Goal: Entertainment & Leisure: Consume media (video, audio)

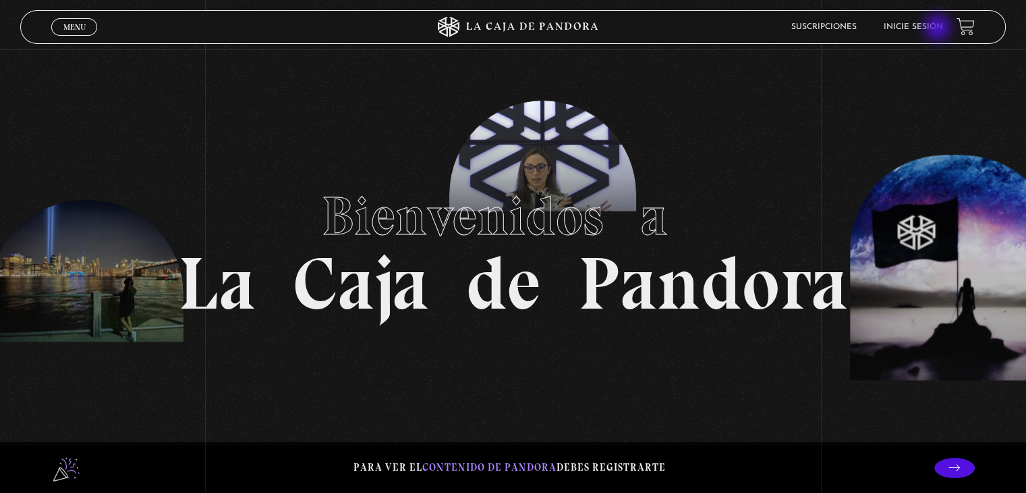
click at [939, 29] on link "Inicie sesión" at bounding box center [913, 27] width 59 height 8
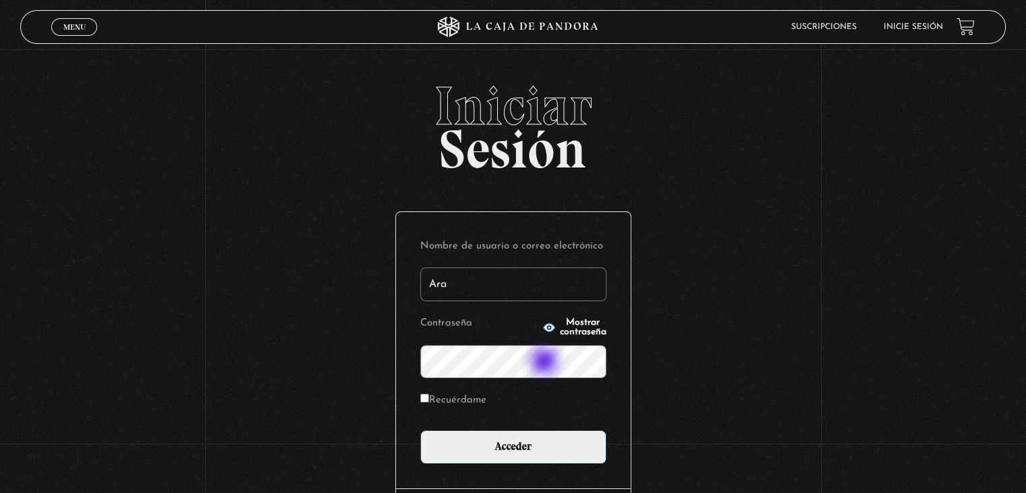
type input "Ara"
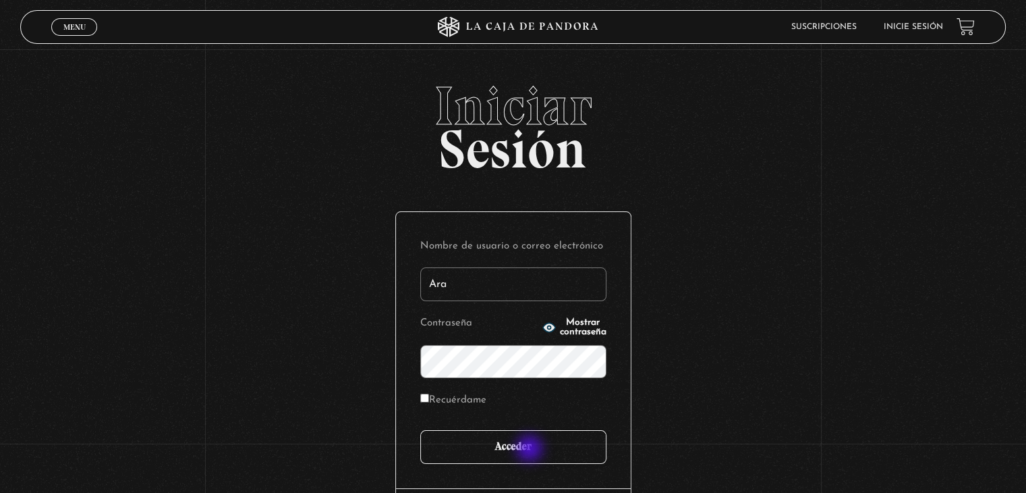
click at [531, 449] on input "Acceder" at bounding box center [513, 447] width 186 height 34
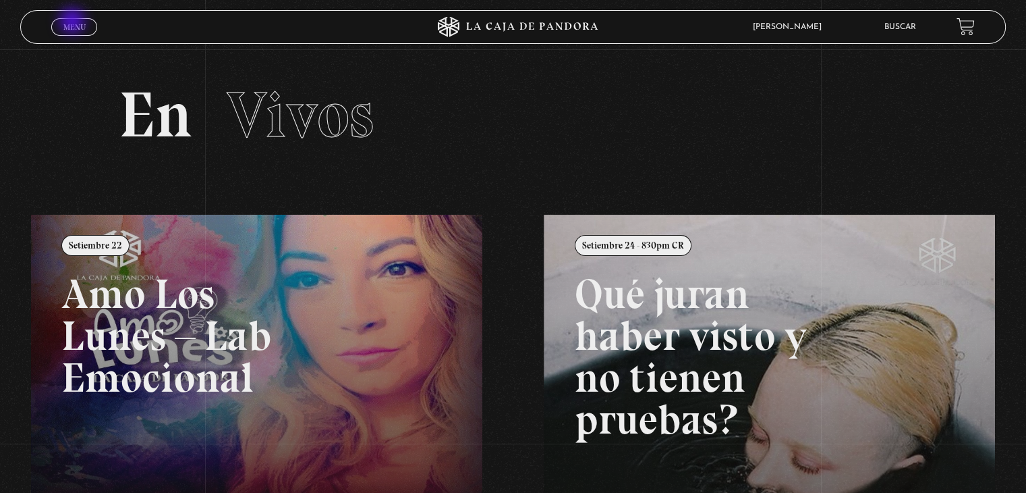
click at [74, 23] on span "Menu" at bounding box center [74, 27] width 22 height 8
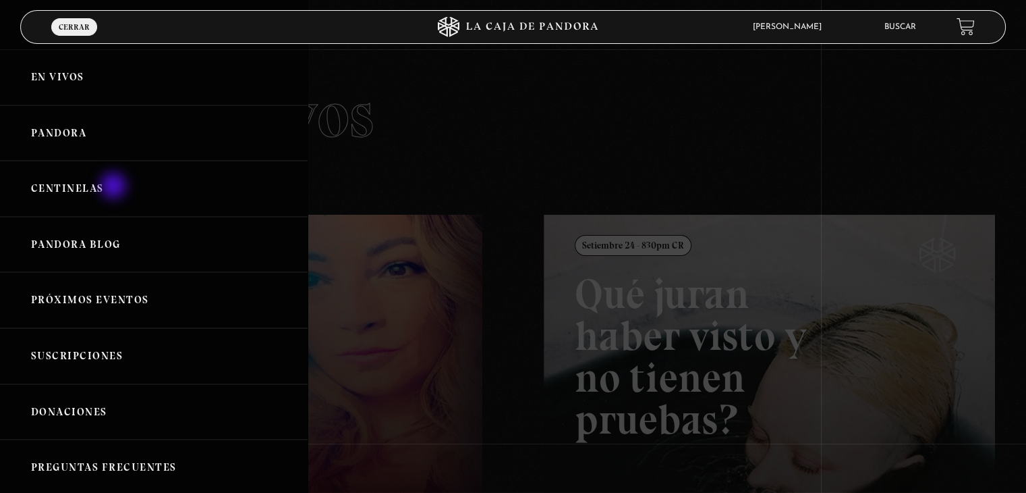
click at [115, 187] on link "Centinelas" at bounding box center [154, 189] width 308 height 56
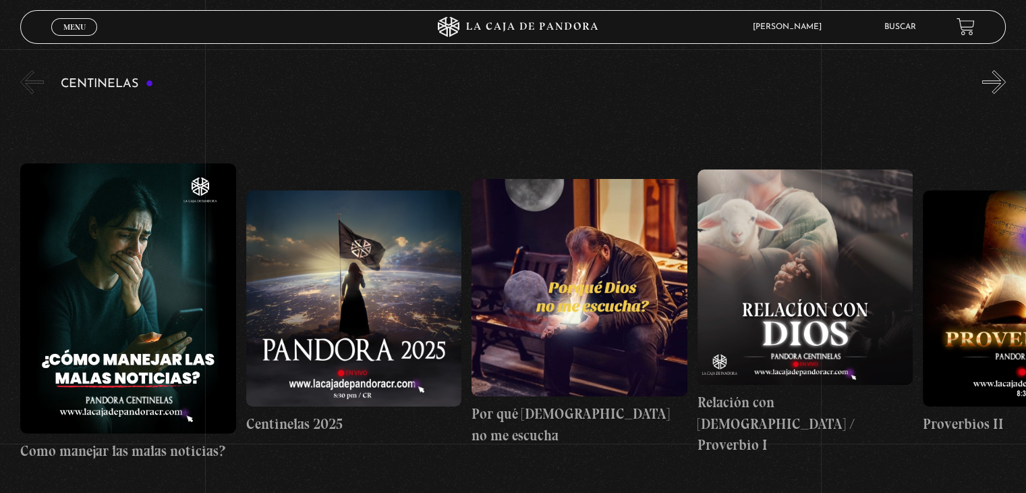
scroll to position [148, 0]
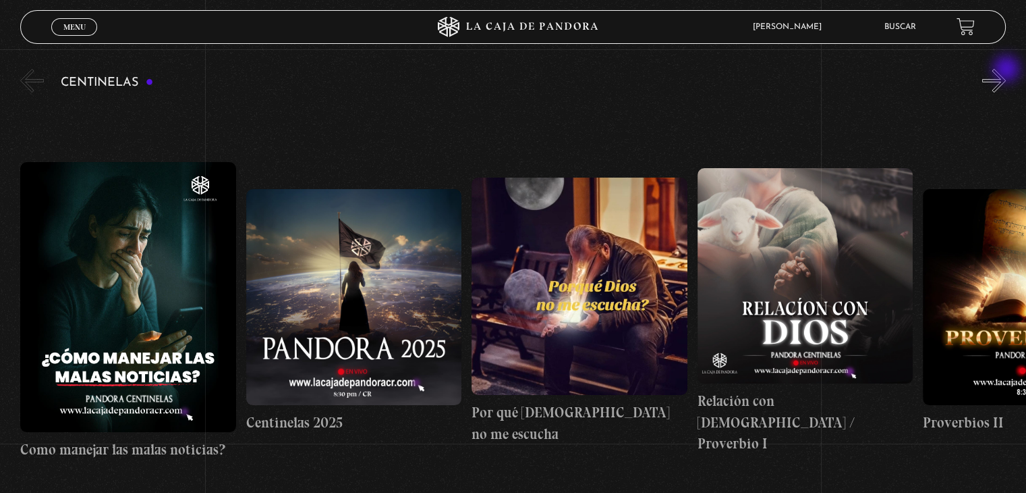
click at [1006, 70] on button "»" at bounding box center [994, 81] width 24 height 24
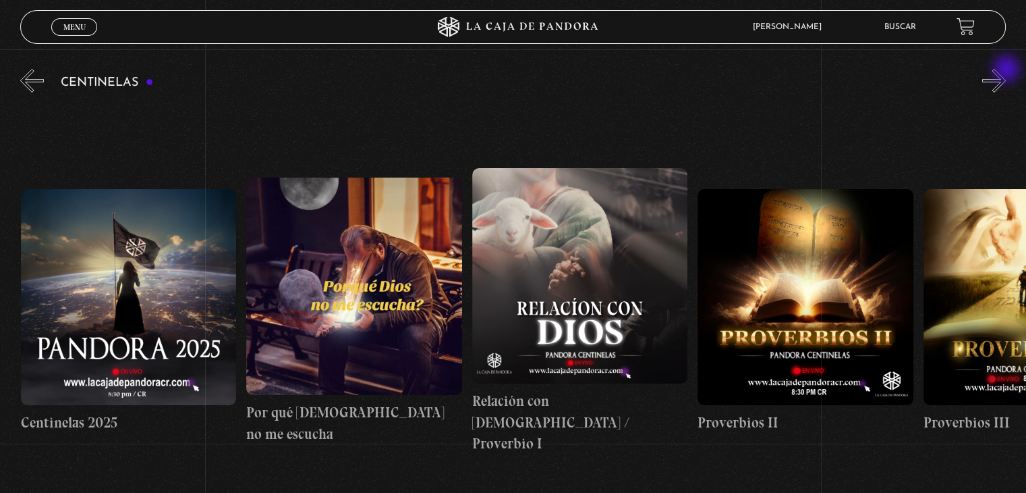
click at [1006, 70] on button "»" at bounding box center [994, 81] width 24 height 24
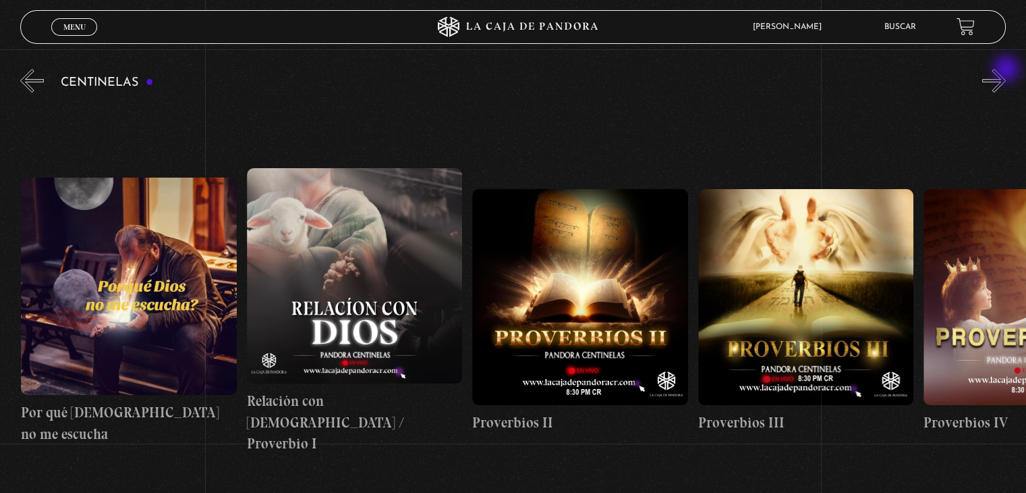
click at [1006, 70] on button "»" at bounding box center [994, 81] width 24 height 24
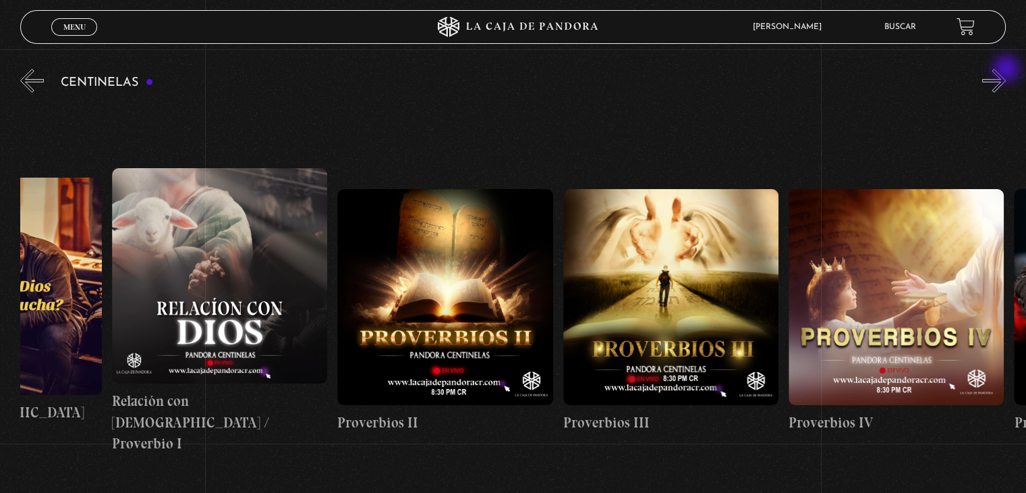
click at [1006, 70] on button "»" at bounding box center [994, 81] width 24 height 24
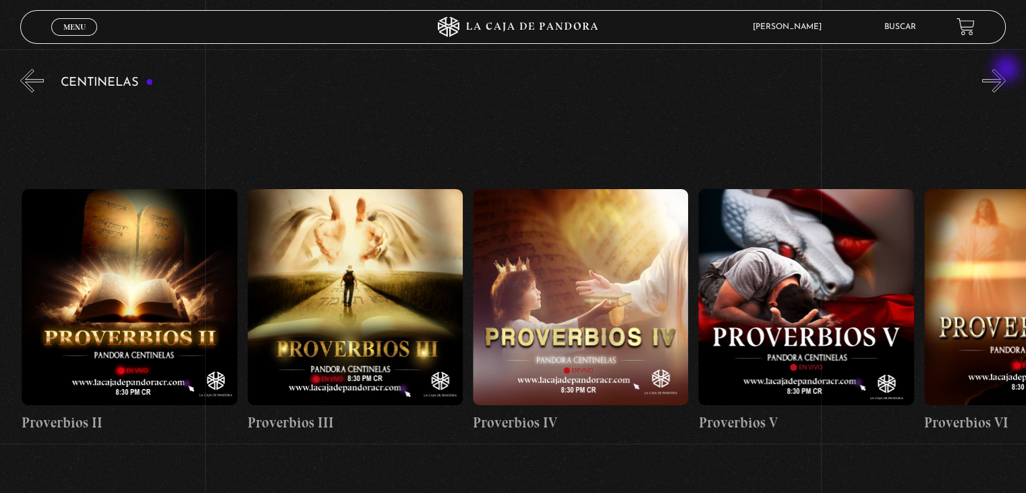
click at [1006, 70] on button "»" at bounding box center [994, 81] width 24 height 24
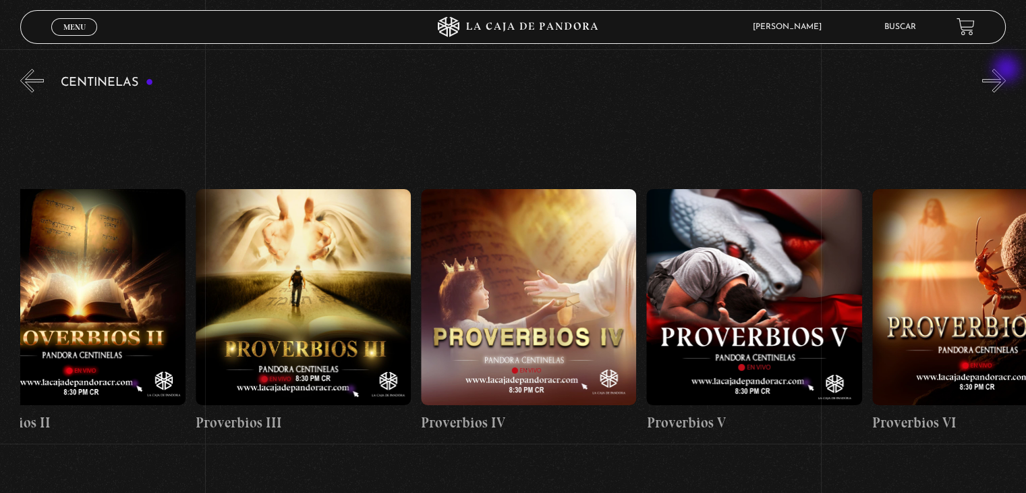
click at [1006, 70] on button "»" at bounding box center [994, 81] width 24 height 24
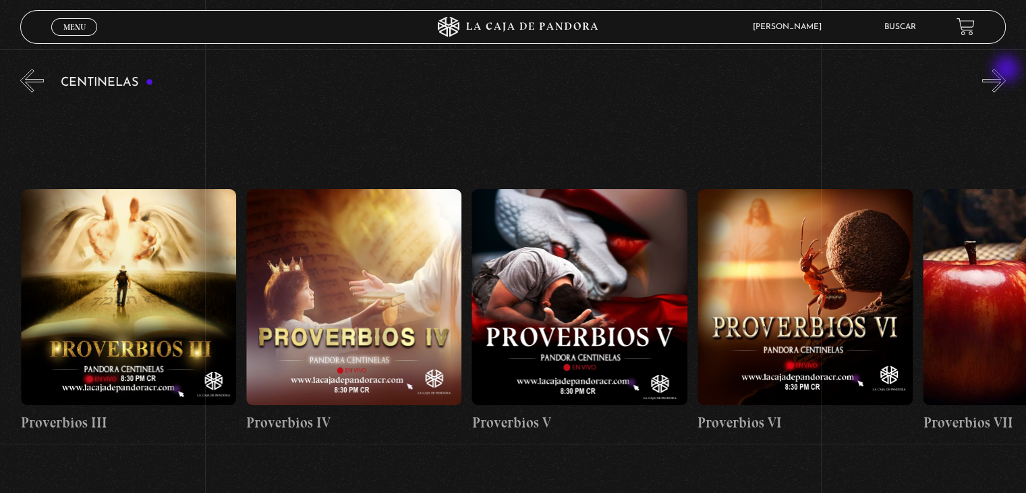
click at [1006, 70] on button "»" at bounding box center [994, 81] width 24 height 24
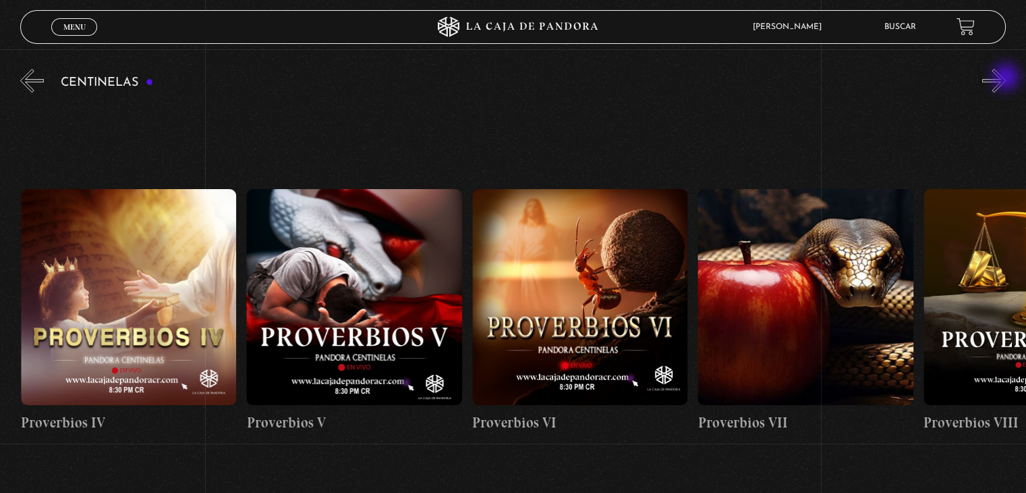
click at [1006, 78] on button "»" at bounding box center [994, 81] width 24 height 24
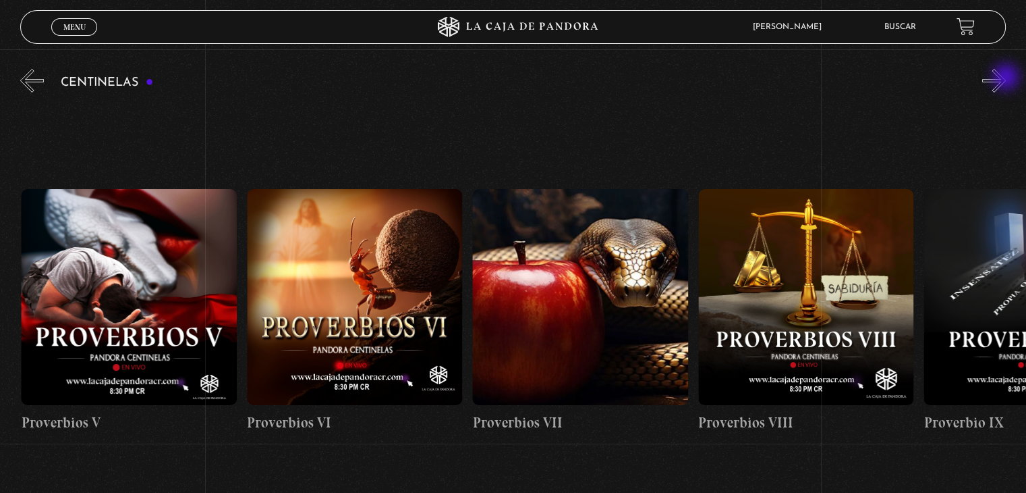
click at [1006, 78] on button "»" at bounding box center [994, 81] width 24 height 24
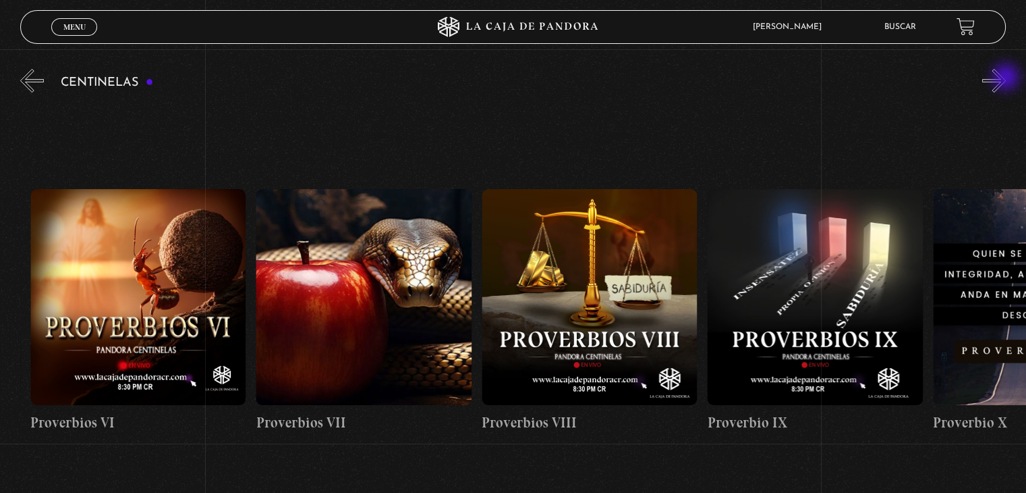
click at [1006, 78] on button "»" at bounding box center [994, 81] width 24 height 24
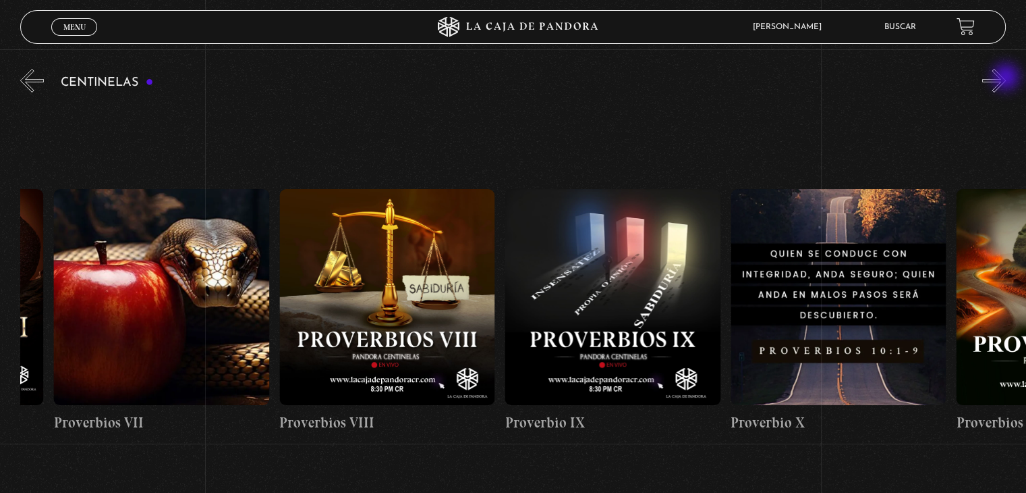
click at [1006, 78] on button "»" at bounding box center [994, 81] width 24 height 24
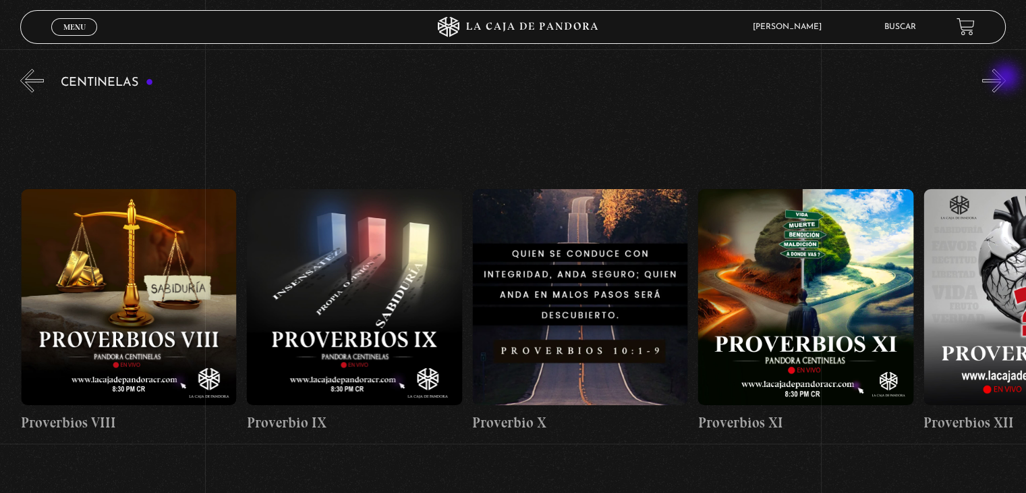
click at [1006, 78] on button "»" at bounding box center [994, 81] width 24 height 24
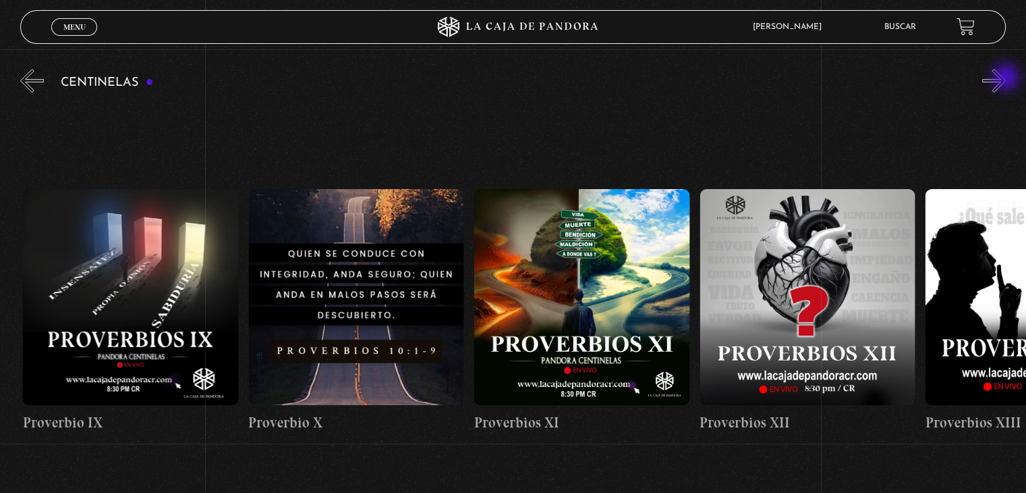
click at [1006, 78] on button "»" at bounding box center [994, 81] width 24 height 24
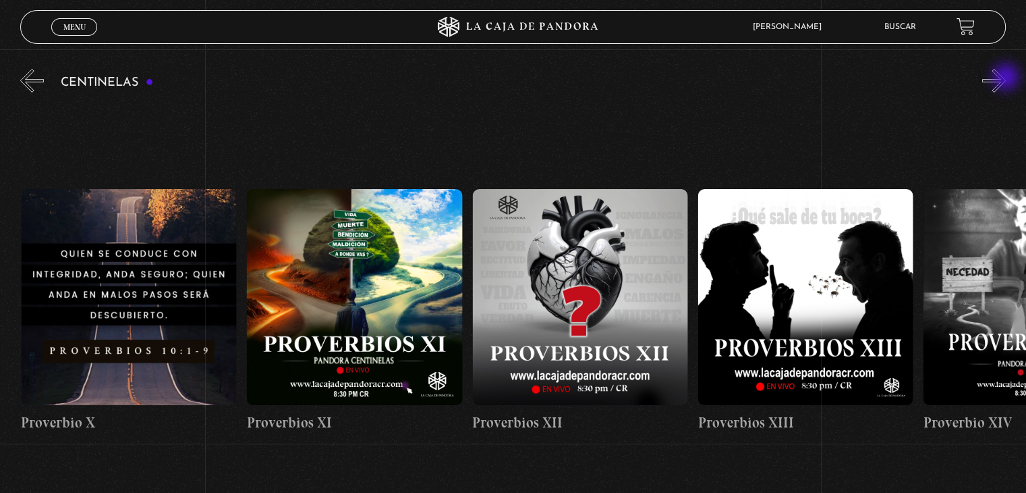
click at [1006, 78] on button "»" at bounding box center [994, 81] width 24 height 24
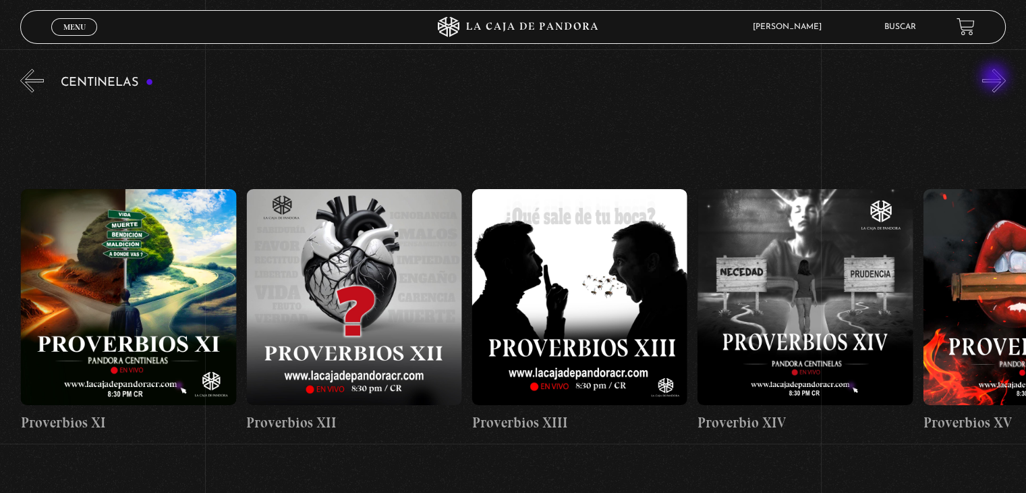
click at [996, 78] on button "»" at bounding box center [994, 81] width 24 height 24
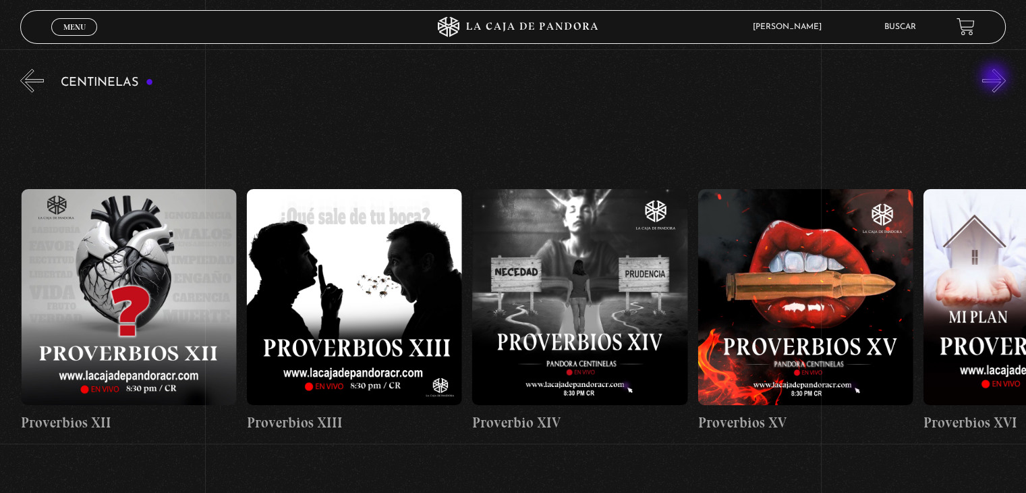
click at [996, 78] on button "»" at bounding box center [994, 81] width 24 height 24
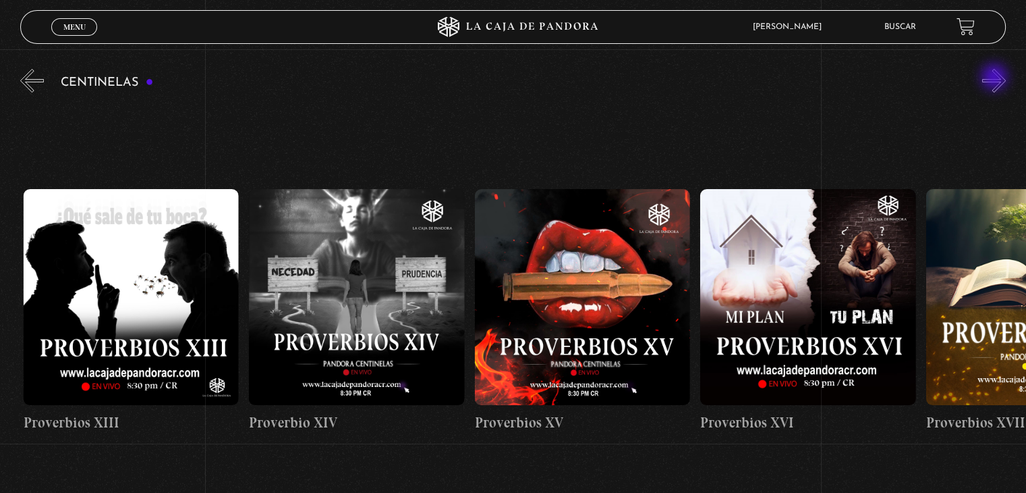
click at [996, 78] on button "»" at bounding box center [994, 81] width 24 height 24
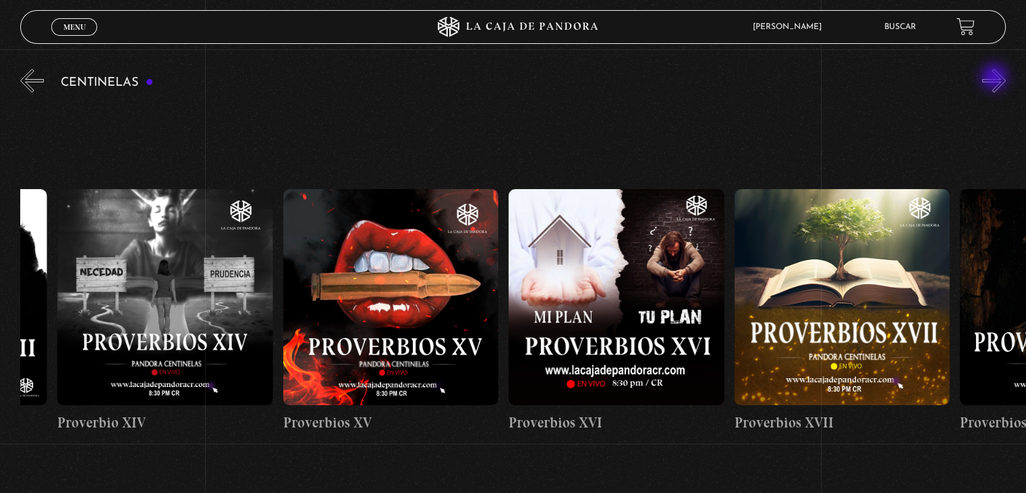
click at [996, 78] on button "»" at bounding box center [994, 81] width 24 height 24
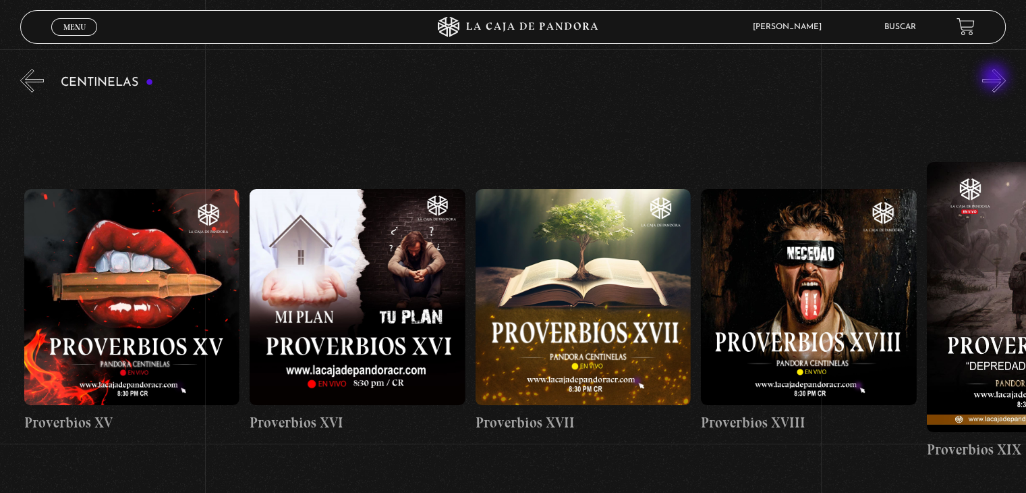
click at [996, 78] on button "»" at bounding box center [994, 81] width 24 height 24
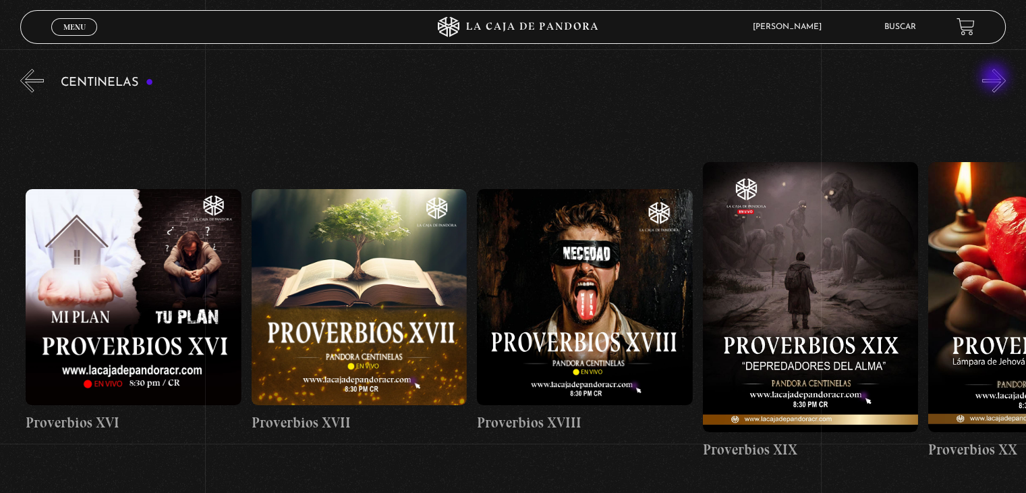
click at [996, 78] on button "»" at bounding box center [994, 81] width 24 height 24
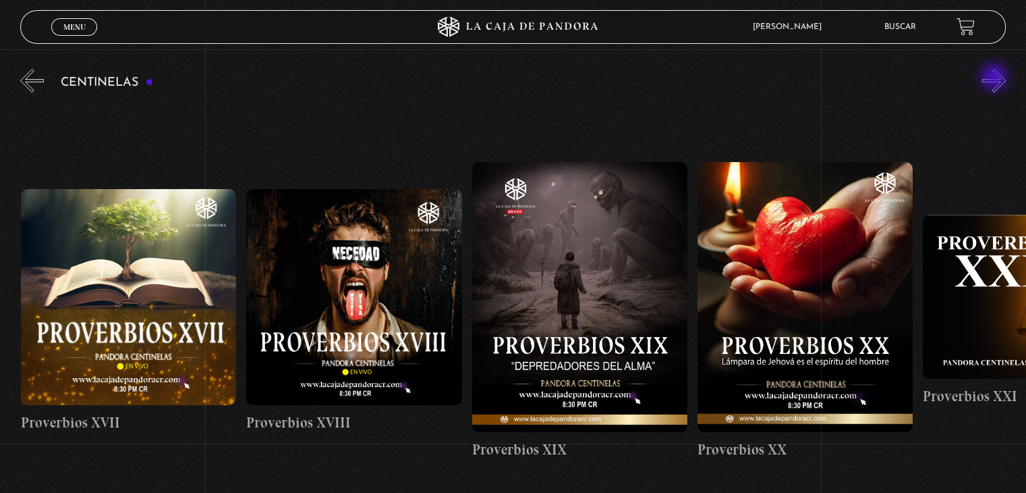
click at [996, 78] on button "»" at bounding box center [994, 81] width 24 height 24
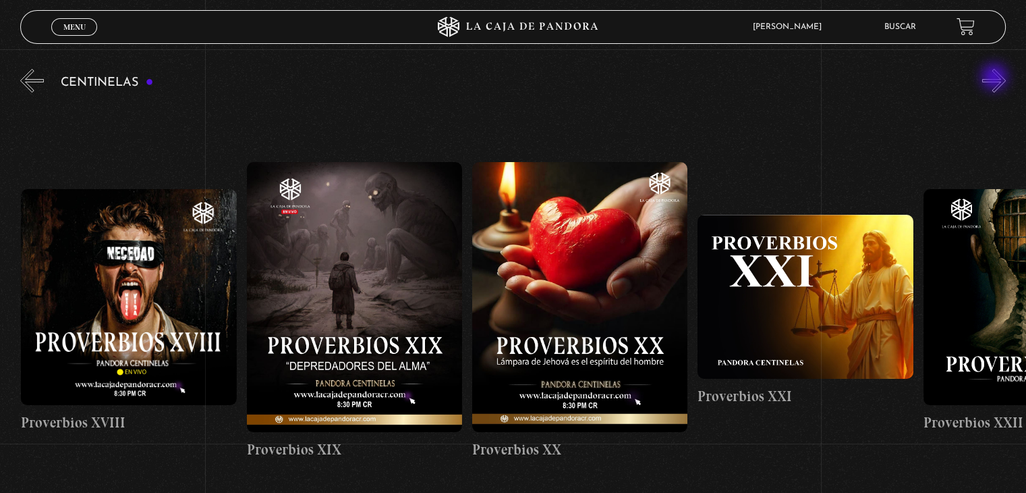
click at [996, 78] on button "»" at bounding box center [994, 81] width 24 height 24
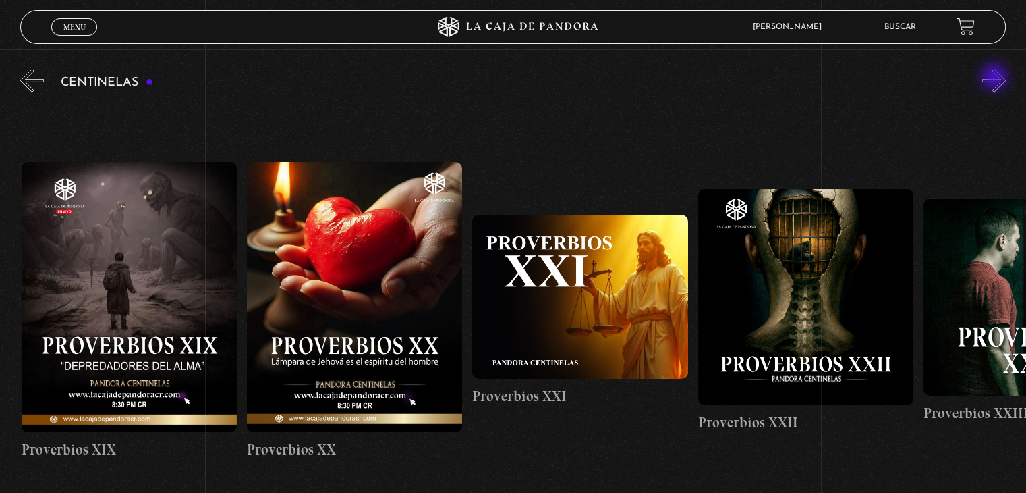
click at [996, 78] on button "»" at bounding box center [994, 81] width 24 height 24
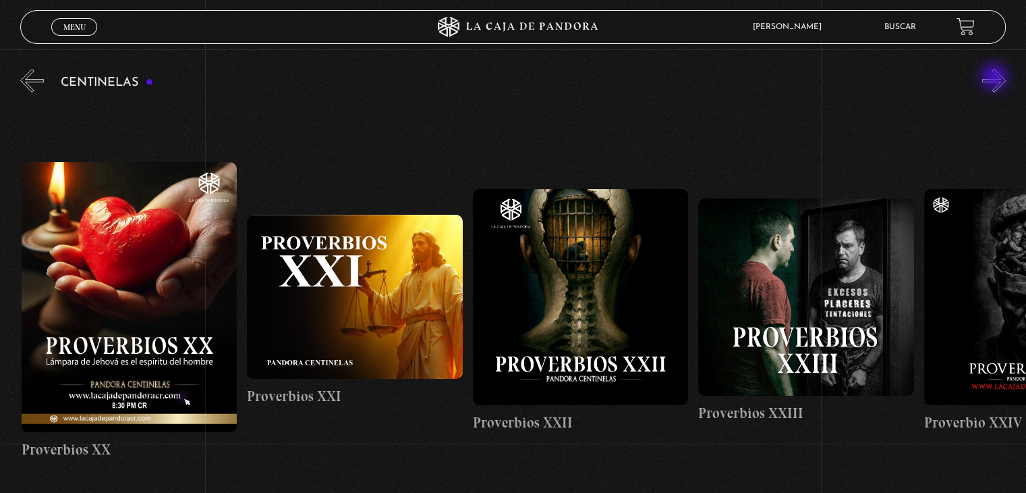
click at [996, 78] on button "»" at bounding box center [994, 81] width 24 height 24
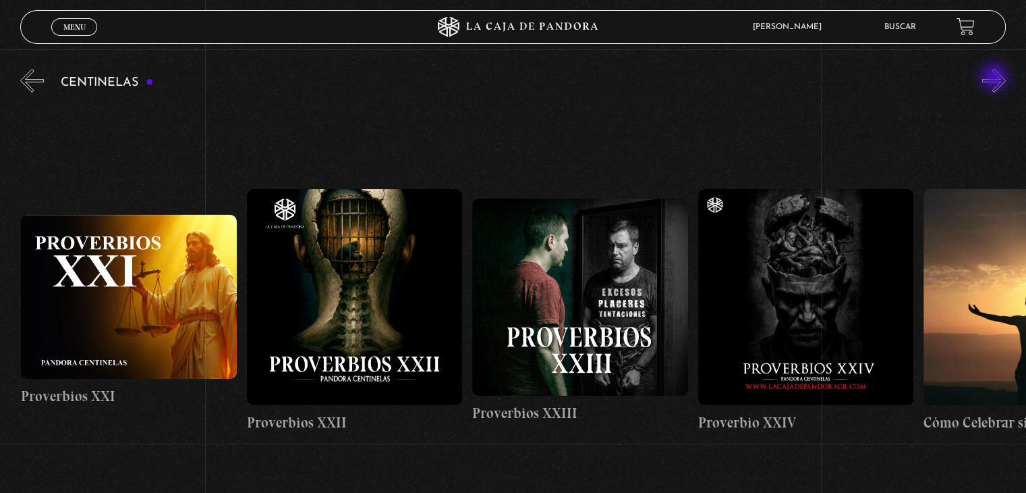
click at [996, 78] on button "»" at bounding box center [994, 81] width 24 height 24
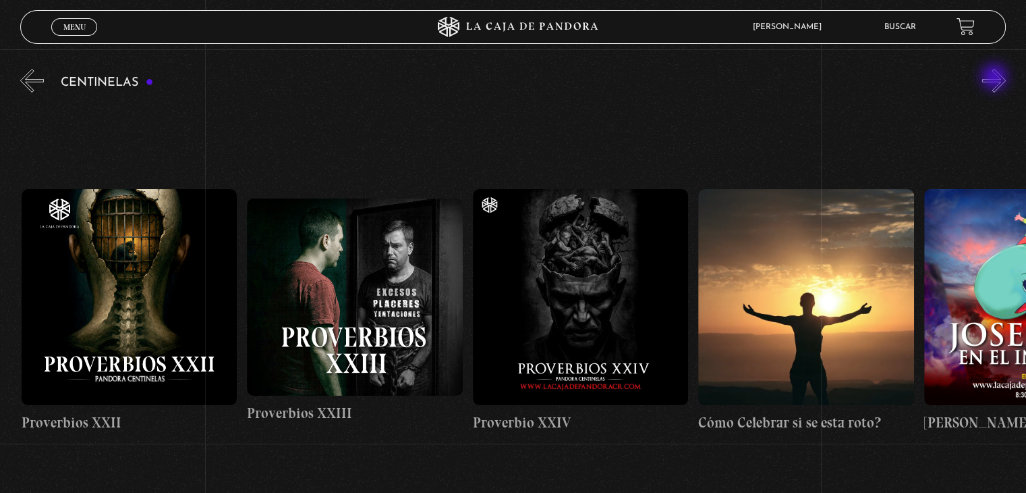
click at [996, 78] on button "»" at bounding box center [994, 81] width 24 height 24
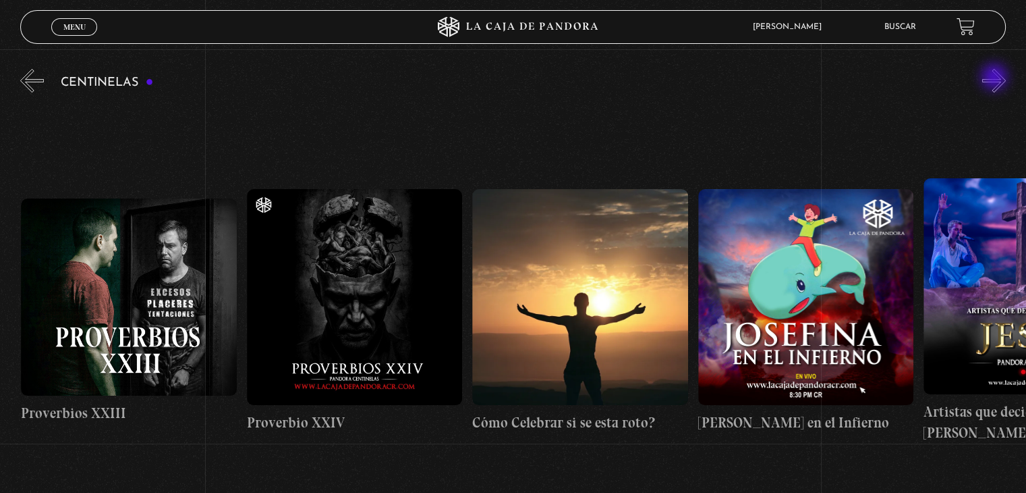
click at [996, 78] on button "»" at bounding box center [994, 81] width 24 height 24
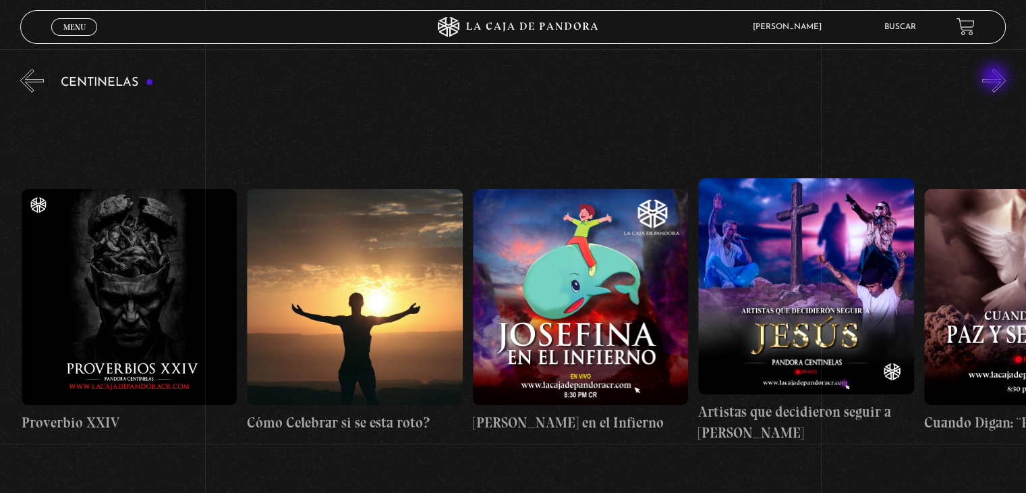
click at [996, 78] on button "»" at bounding box center [994, 81] width 24 height 24
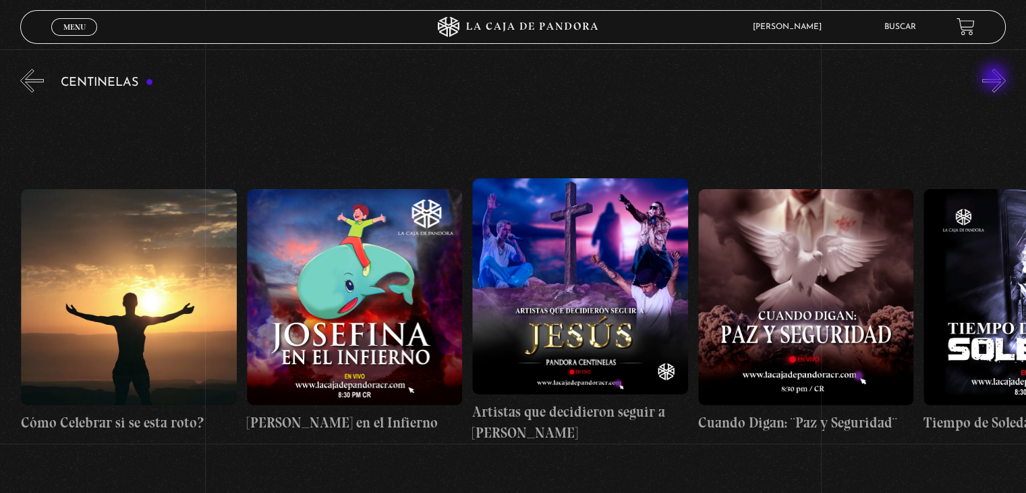
click at [996, 78] on button "»" at bounding box center [994, 81] width 24 height 24
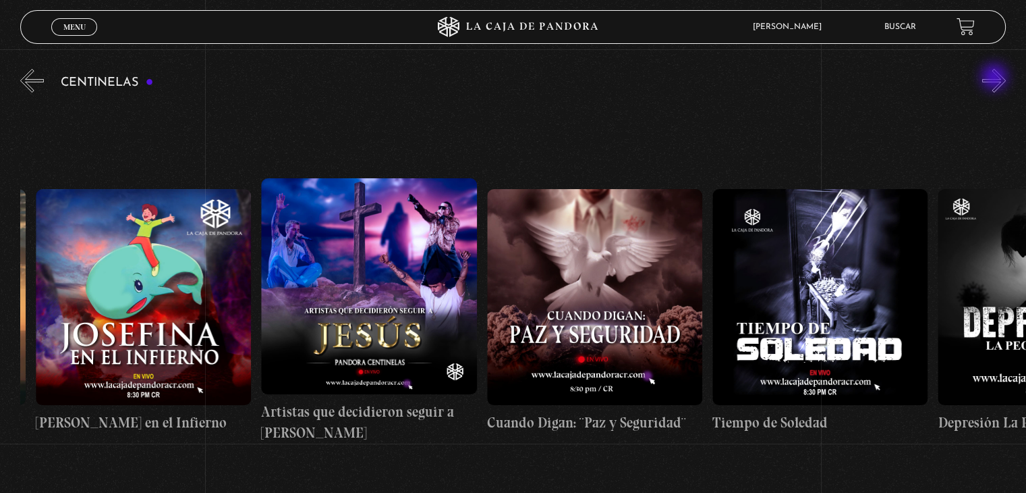
click at [996, 78] on button "»" at bounding box center [994, 81] width 24 height 24
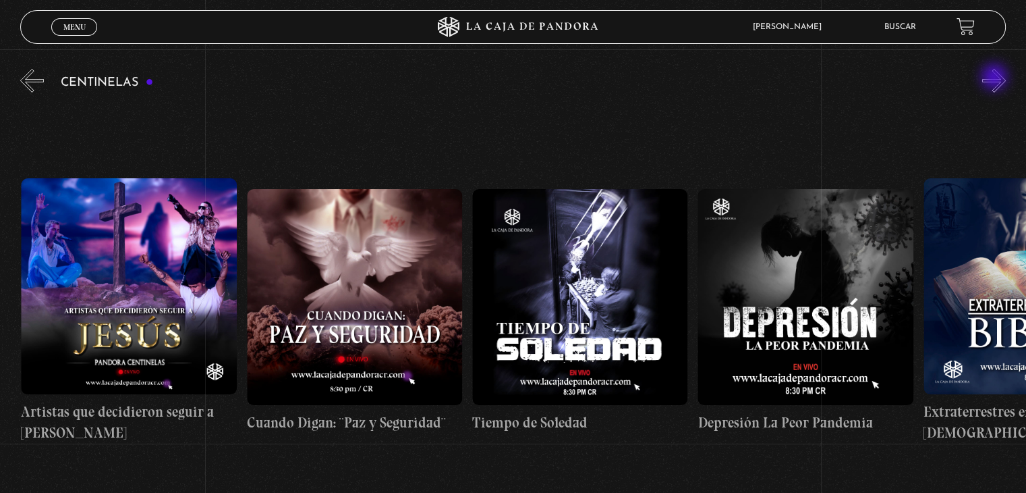
click at [996, 78] on button "»" at bounding box center [994, 81] width 24 height 24
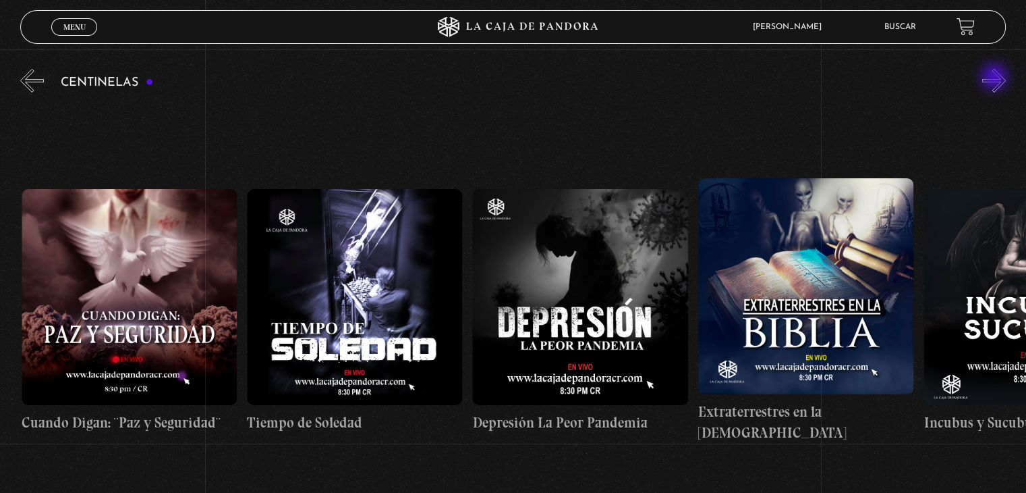
click at [996, 78] on button "»" at bounding box center [994, 81] width 24 height 24
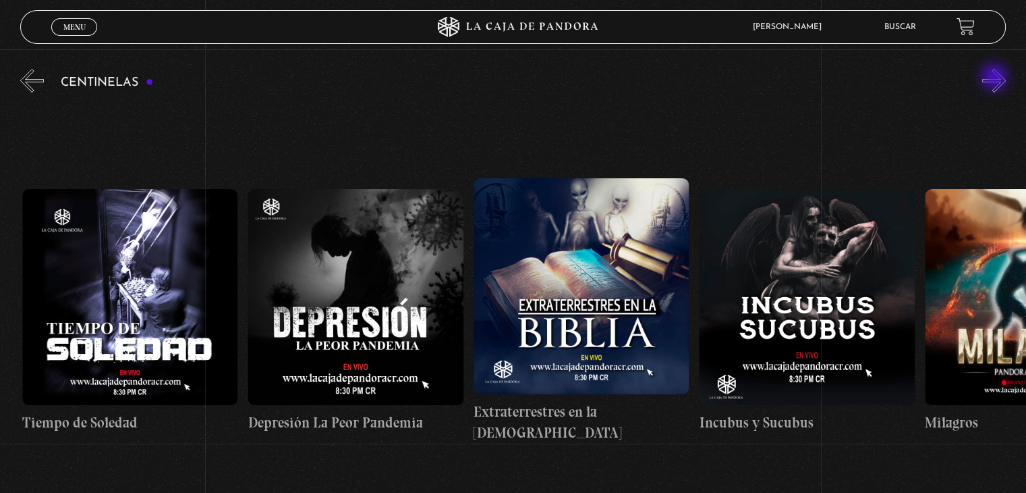
click at [996, 78] on button "»" at bounding box center [994, 81] width 24 height 24
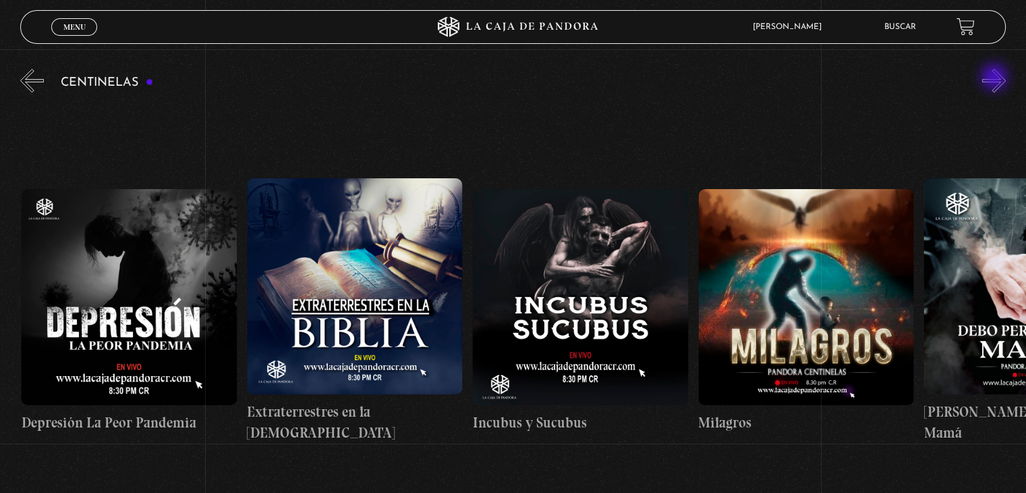
scroll to position [0, 7221]
click at [996, 78] on button "»" at bounding box center [994, 81] width 24 height 24
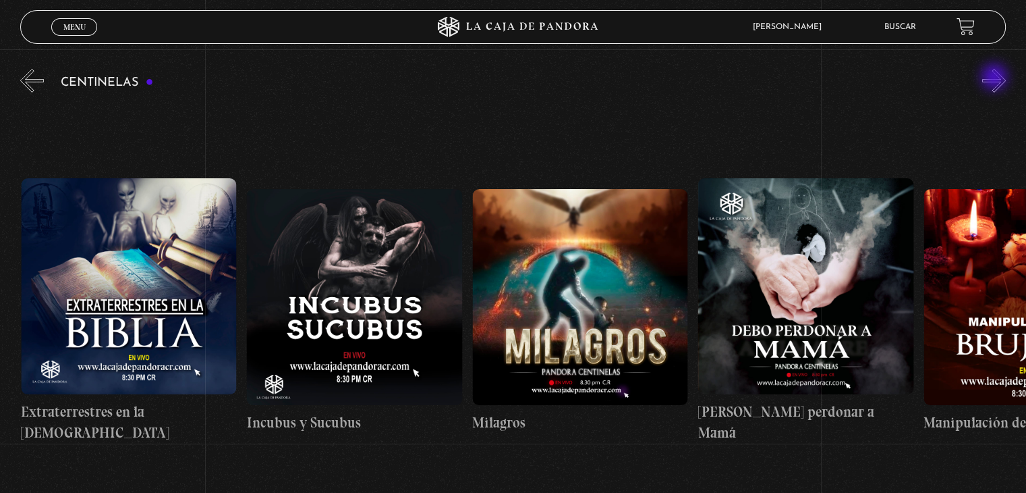
scroll to position [0, 7447]
click at [996, 78] on button "»" at bounding box center [994, 81] width 24 height 24
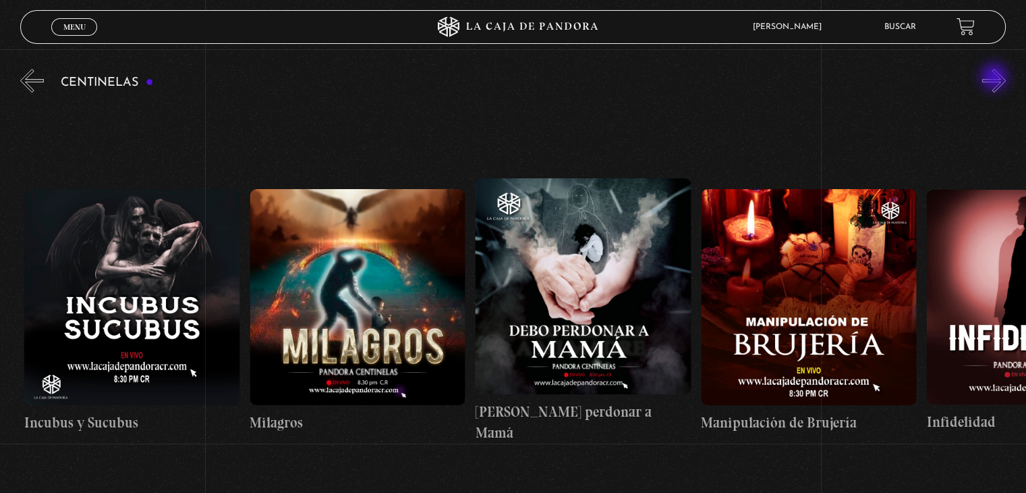
click at [996, 78] on button "»" at bounding box center [994, 81] width 24 height 24
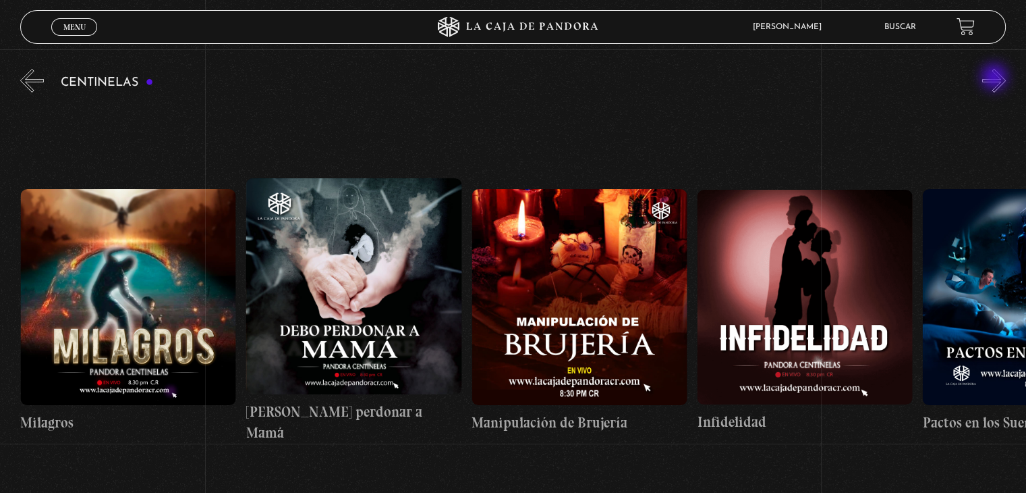
click at [996, 78] on button "»" at bounding box center [994, 81] width 24 height 24
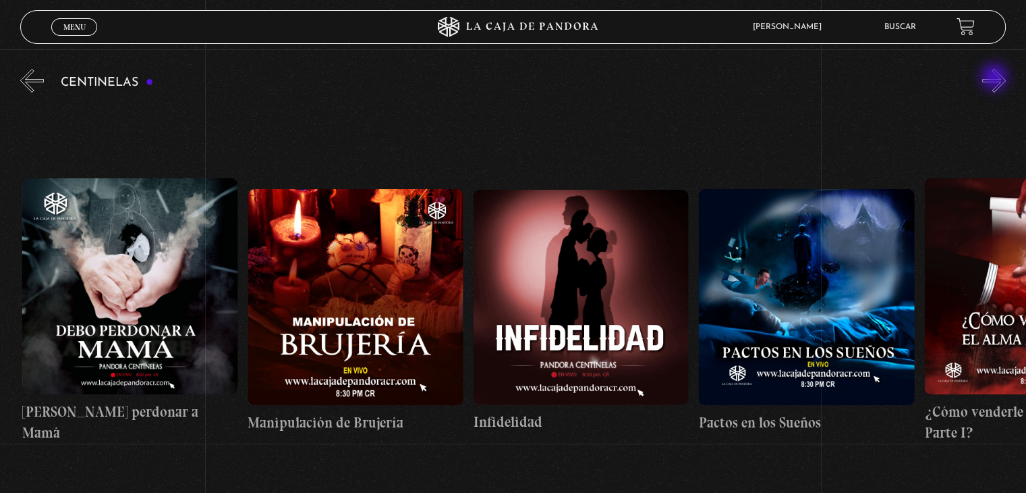
click at [996, 78] on button "»" at bounding box center [994, 81] width 24 height 24
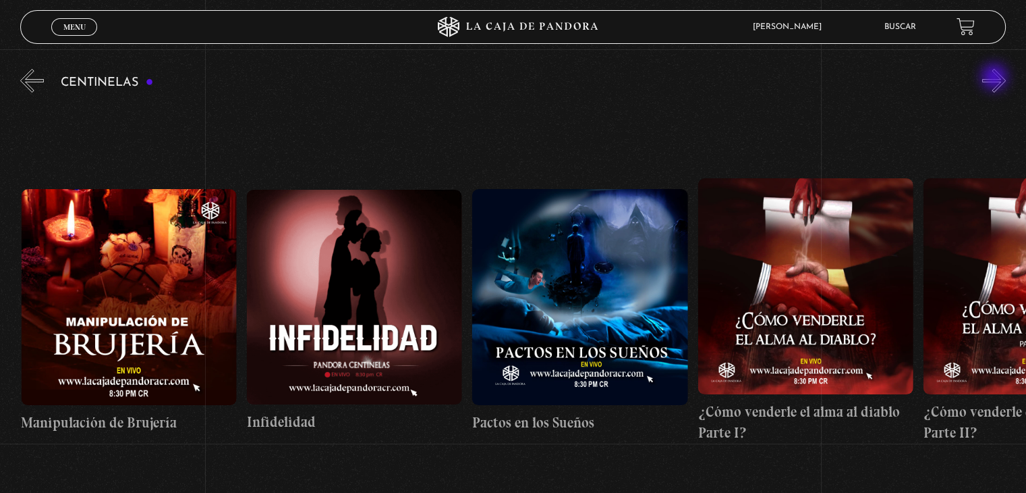
scroll to position [0, 8349]
click at [996, 78] on button "»" at bounding box center [994, 81] width 24 height 24
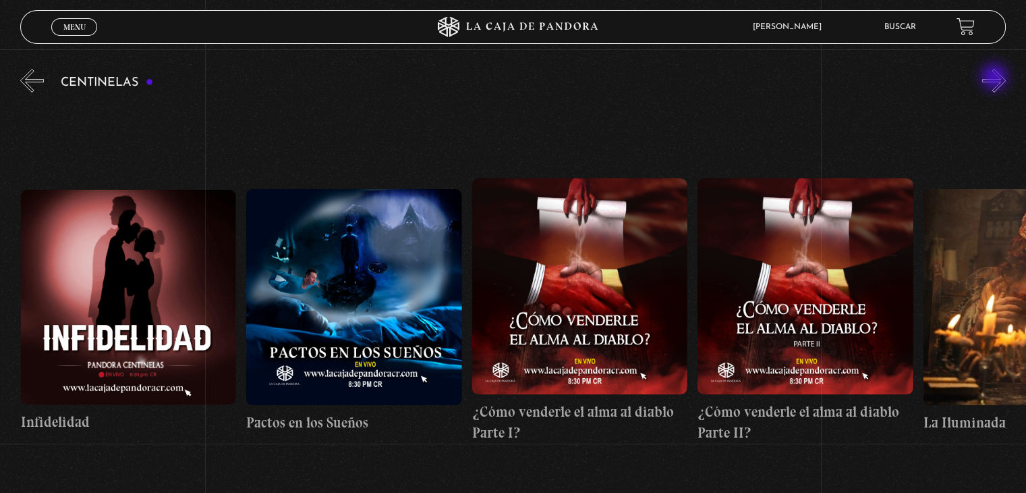
click at [996, 78] on button "»" at bounding box center [994, 81] width 24 height 24
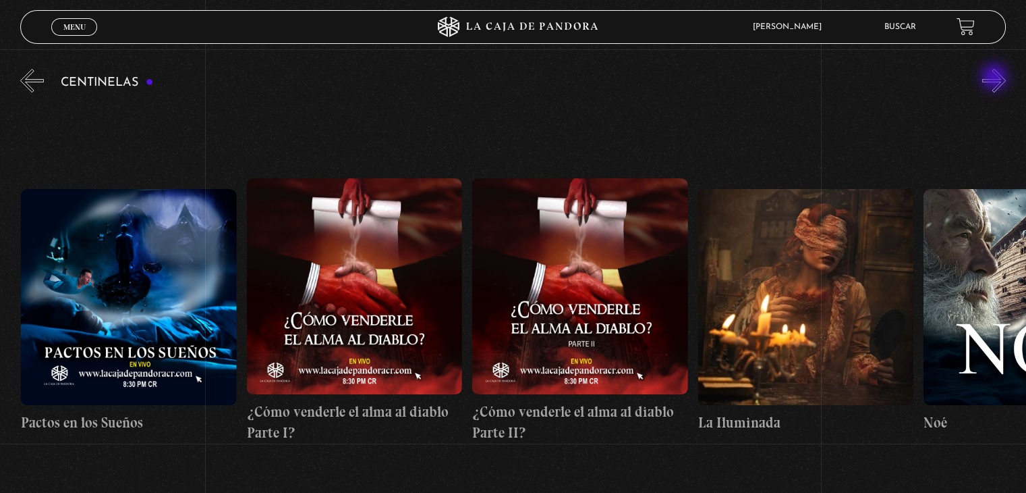
click at [996, 78] on button "»" at bounding box center [994, 81] width 24 height 24
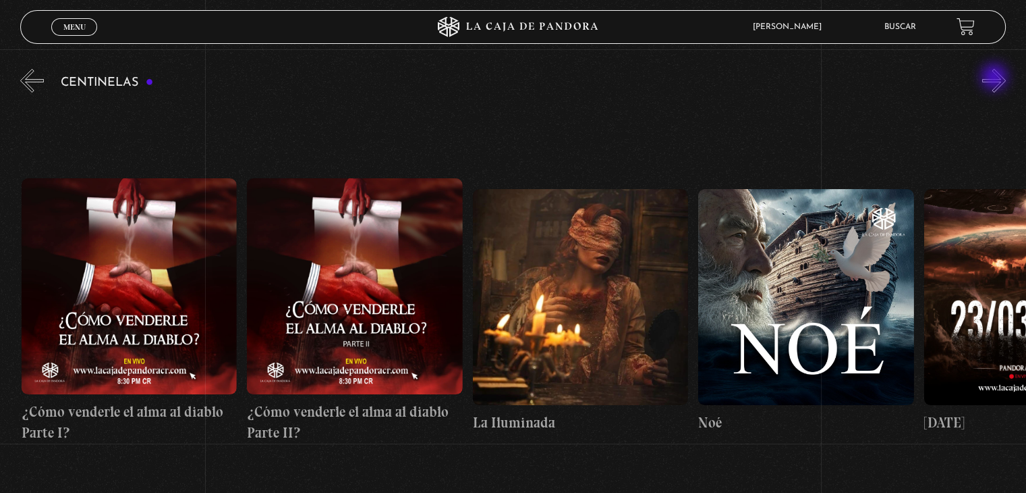
scroll to position [0, 9026]
click at [996, 78] on button "»" at bounding box center [994, 81] width 24 height 24
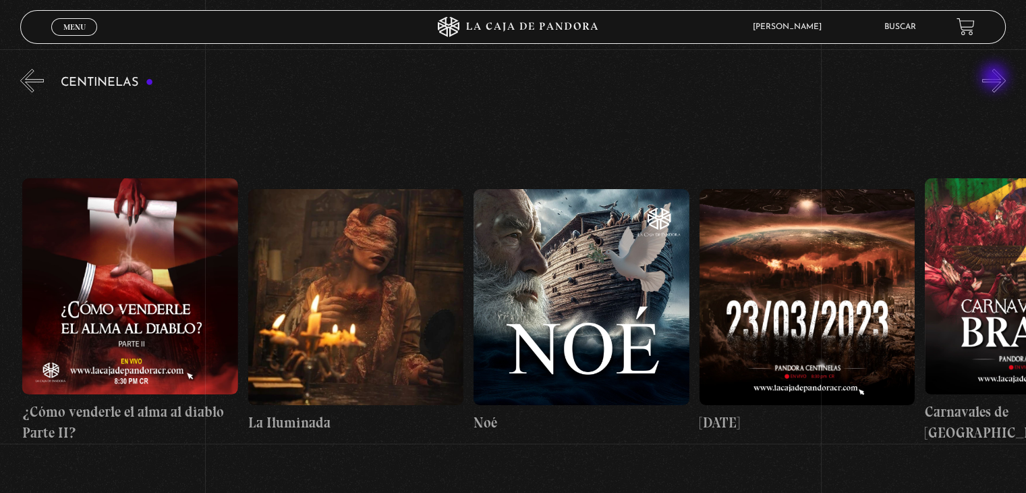
scroll to position [0, 9252]
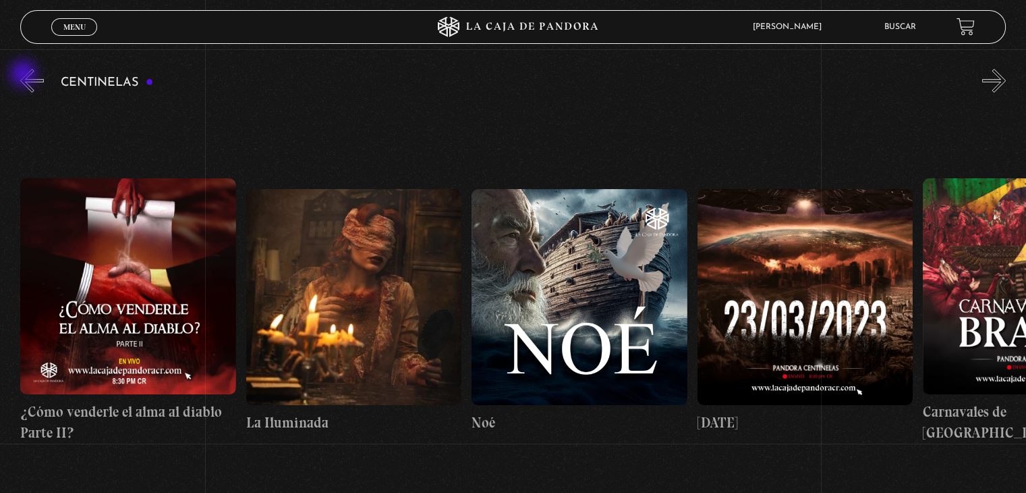
click at [25, 75] on button "«" at bounding box center [32, 81] width 24 height 24
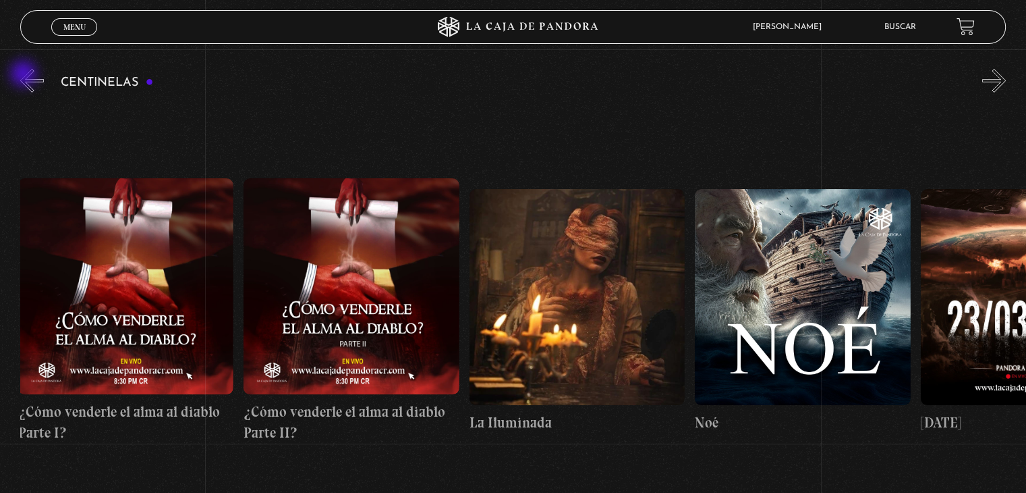
click at [25, 75] on button "«" at bounding box center [32, 81] width 24 height 24
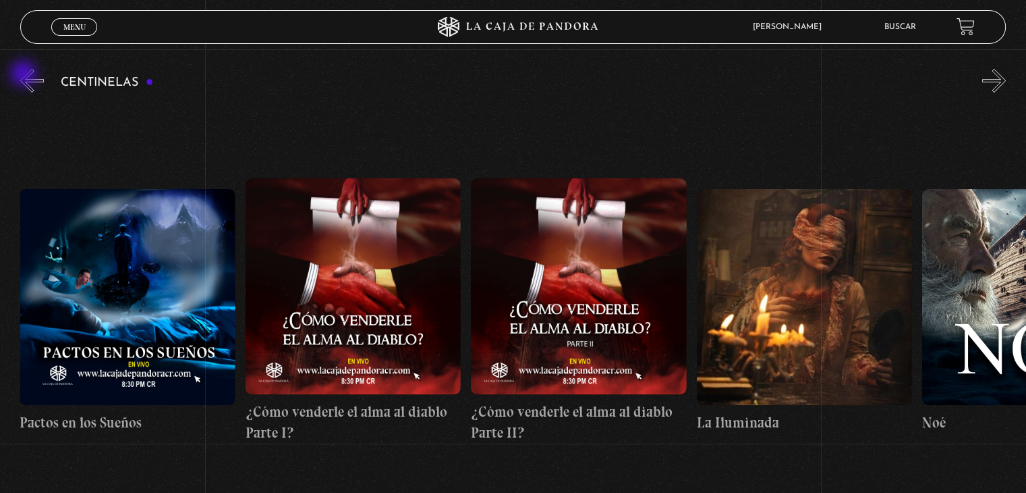
scroll to position [0, 8801]
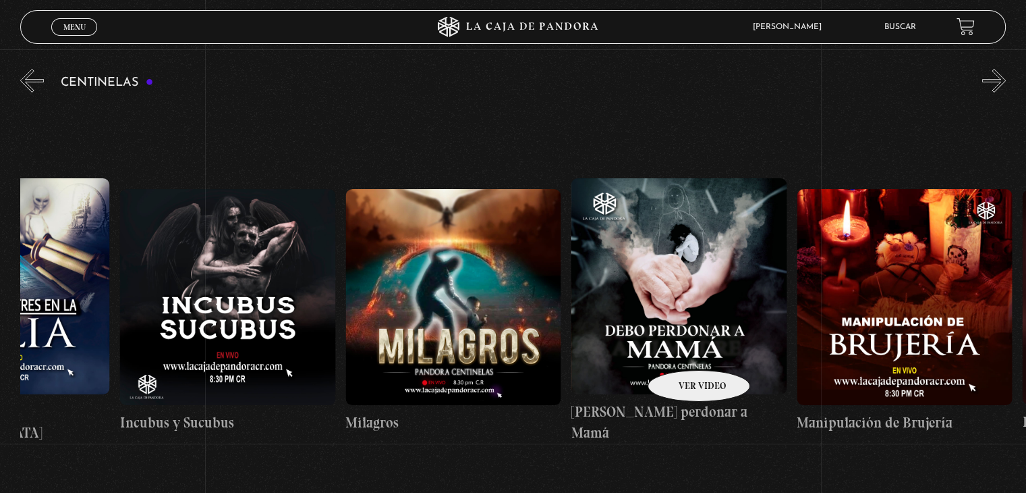
drag, startPoint x: 699, startPoint y: 362, endPoint x: 663, endPoint y: 331, distance: 48.3
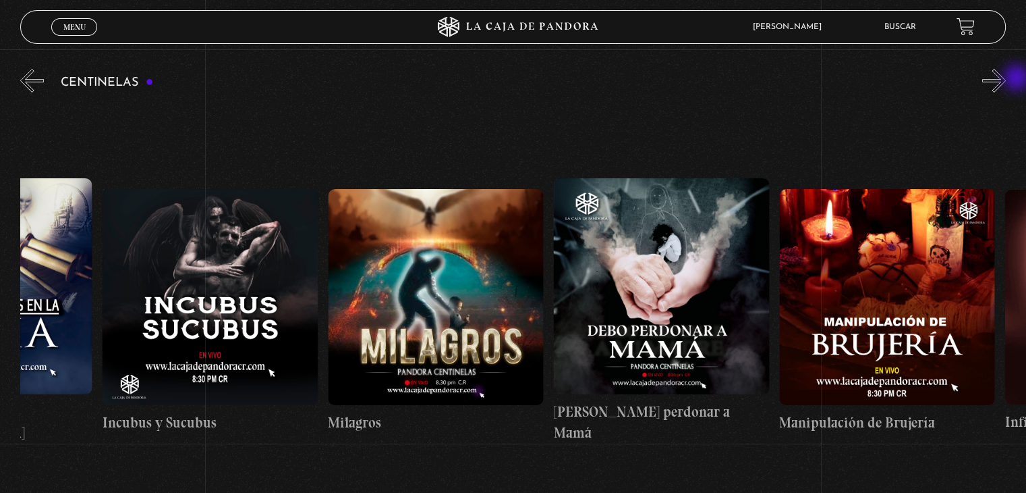
click at [1018, 79] on div "Centinelas" at bounding box center [523, 292] width 1006 height 453
click at [997, 79] on button "»" at bounding box center [994, 81] width 24 height 24
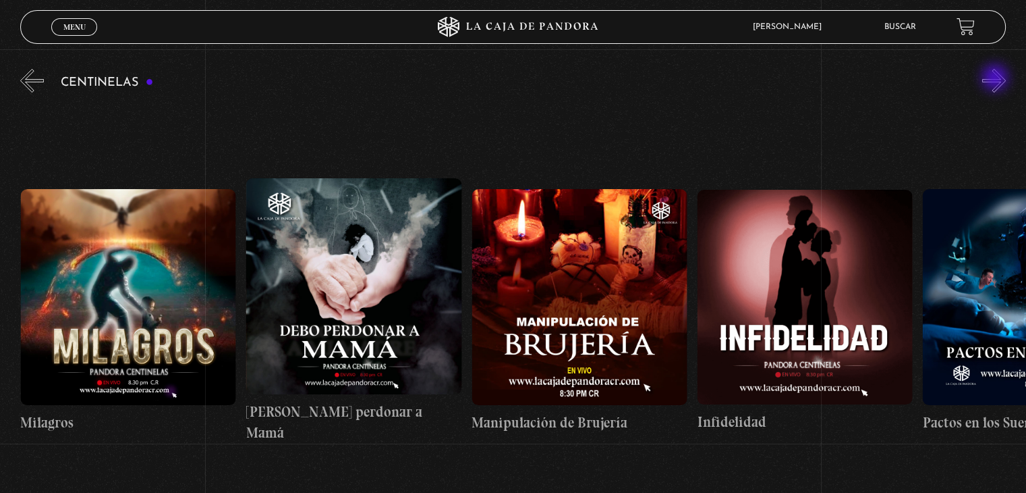
click at [997, 79] on button "»" at bounding box center [994, 81] width 24 height 24
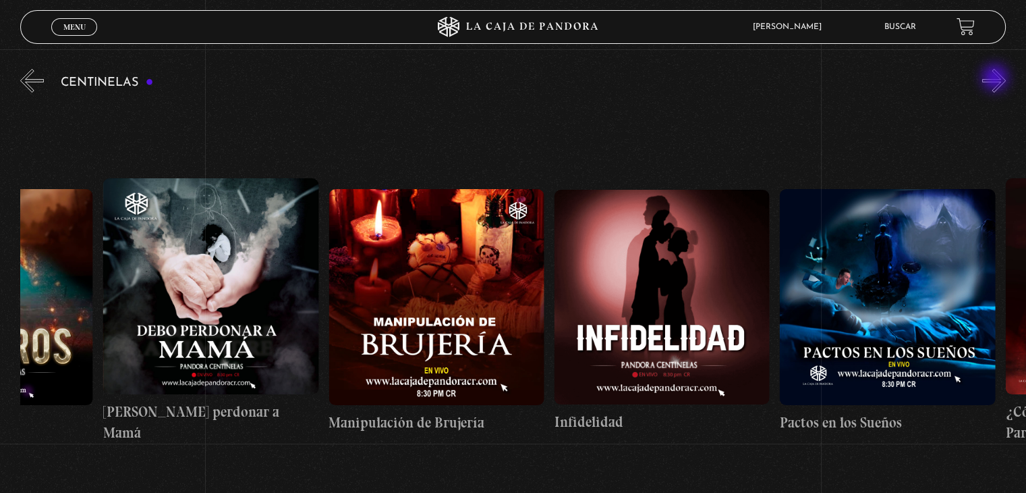
click at [997, 79] on button "»" at bounding box center [994, 81] width 24 height 24
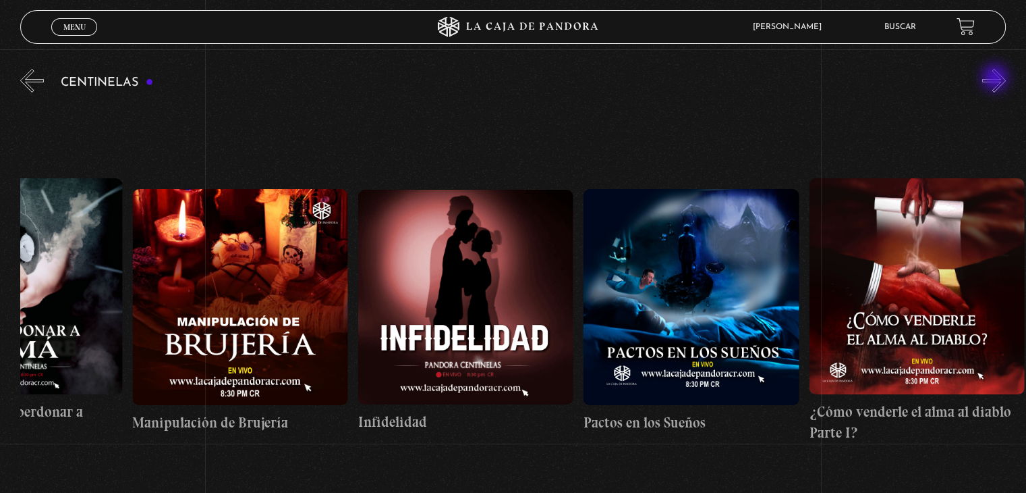
click at [997, 79] on button "»" at bounding box center [994, 81] width 24 height 24
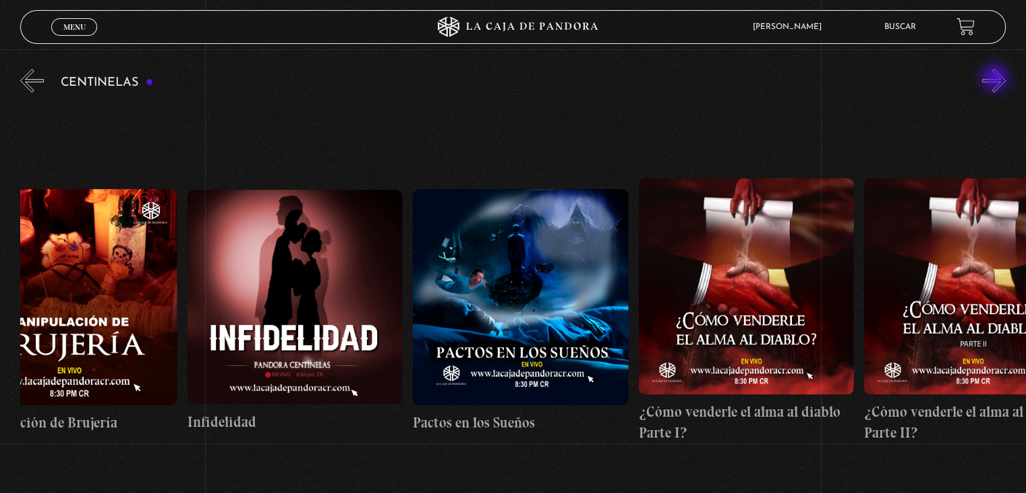
click at [997, 79] on button "»" at bounding box center [994, 81] width 24 height 24
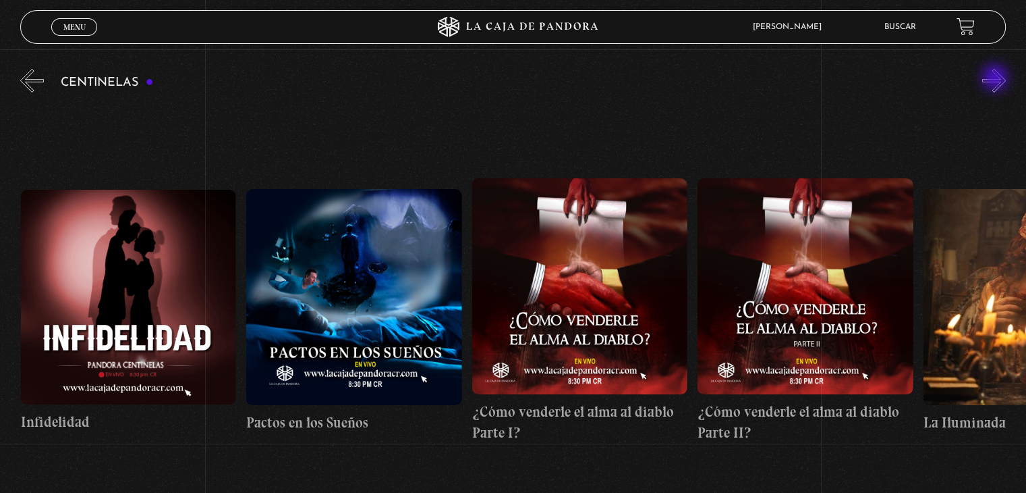
click at [997, 79] on button "»" at bounding box center [994, 81] width 24 height 24
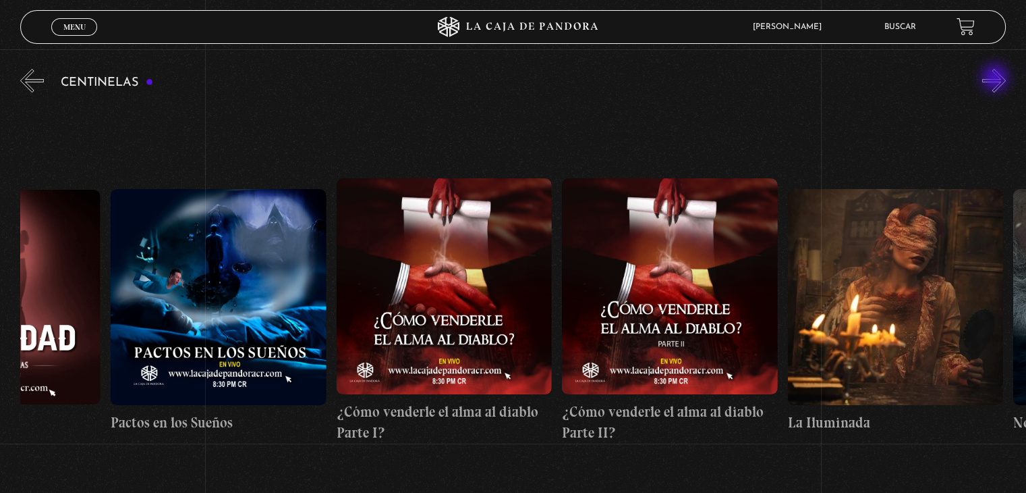
click at [998, 79] on button "»" at bounding box center [994, 81] width 24 height 24
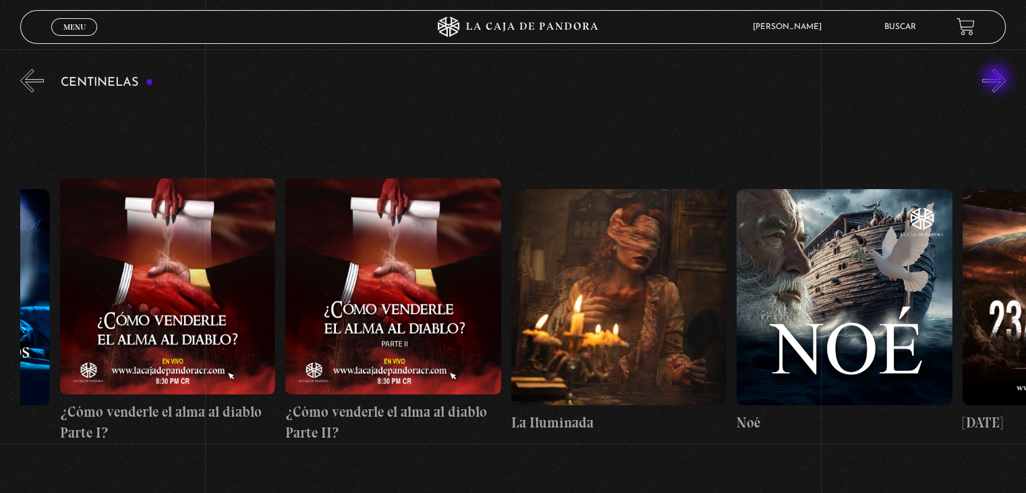
click at [998, 79] on button "»" at bounding box center [994, 81] width 24 height 24
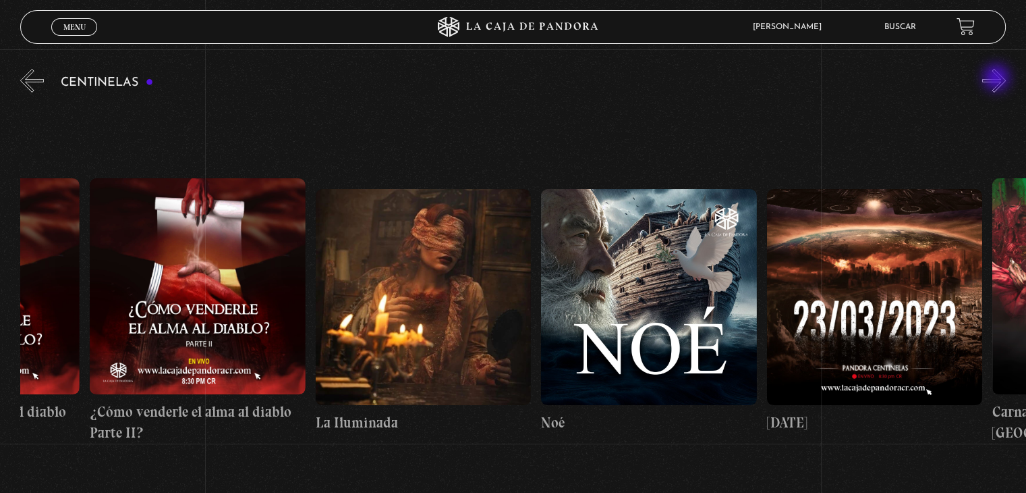
click at [998, 79] on button "»" at bounding box center [994, 81] width 24 height 24
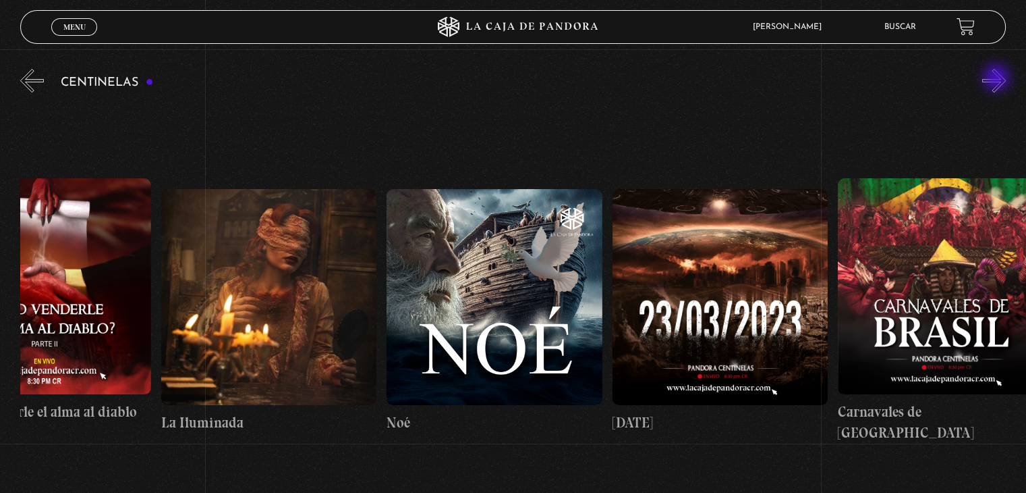
click at [998, 79] on button "»" at bounding box center [994, 81] width 24 height 24
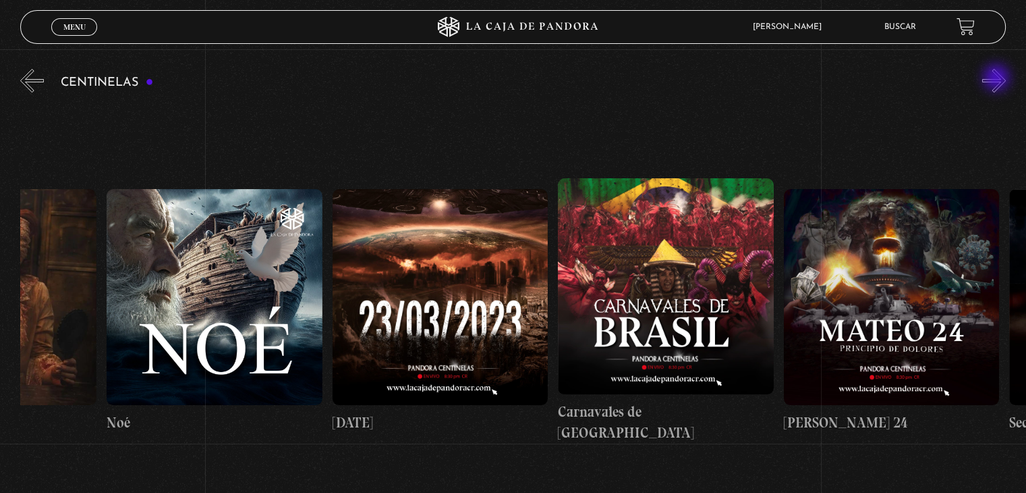
click at [998, 79] on button "»" at bounding box center [994, 81] width 24 height 24
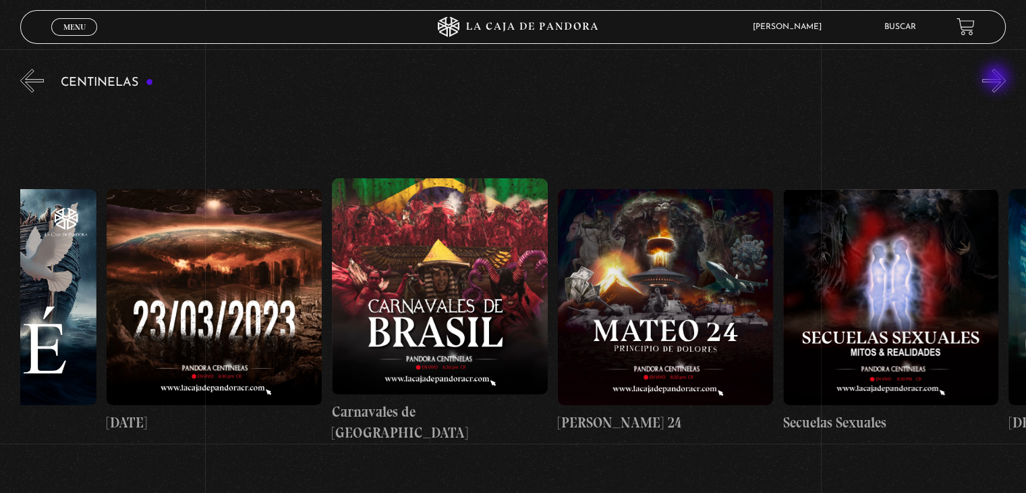
click at [998, 79] on button "»" at bounding box center [994, 81] width 24 height 24
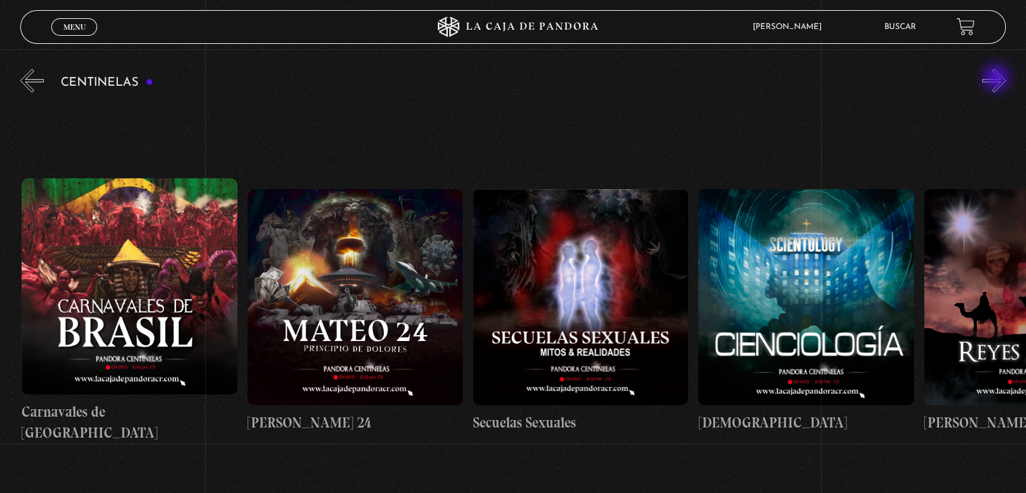
click at [998, 79] on button "»" at bounding box center [994, 81] width 24 height 24
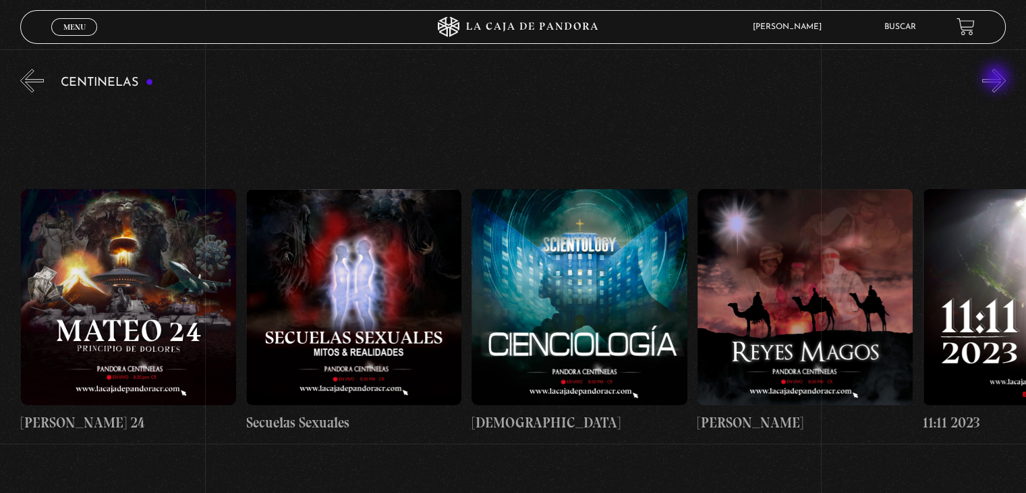
click at [998, 79] on button "»" at bounding box center [994, 81] width 24 height 24
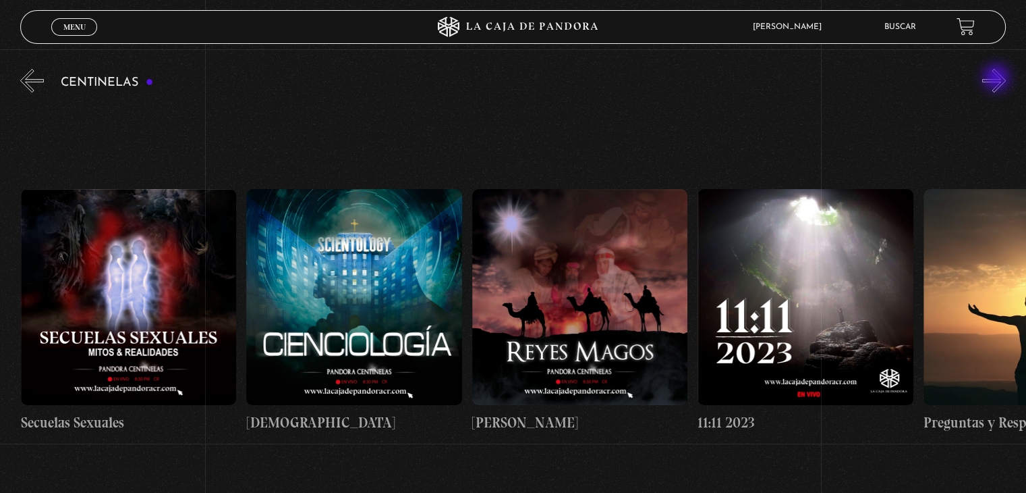
click at [998, 79] on button "»" at bounding box center [994, 81] width 24 height 24
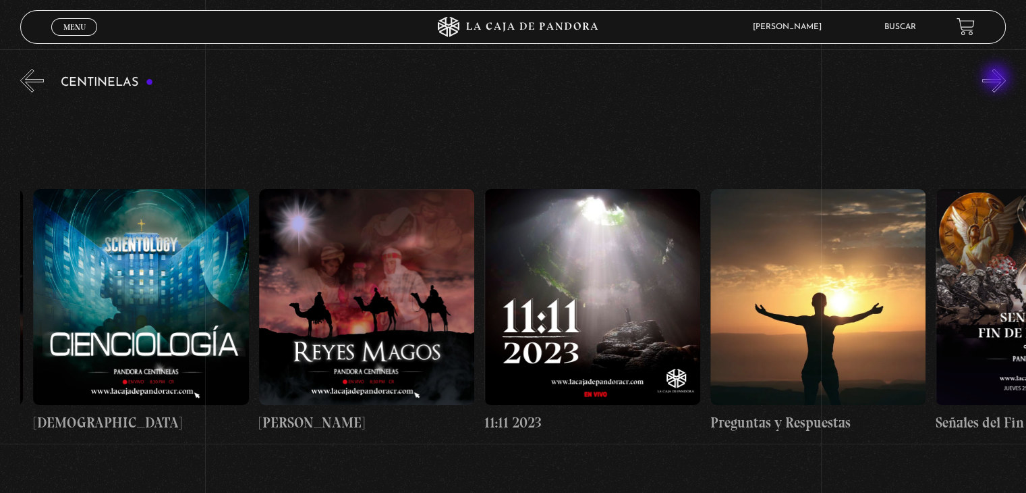
click at [998, 79] on button "»" at bounding box center [994, 81] width 24 height 24
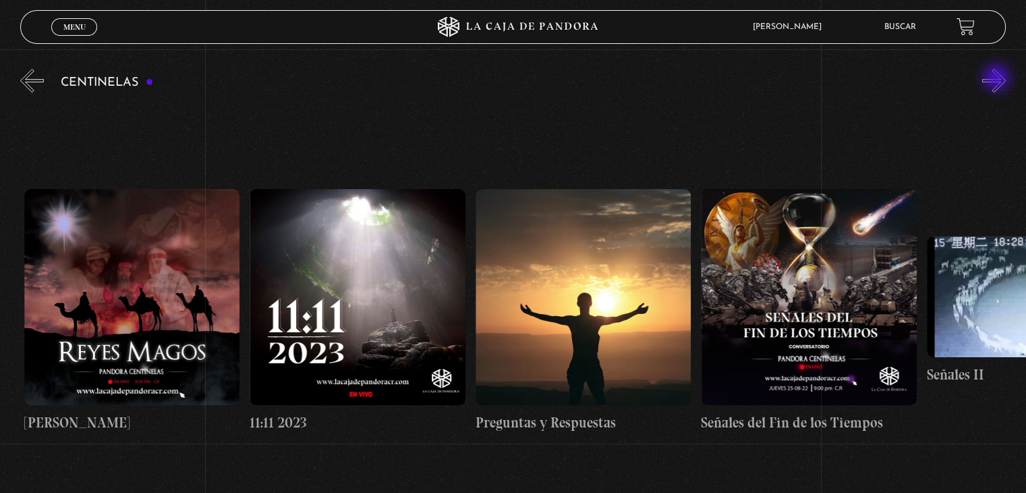
click at [998, 79] on button "»" at bounding box center [994, 81] width 24 height 24
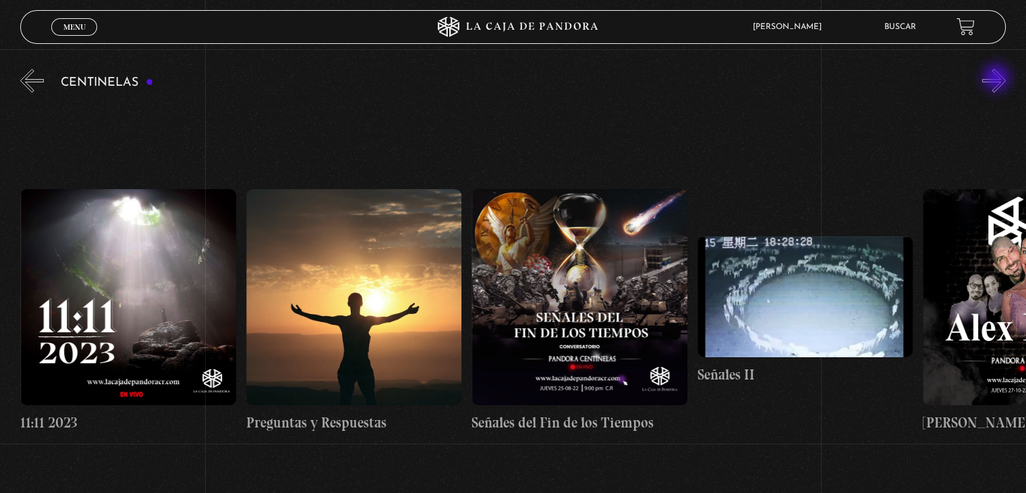
click at [998, 79] on button "»" at bounding box center [994, 81] width 24 height 24
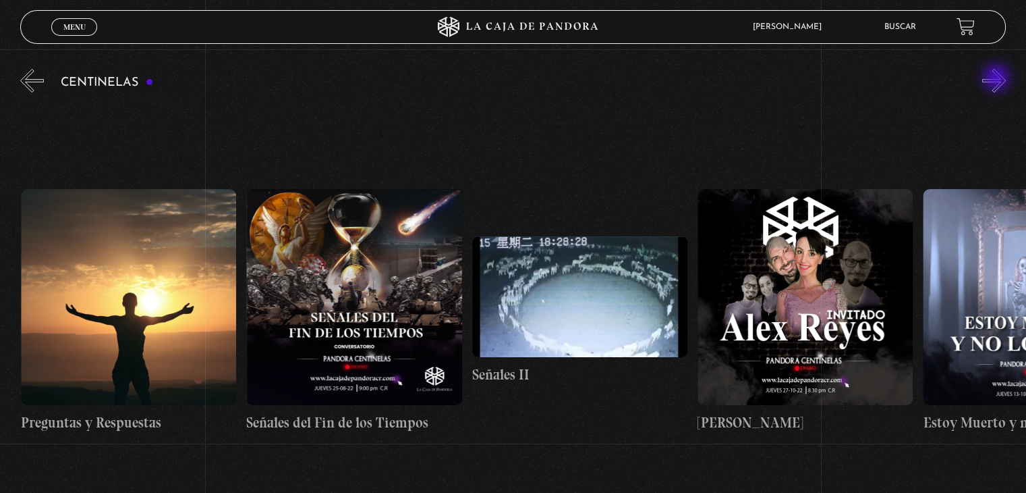
click at [998, 79] on button "»" at bounding box center [994, 81] width 24 height 24
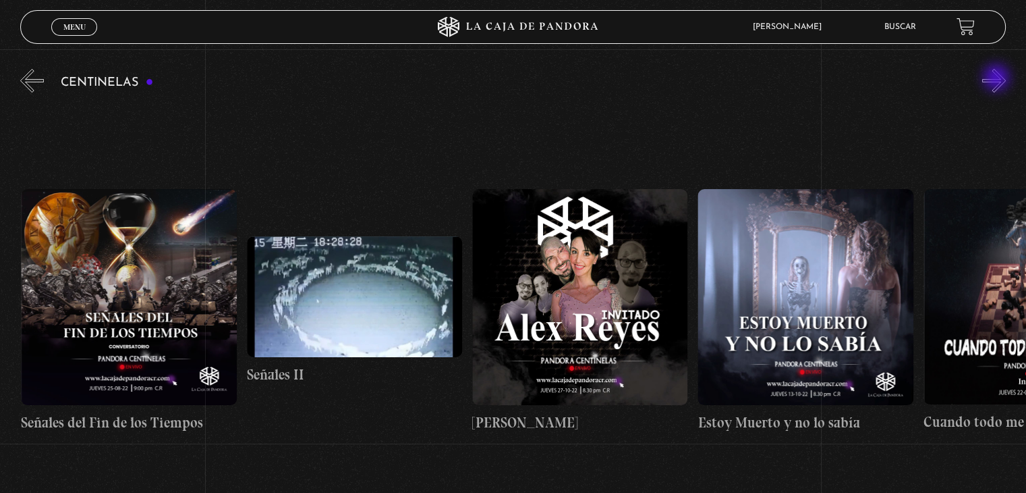
click at [998, 79] on button "»" at bounding box center [994, 81] width 24 height 24
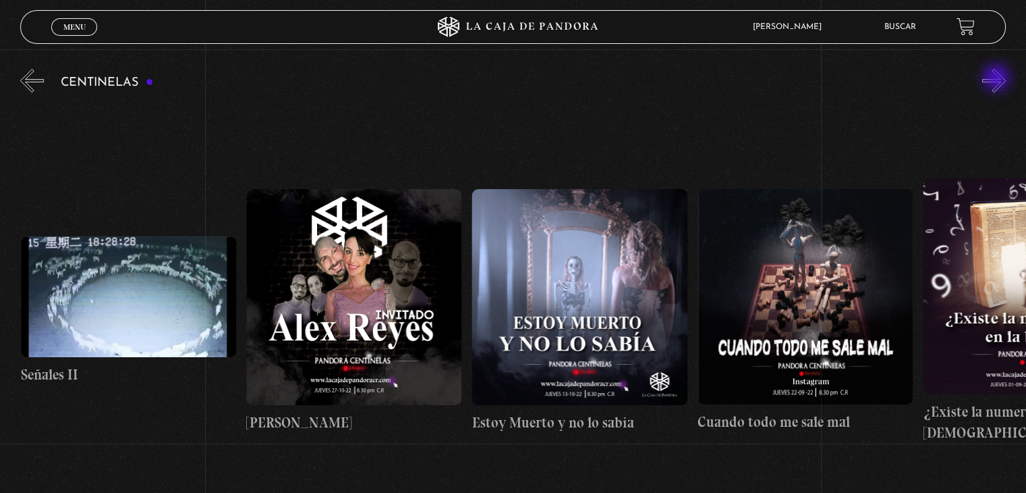
click at [998, 79] on button "»" at bounding box center [994, 81] width 24 height 24
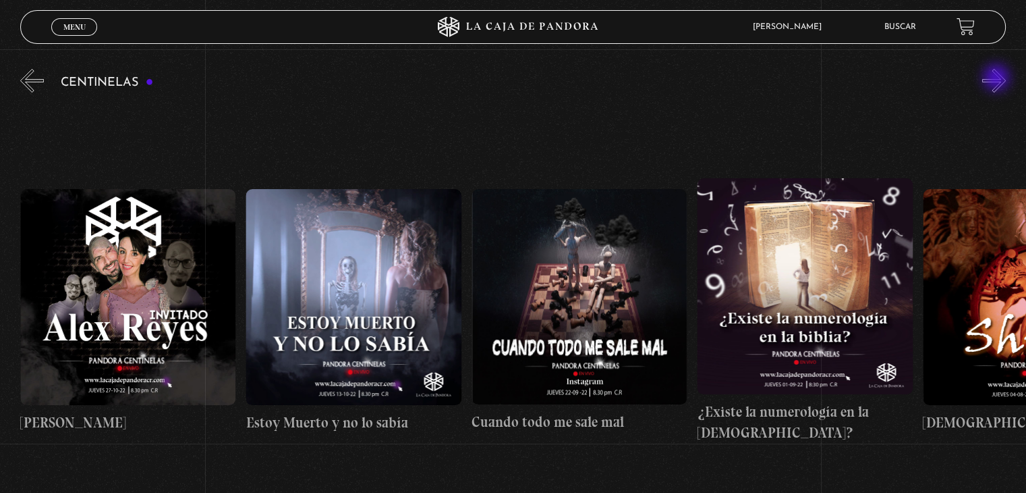
click at [998, 79] on button "»" at bounding box center [994, 81] width 24 height 24
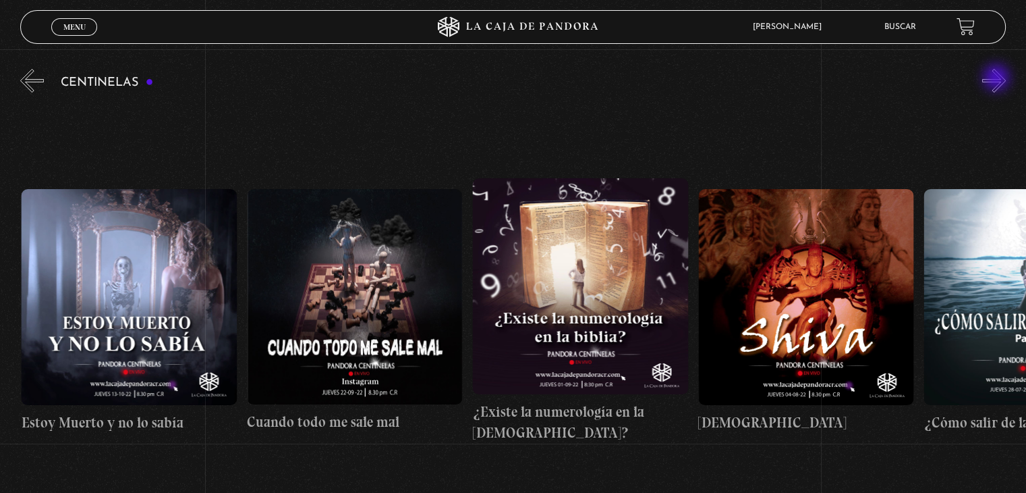
scroll to position [0, 12411]
click at [998, 79] on button "»" at bounding box center [994, 81] width 24 height 24
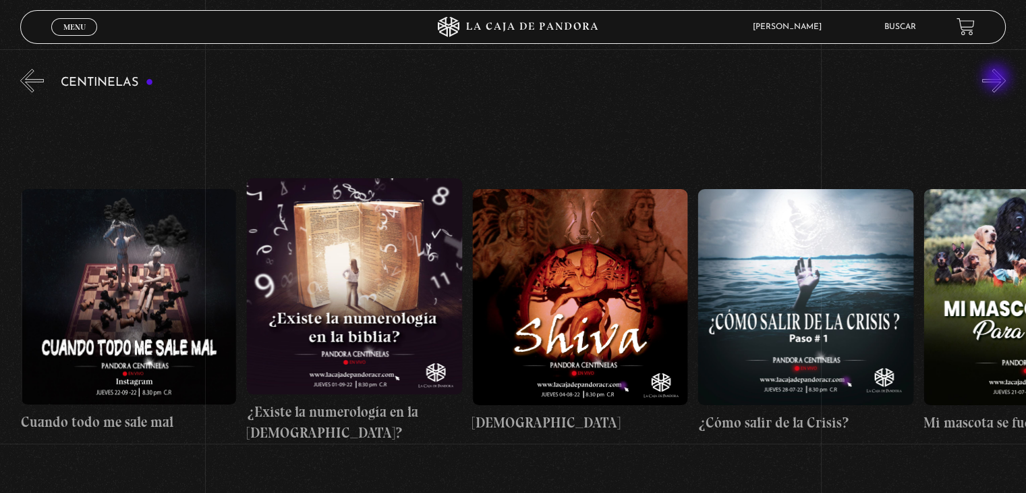
click at [998, 79] on button "»" at bounding box center [994, 81] width 24 height 24
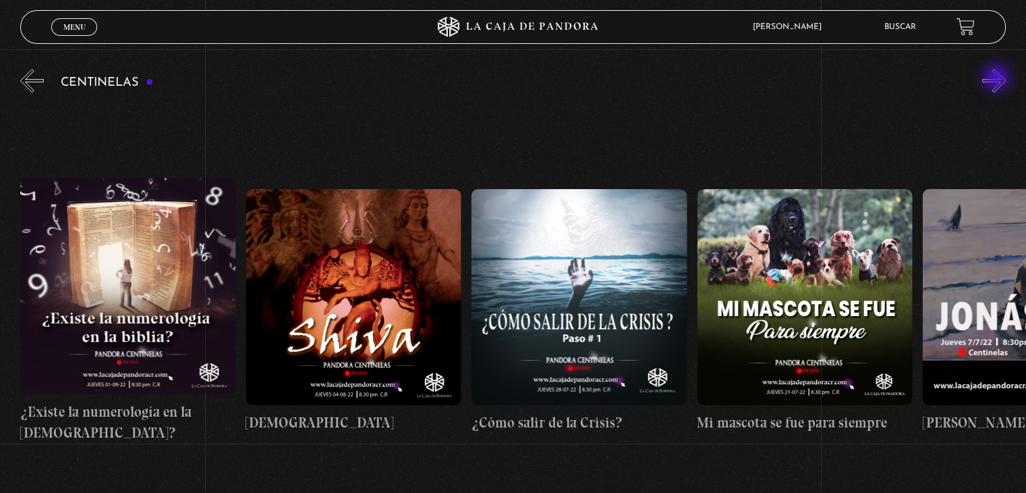
click at [998, 79] on button "»" at bounding box center [994, 81] width 24 height 24
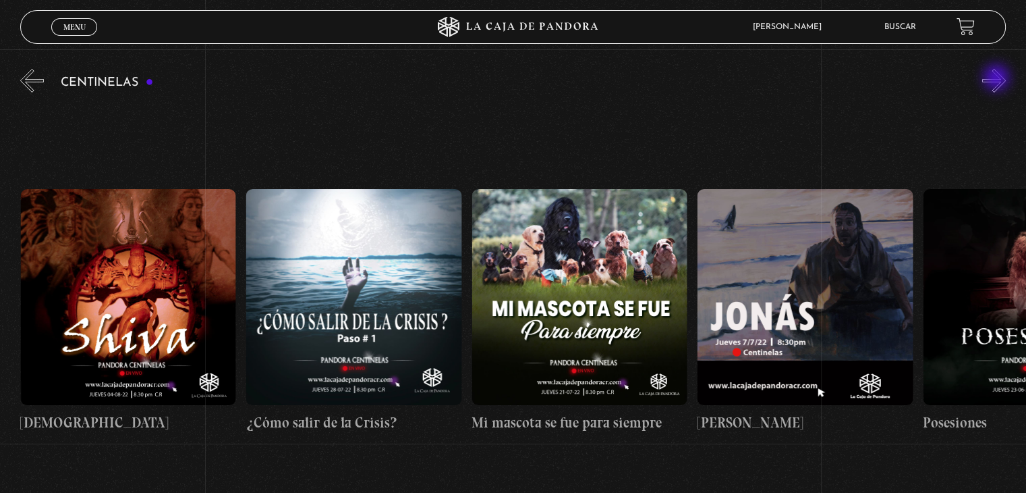
click at [998, 79] on button "»" at bounding box center [994, 81] width 24 height 24
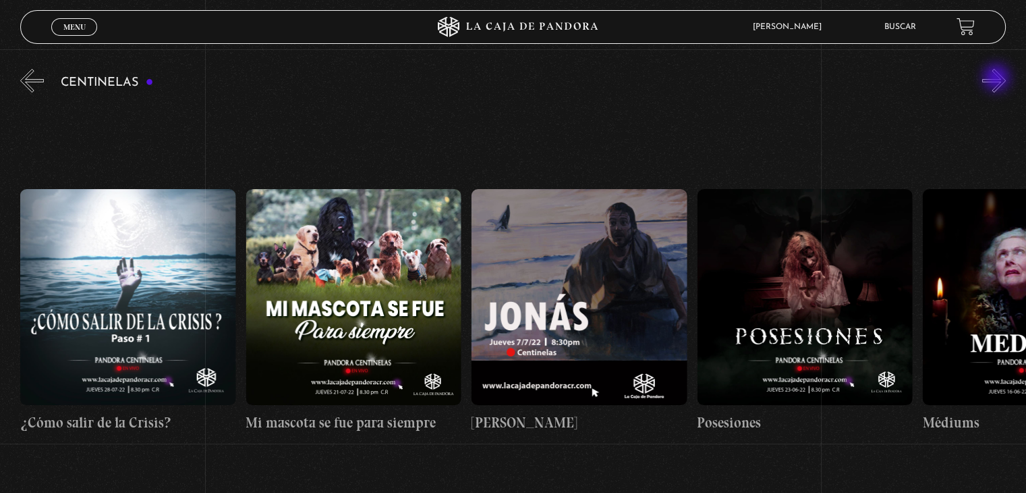
click at [998, 79] on button "»" at bounding box center [994, 81] width 24 height 24
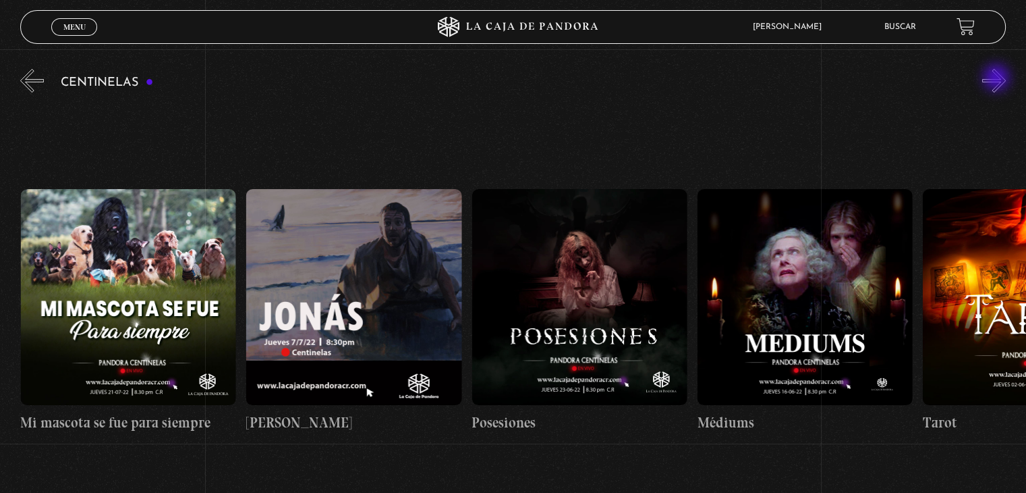
click at [998, 79] on button "»" at bounding box center [994, 81] width 24 height 24
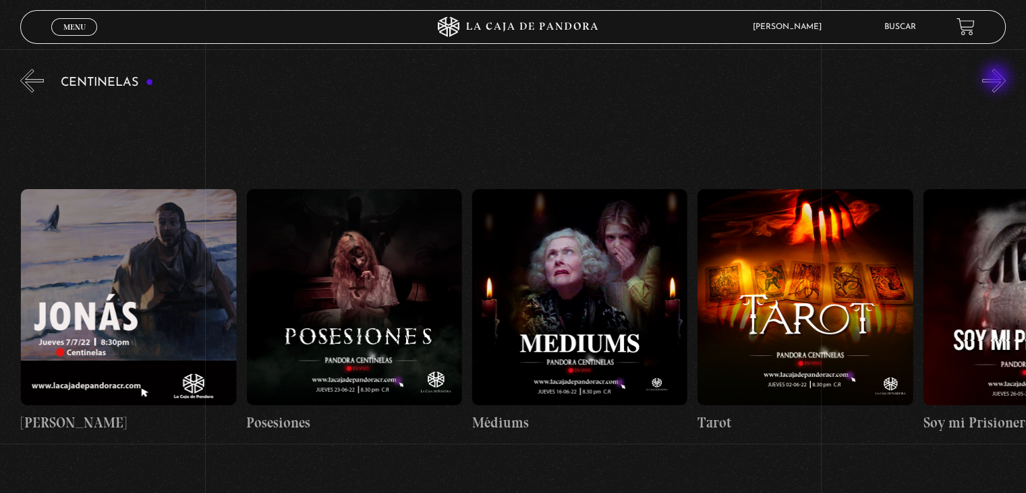
click at [998, 79] on button "»" at bounding box center [994, 81] width 24 height 24
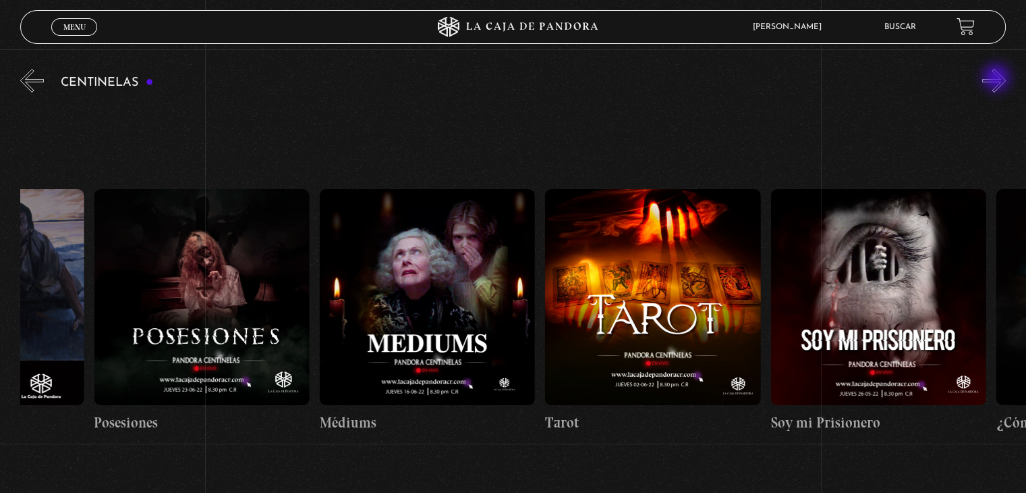
click at [998, 79] on button "»" at bounding box center [994, 81] width 24 height 24
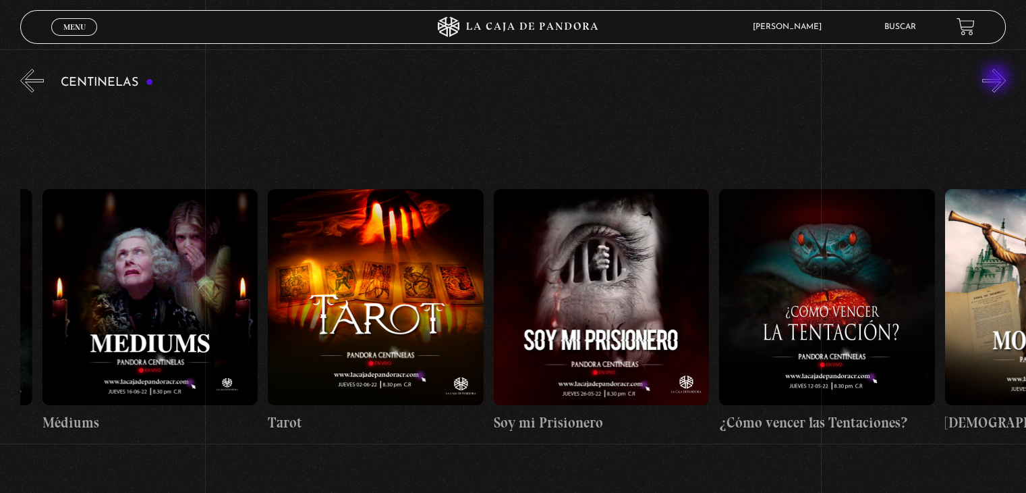
click at [998, 79] on button "»" at bounding box center [994, 81] width 24 height 24
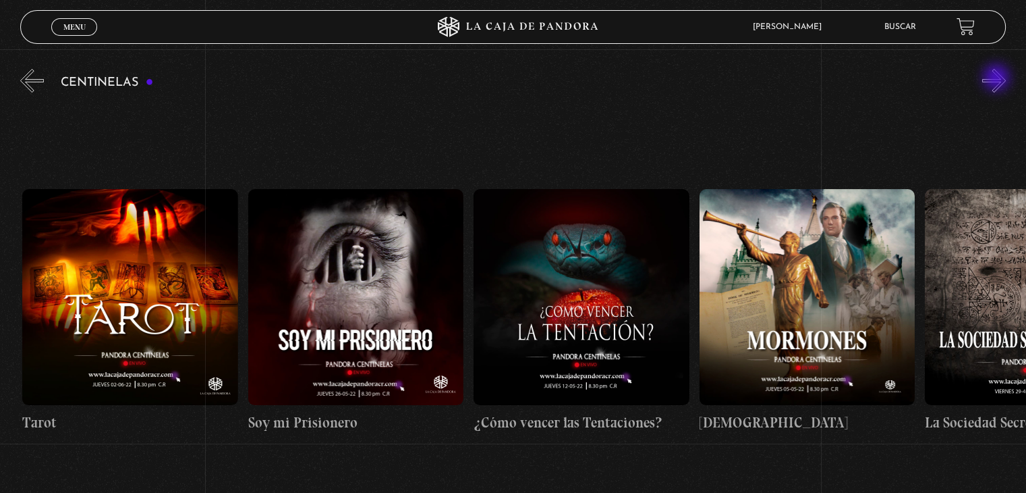
click at [998, 79] on button "»" at bounding box center [994, 81] width 24 height 24
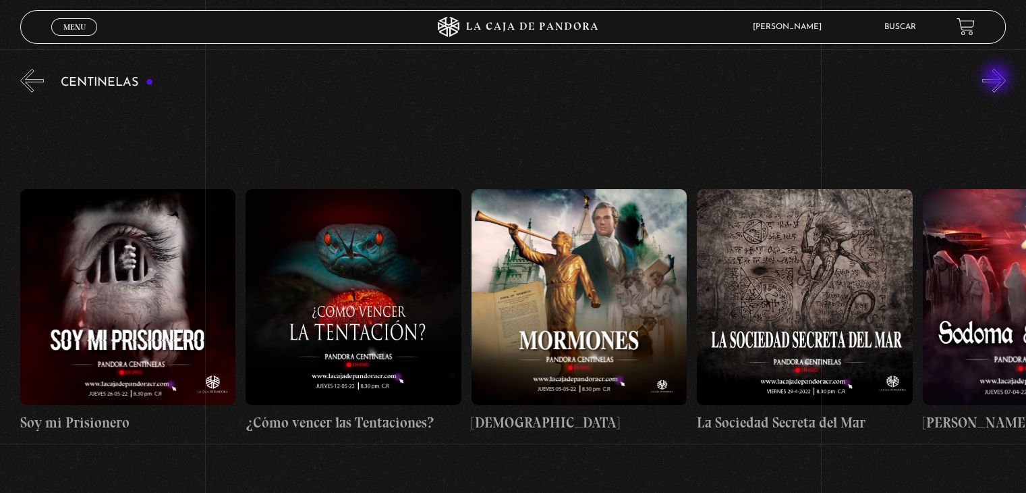
click at [998, 79] on button "»" at bounding box center [994, 81] width 24 height 24
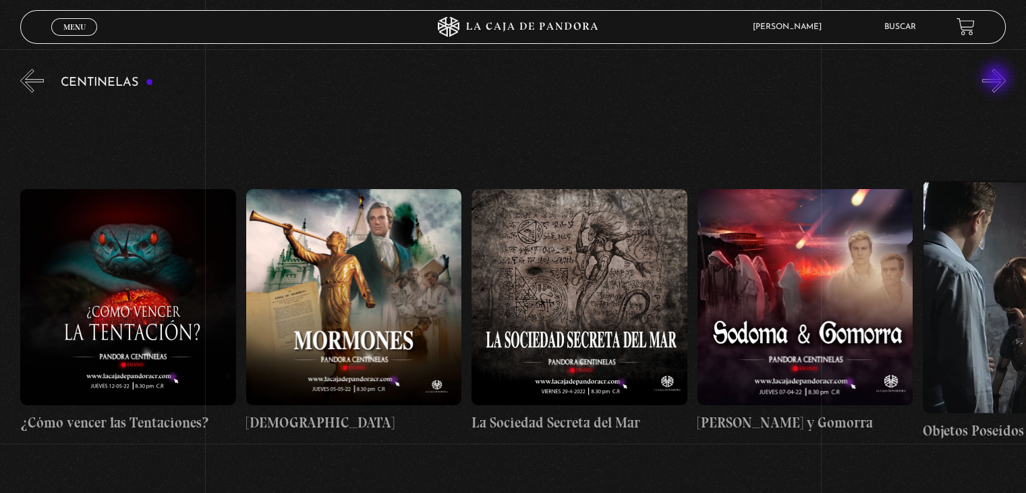
click at [998, 79] on button "»" at bounding box center [994, 81] width 24 height 24
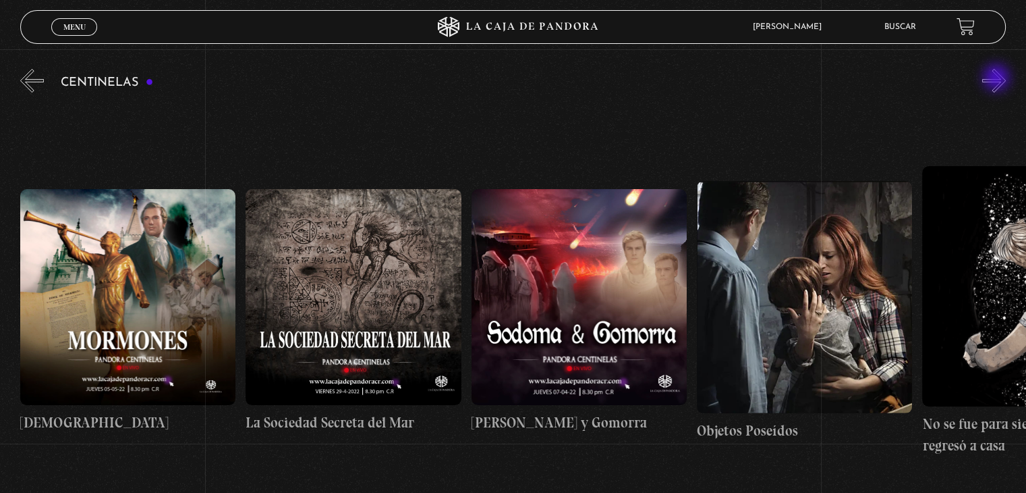
click at [998, 79] on button "»" at bounding box center [994, 81] width 24 height 24
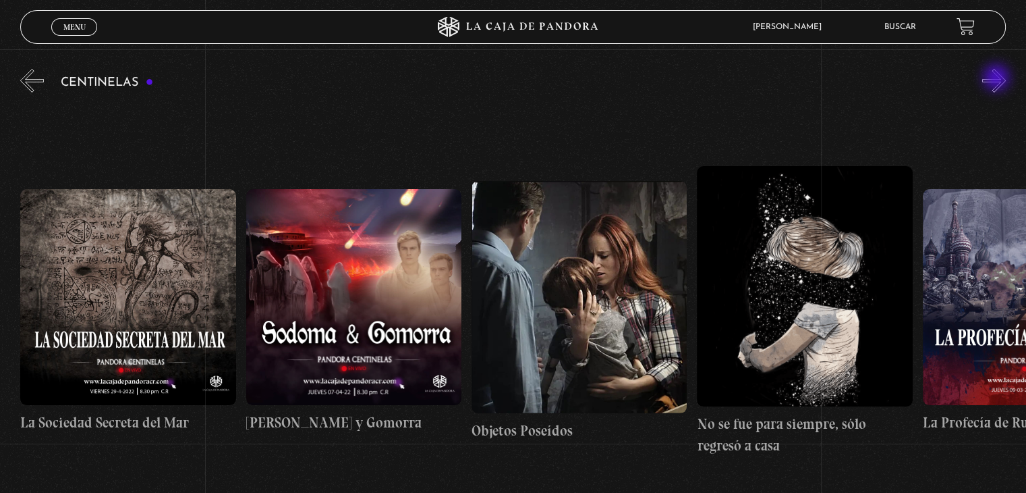
click at [998, 79] on button "»" at bounding box center [994, 81] width 24 height 24
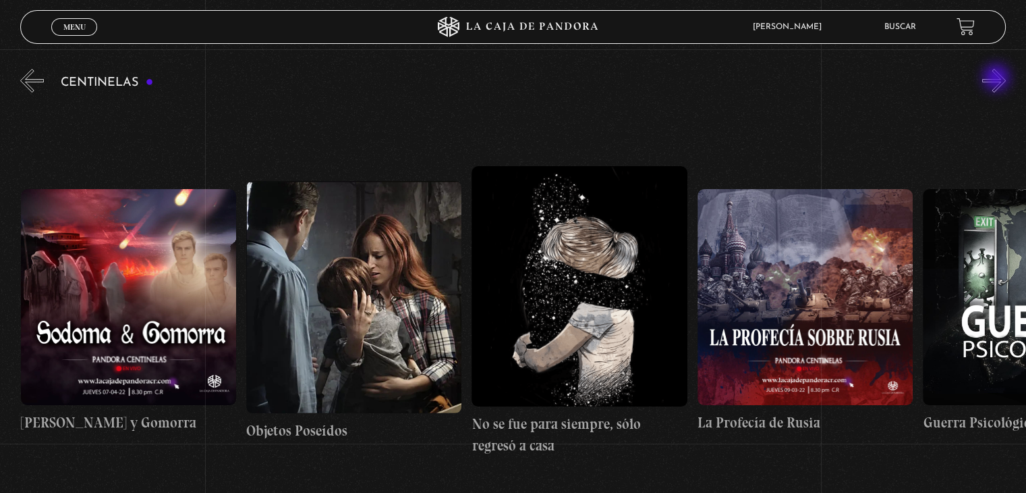
click at [998, 79] on button "»" at bounding box center [994, 81] width 24 height 24
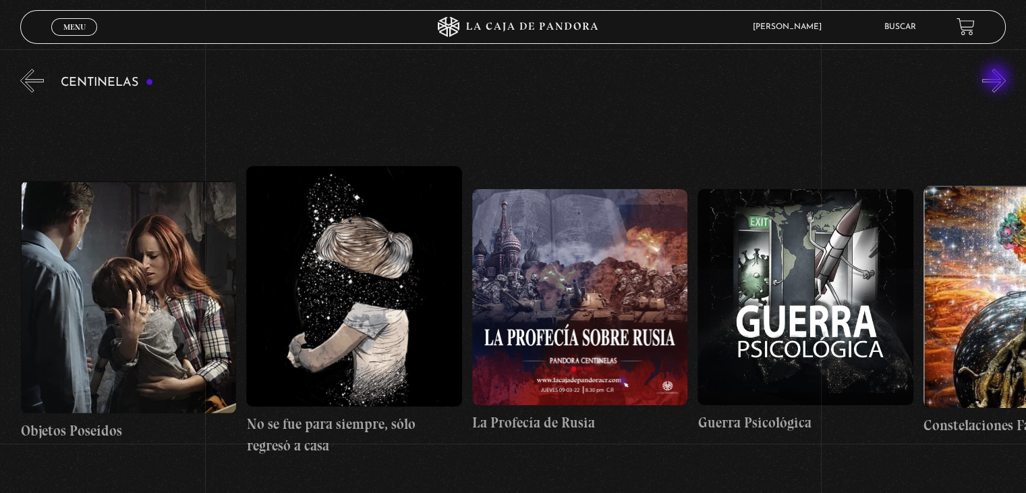
click at [998, 79] on button "»" at bounding box center [994, 81] width 24 height 24
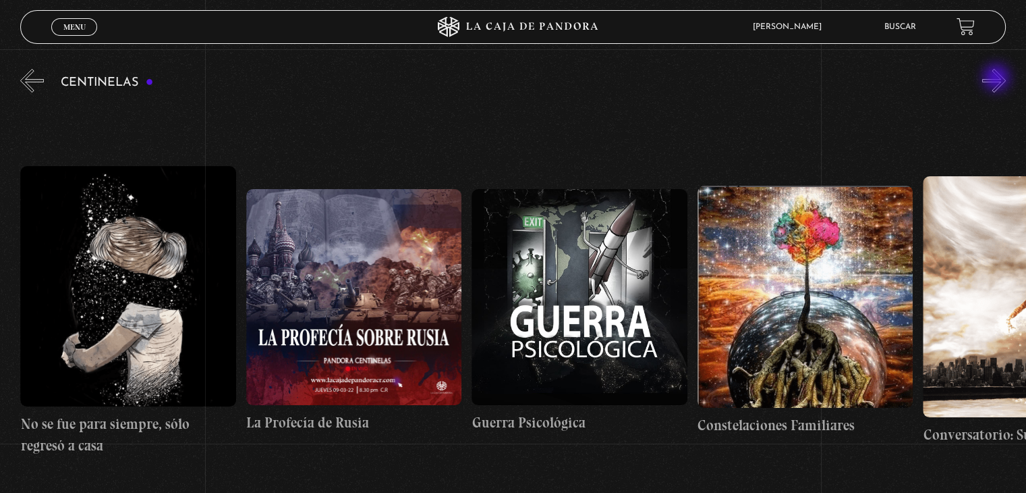
click at [998, 79] on button "»" at bounding box center [994, 81] width 24 height 24
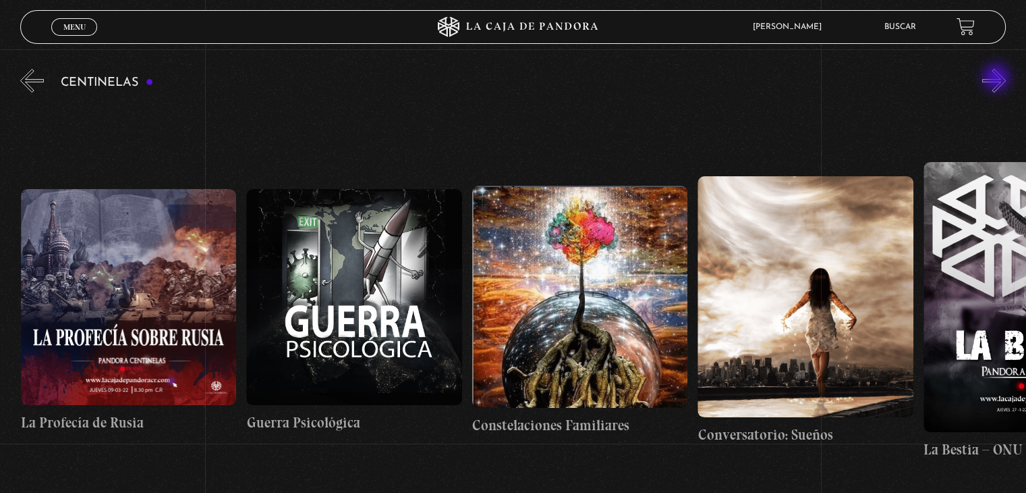
scroll to position [0, 16248]
click at [998, 79] on button "»" at bounding box center [994, 81] width 24 height 24
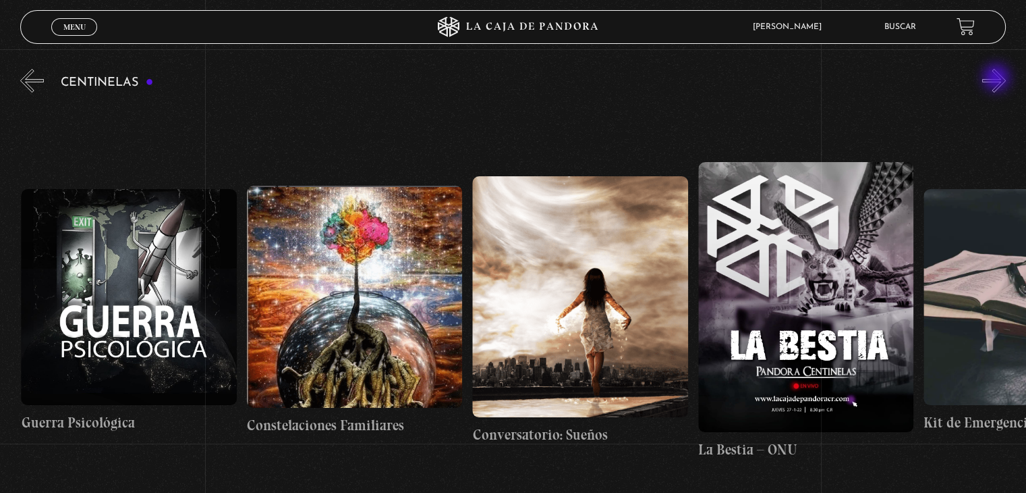
scroll to position [0, 16473]
click at [998, 79] on button "»" at bounding box center [994, 81] width 24 height 24
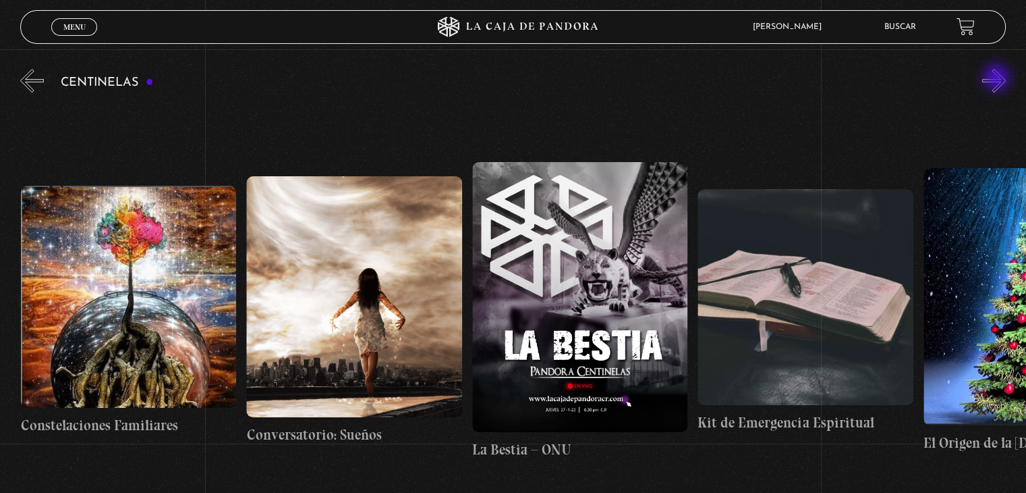
click at [998, 79] on button "»" at bounding box center [994, 81] width 24 height 24
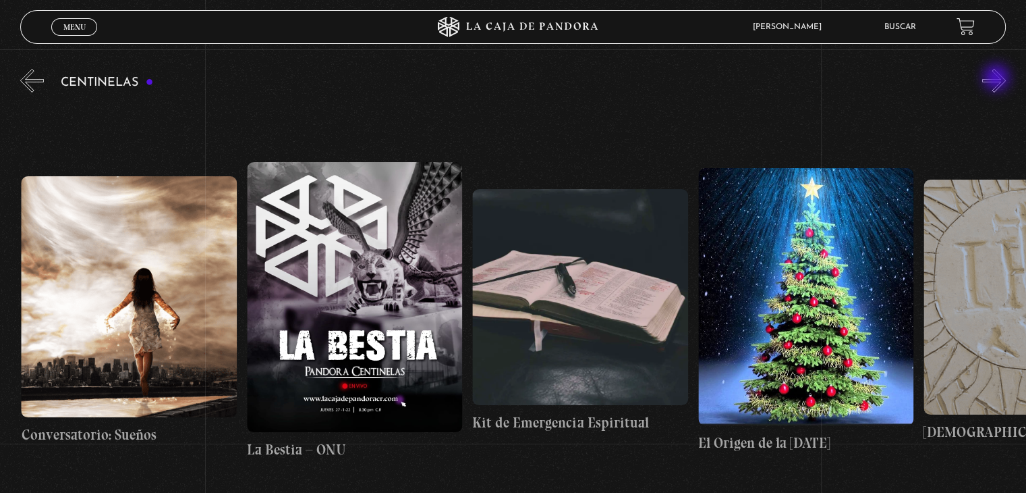
scroll to position [0, 16925]
click at [998, 79] on button "»" at bounding box center [994, 81] width 24 height 24
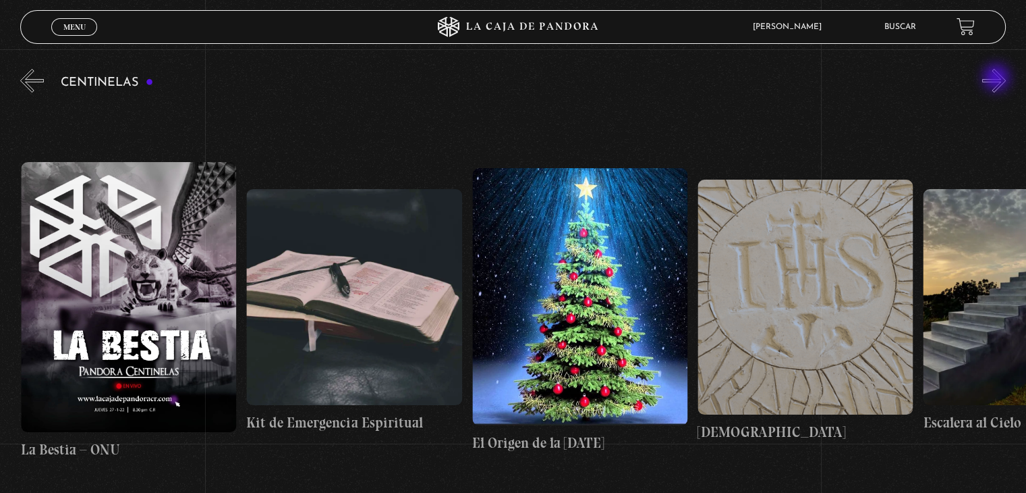
click at [998, 79] on button "»" at bounding box center [994, 81] width 24 height 24
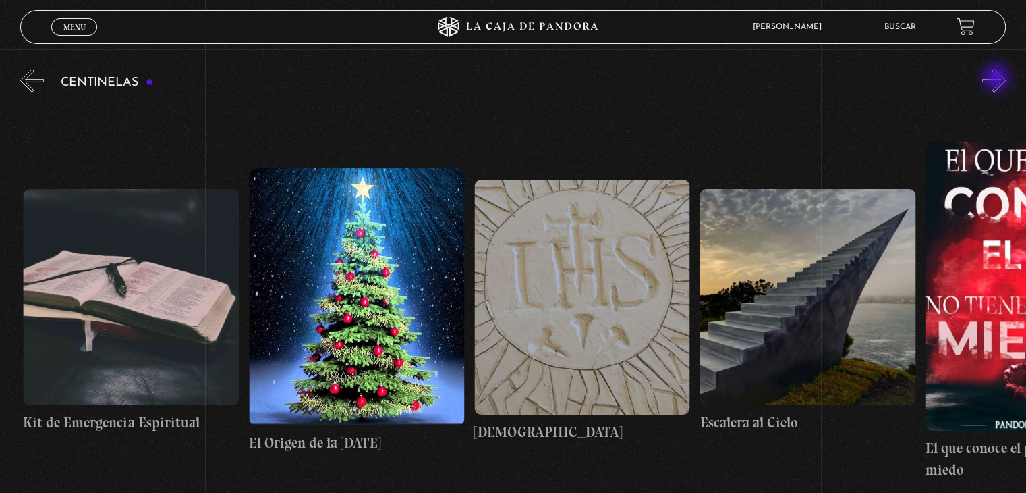
click at [998, 79] on button "»" at bounding box center [994, 81] width 24 height 24
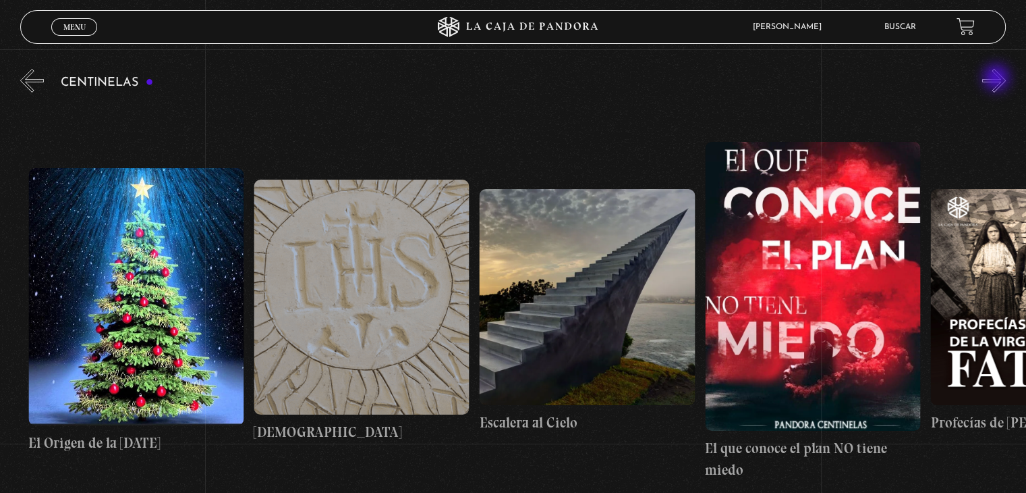
scroll to position [0, 17602]
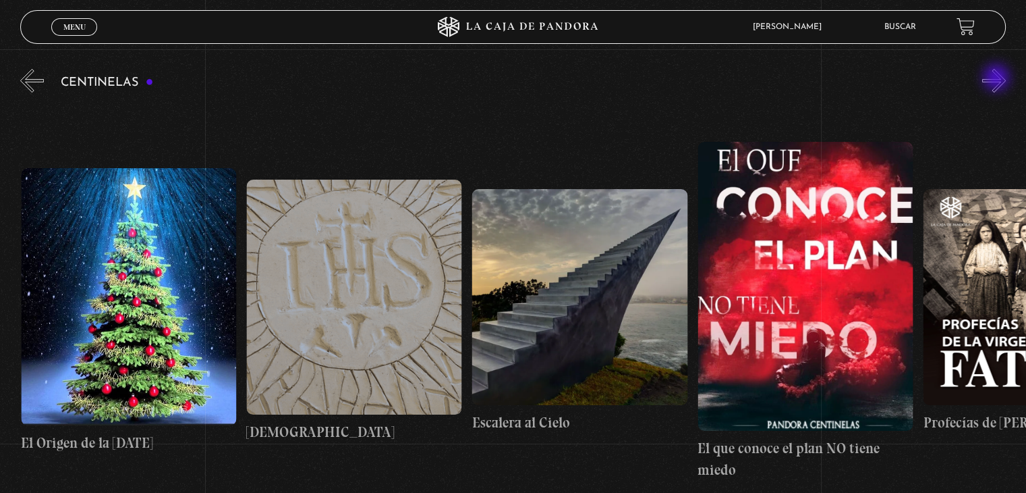
click at [998, 79] on button "»" at bounding box center [994, 81] width 24 height 24
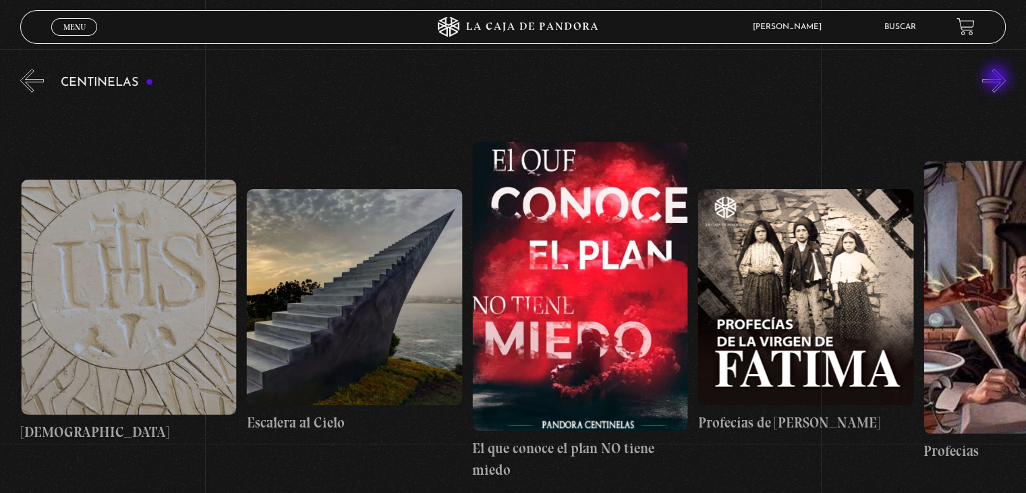
click at [998, 79] on button "»" at bounding box center [994, 81] width 24 height 24
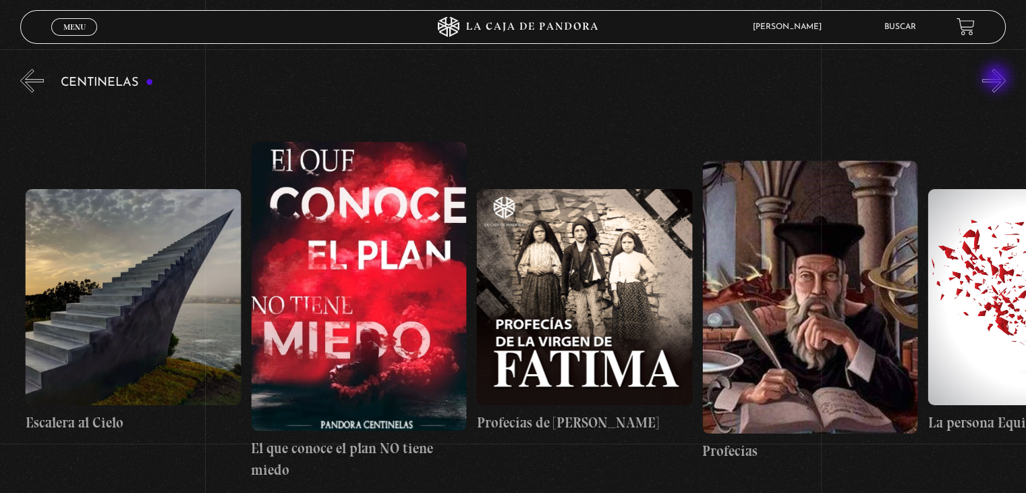
scroll to position [0, 18053]
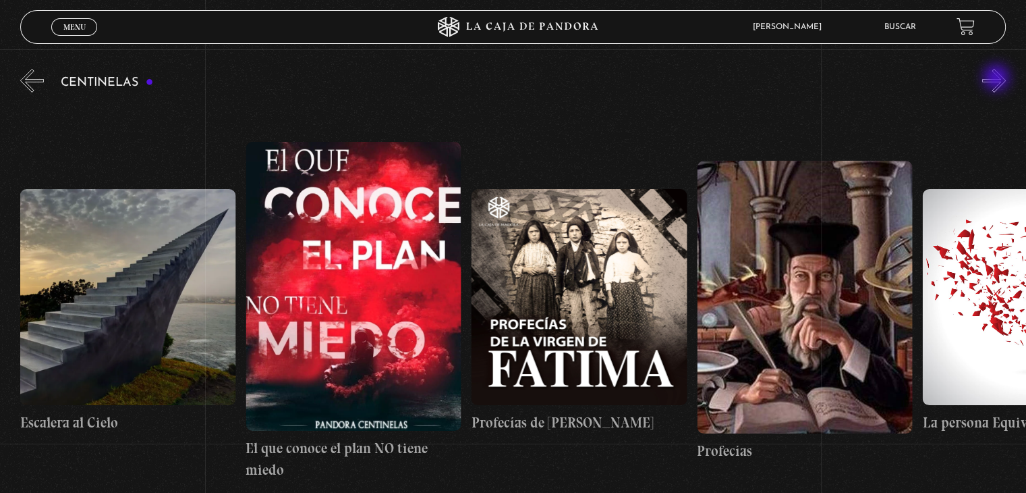
click at [998, 79] on button "»" at bounding box center [994, 81] width 24 height 24
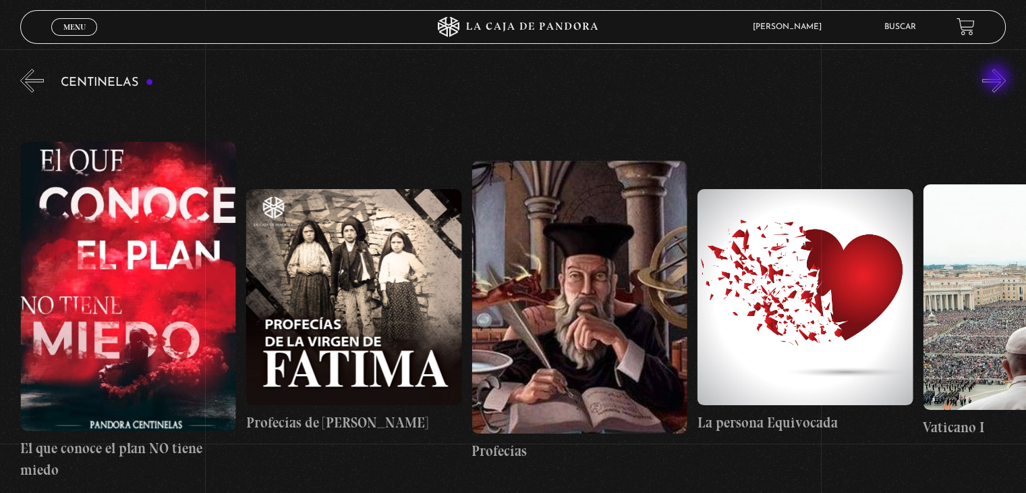
click at [998, 79] on button "»" at bounding box center [994, 81] width 24 height 24
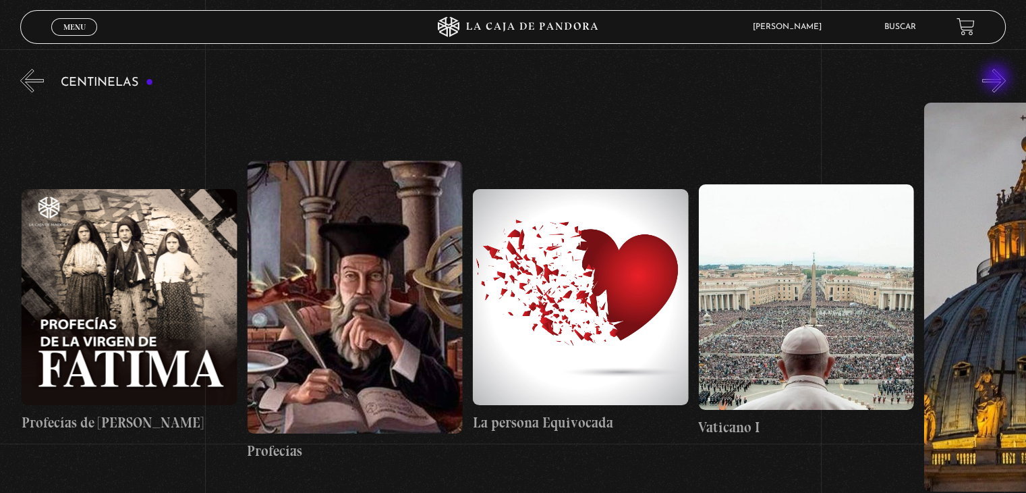
click at [998, 79] on button "»" at bounding box center [994, 81] width 24 height 24
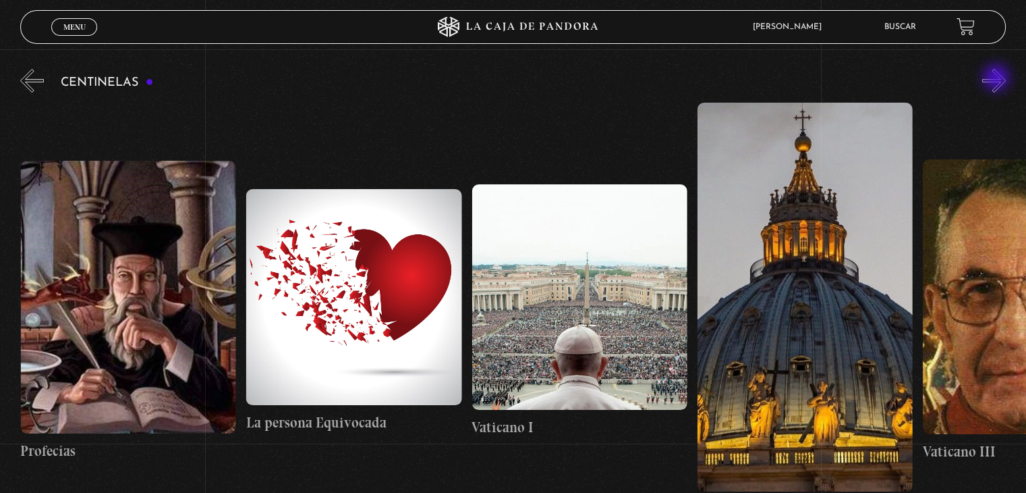
click at [998, 79] on button "»" at bounding box center [994, 81] width 24 height 24
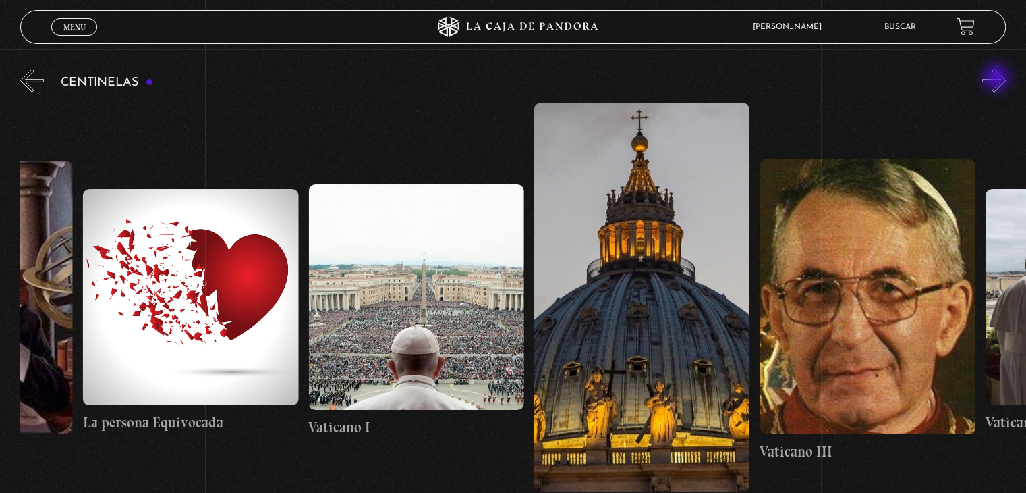
click at [998, 79] on button "»" at bounding box center [994, 81] width 24 height 24
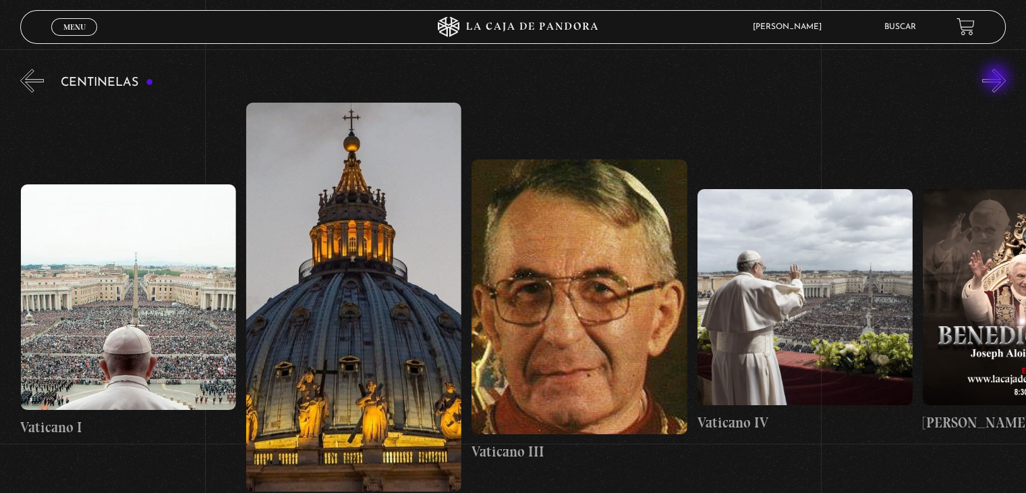
click at [998, 79] on button "»" at bounding box center [994, 81] width 24 height 24
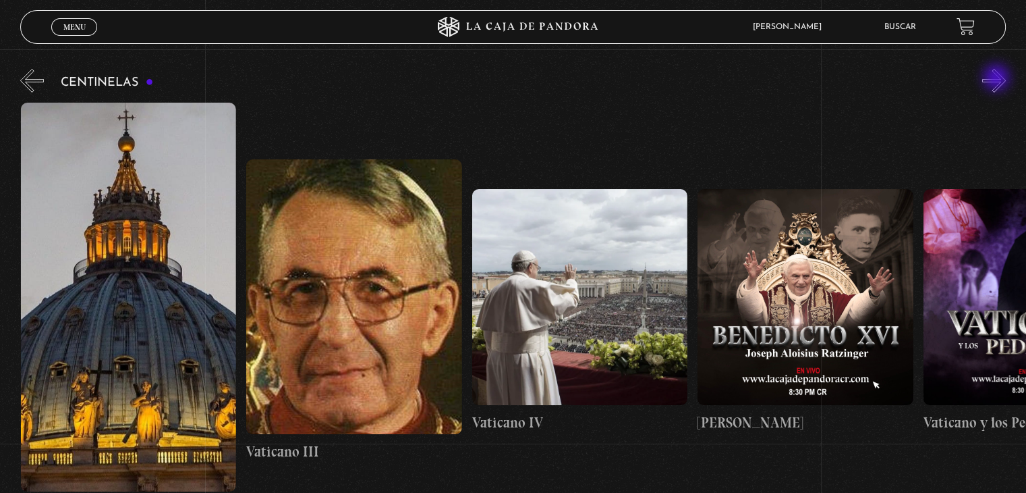
click at [998, 79] on button "»" at bounding box center [994, 81] width 24 height 24
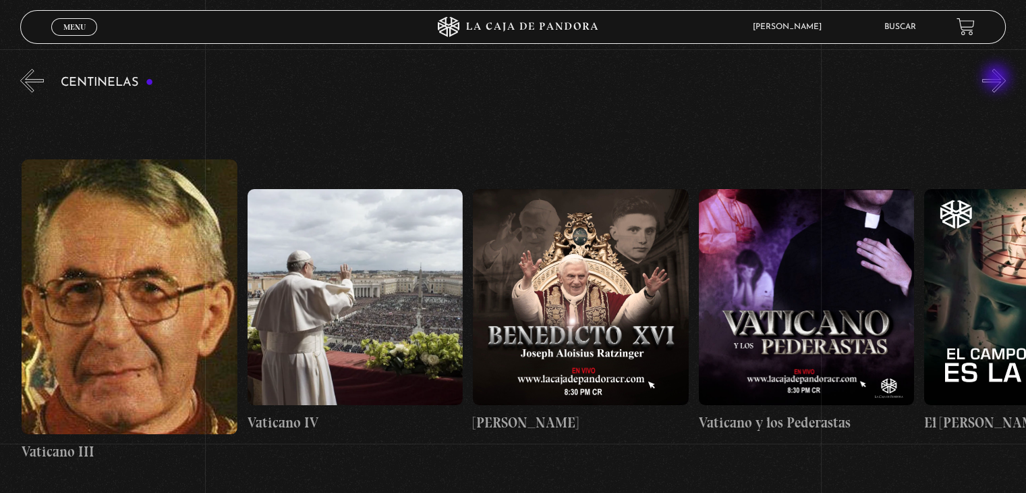
click at [998, 79] on button "»" at bounding box center [994, 81] width 24 height 24
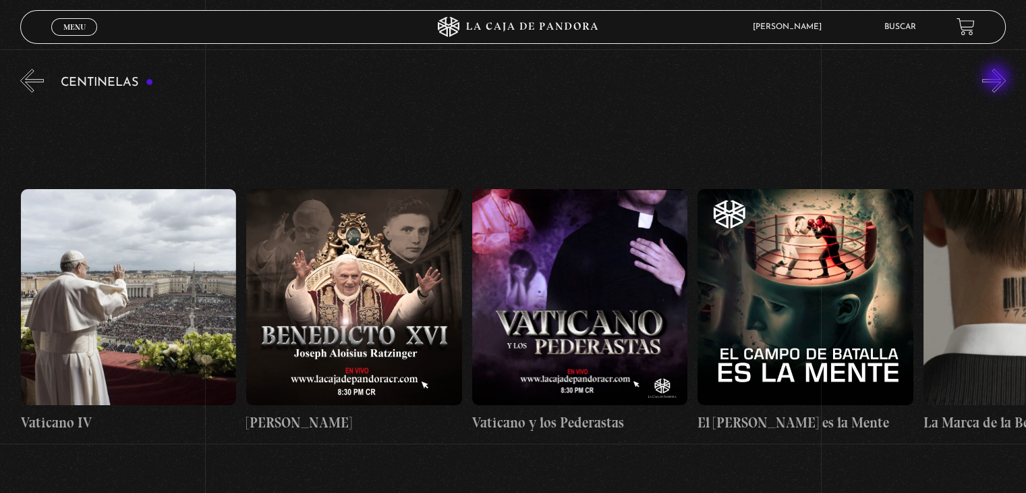
click at [998, 79] on button "»" at bounding box center [994, 81] width 24 height 24
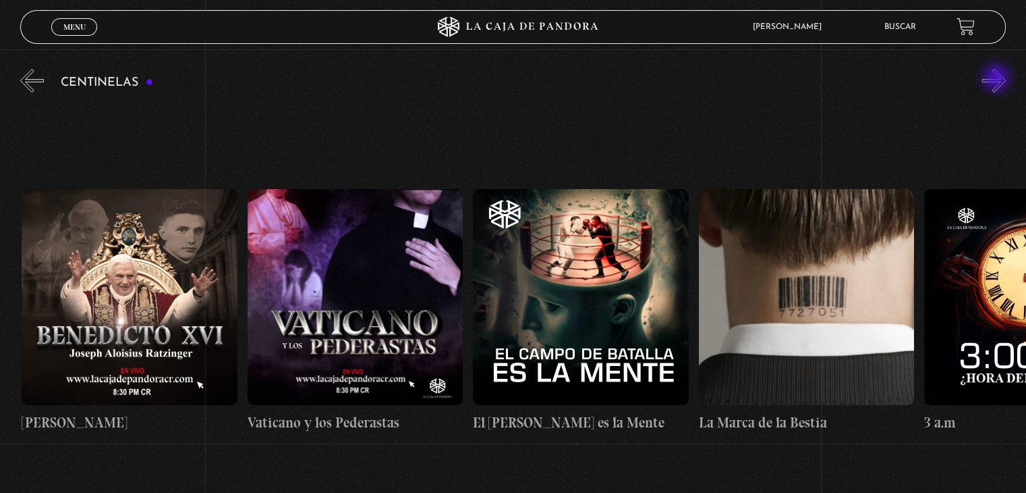
click at [998, 79] on button "»" at bounding box center [994, 81] width 24 height 24
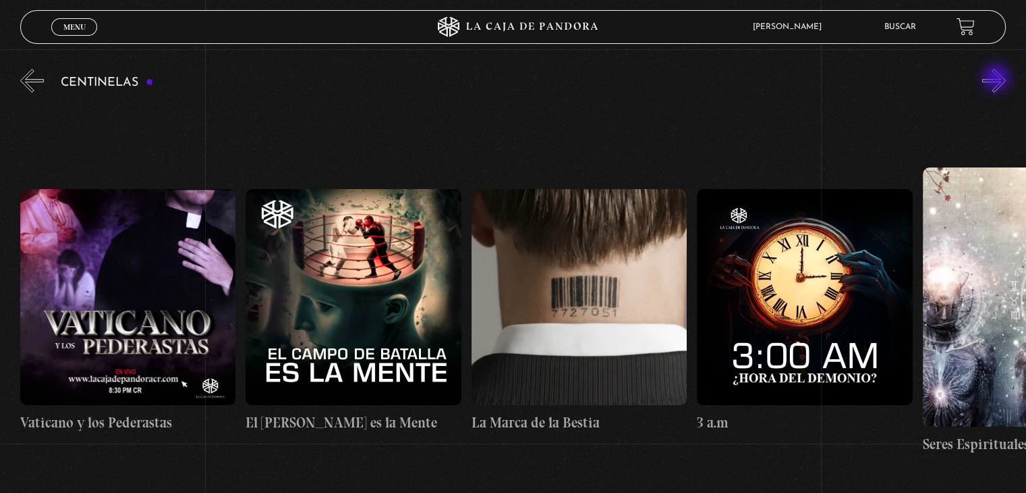
click at [998, 79] on button "»" at bounding box center [994, 81] width 24 height 24
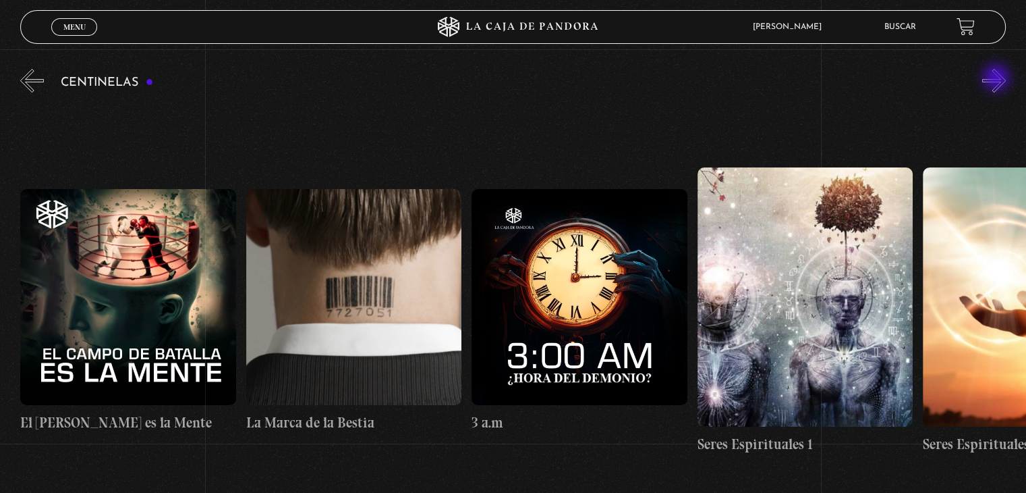
click at [998, 79] on button "»" at bounding box center [994, 81] width 24 height 24
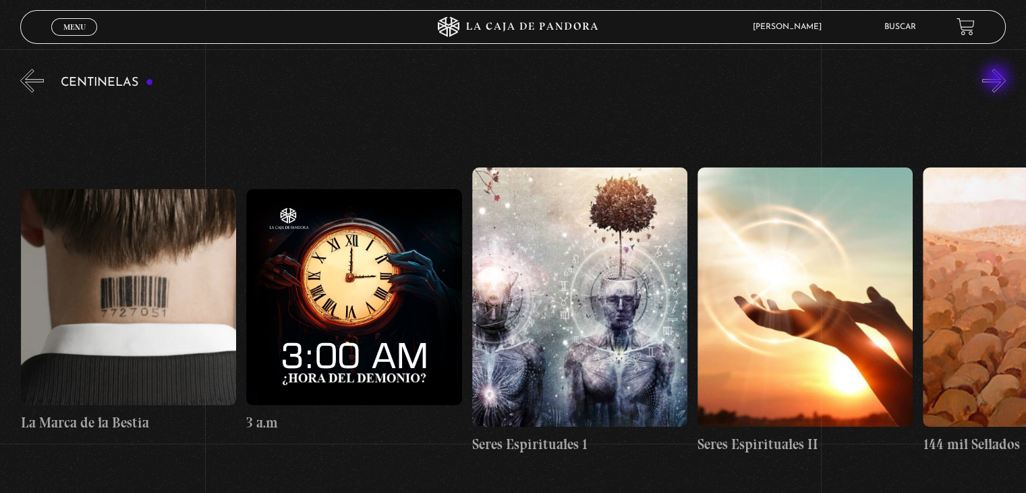
click at [998, 79] on button "»" at bounding box center [994, 81] width 24 height 24
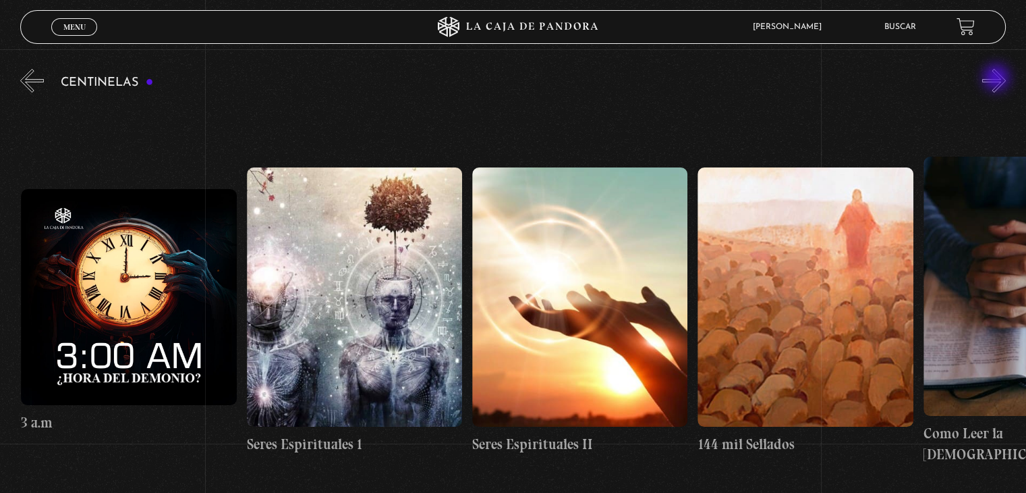
click at [998, 79] on button "»" at bounding box center [994, 81] width 24 height 24
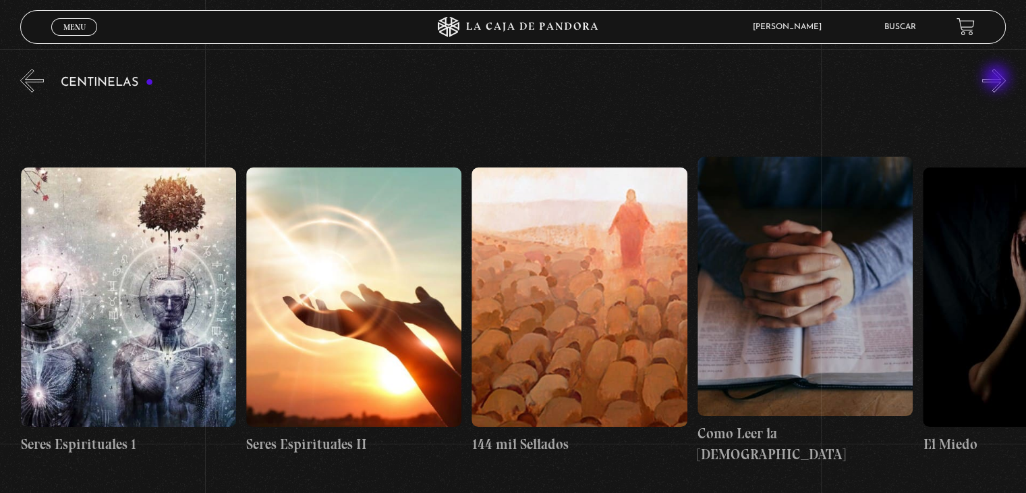
click at [998, 79] on button "»" at bounding box center [994, 81] width 24 height 24
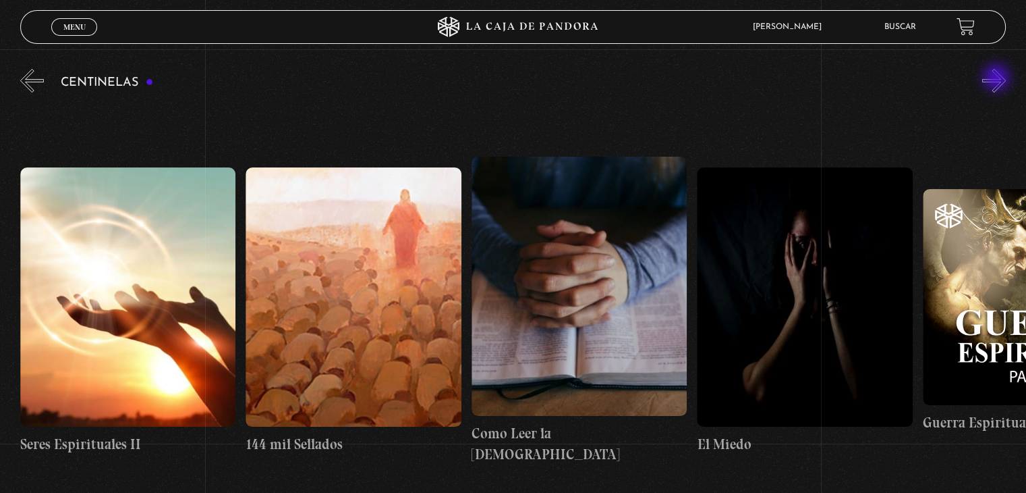
click at [998, 79] on button "»" at bounding box center [994, 81] width 24 height 24
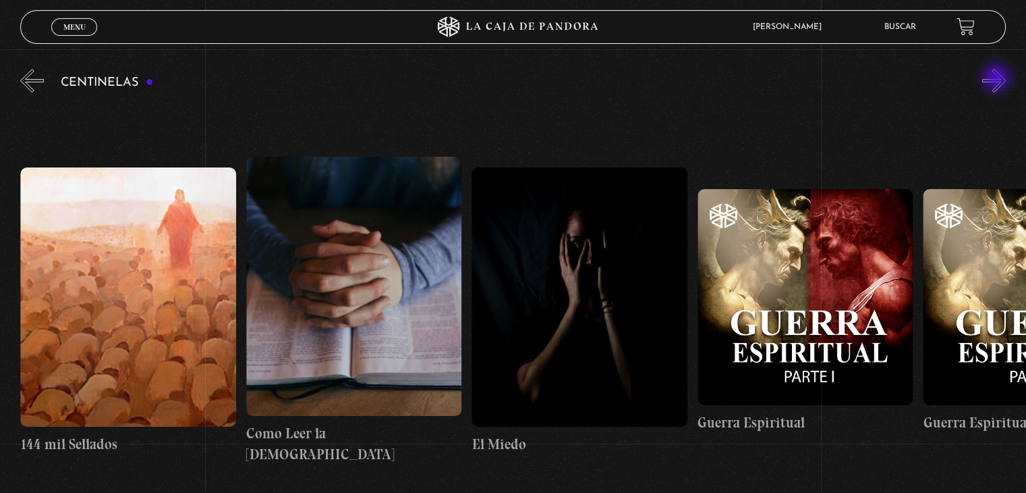
click at [998, 79] on button "»" at bounding box center [994, 81] width 24 height 24
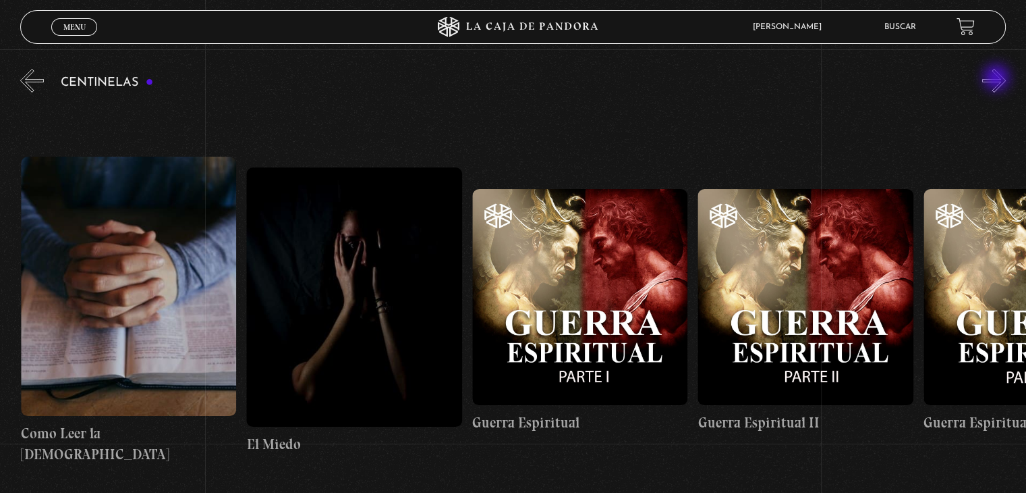
click at [998, 79] on button "»" at bounding box center [994, 81] width 24 height 24
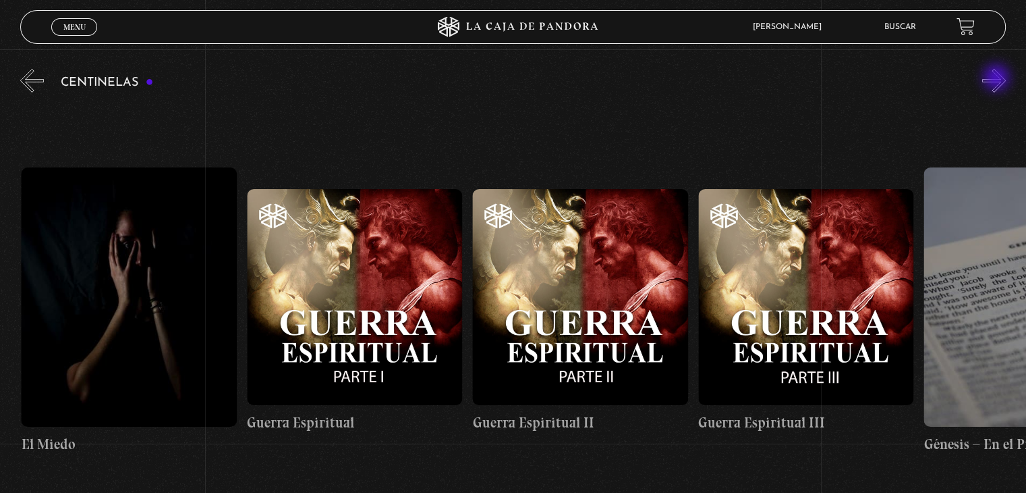
scroll to position [0, 22115]
click at [998, 79] on button "»" at bounding box center [994, 81] width 24 height 24
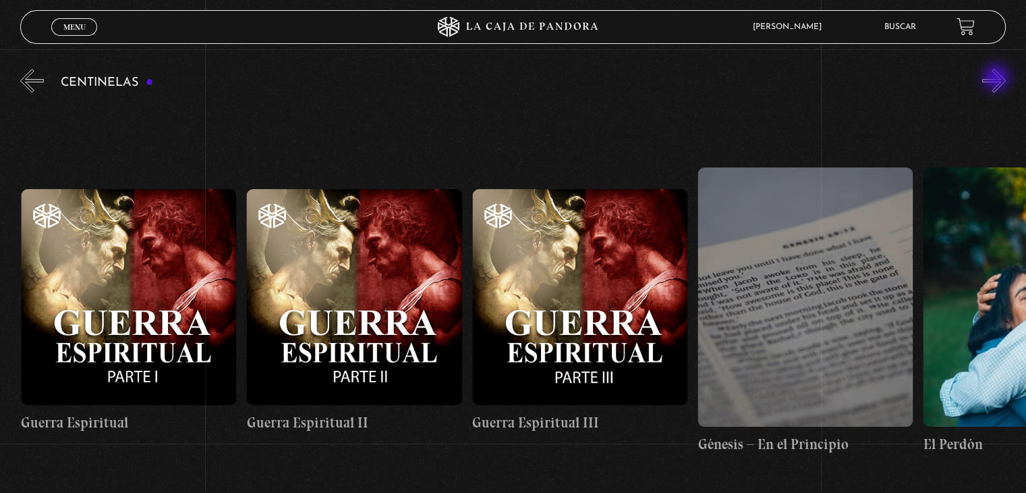
click at [998, 79] on button "»" at bounding box center [994, 81] width 24 height 24
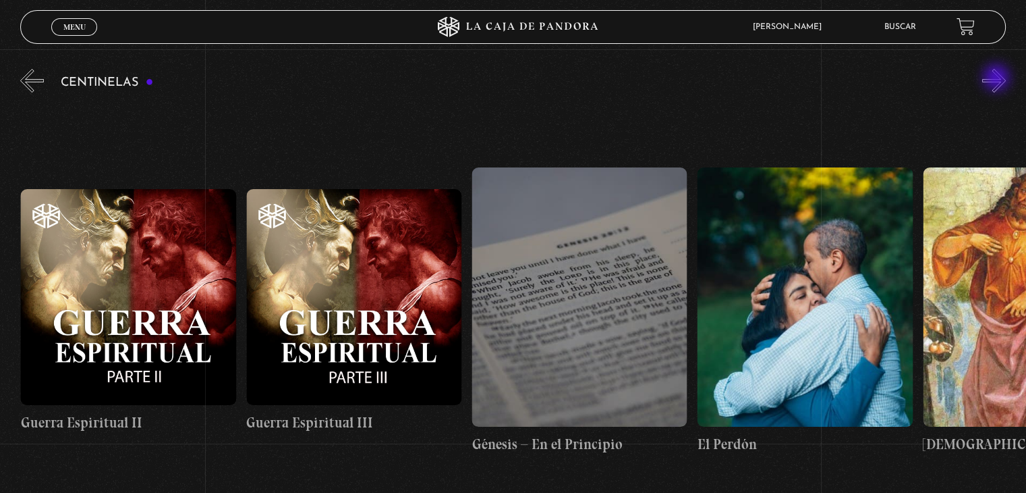
click at [998, 79] on button "»" at bounding box center [994, 81] width 24 height 24
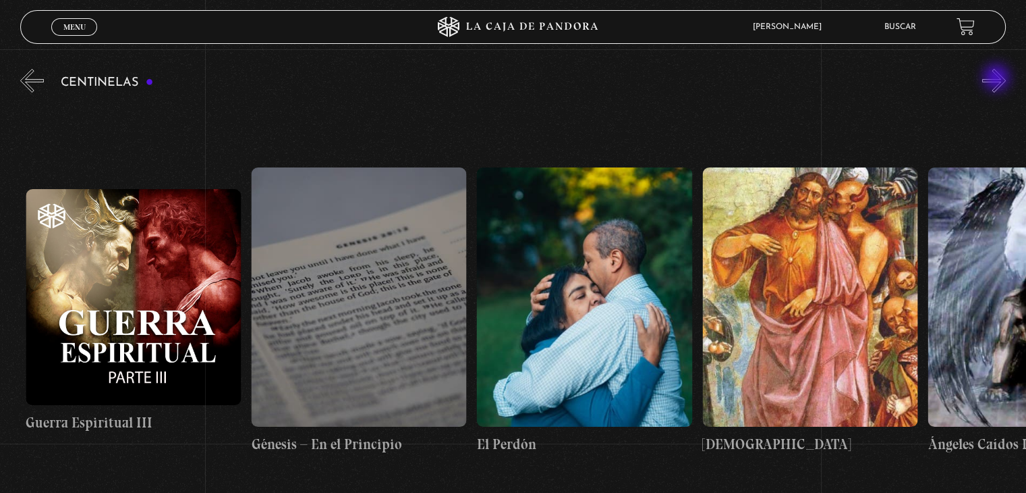
click at [998, 79] on button "»" at bounding box center [994, 81] width 24 height 24
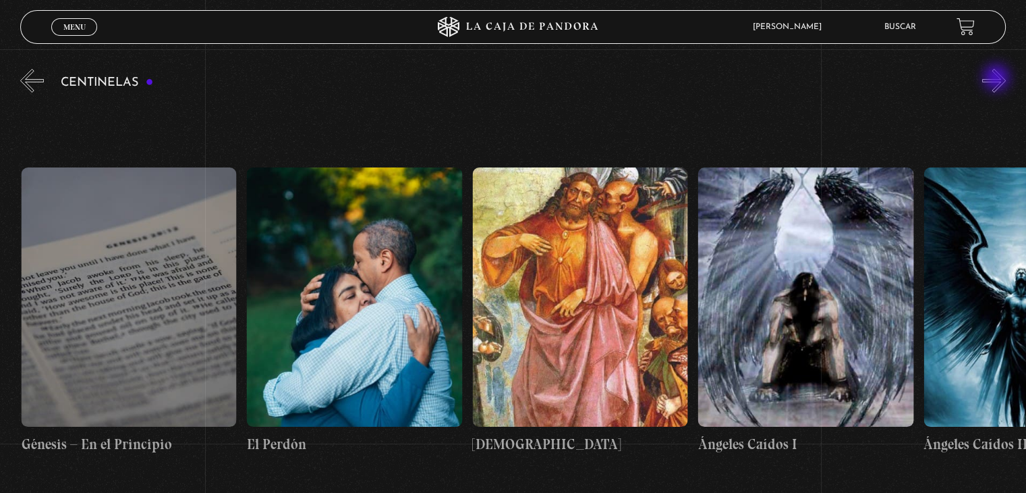
scroll to position [0, 23018]
click at [998, 79] on button "»" at bounding box center [994, 81] width 24 height 24
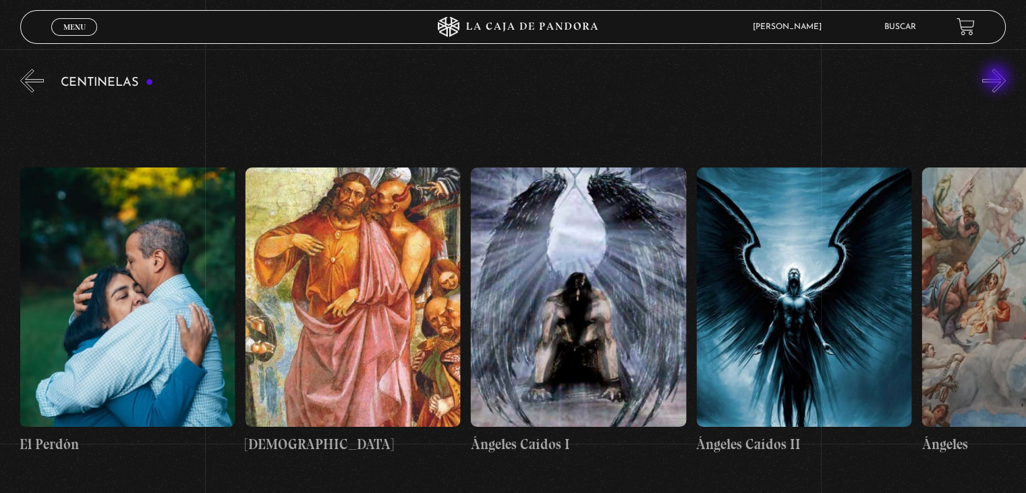
click at [998, 79] on button "»" at bounding box center [994, 81] width 24 height 24
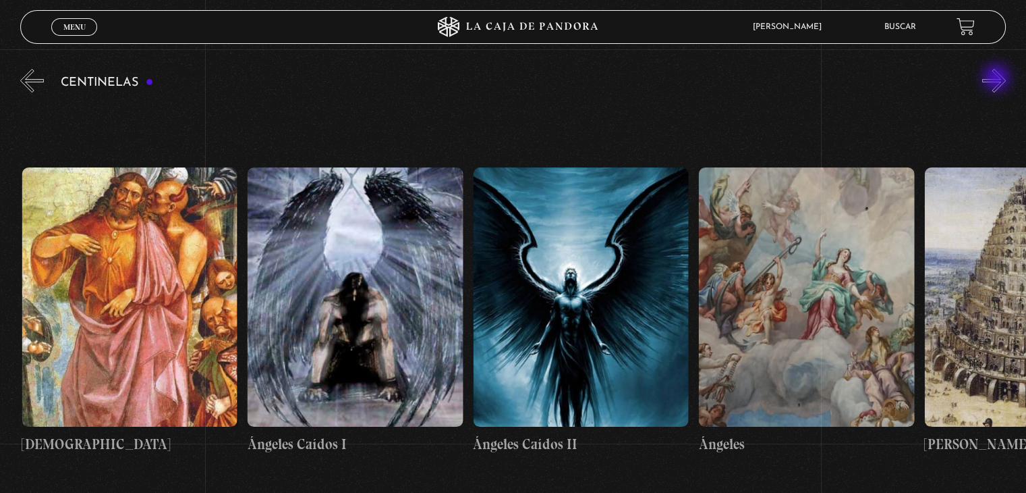
click at [998, 79] on button "»" at bounding box center [994, 81] width 24 height 24
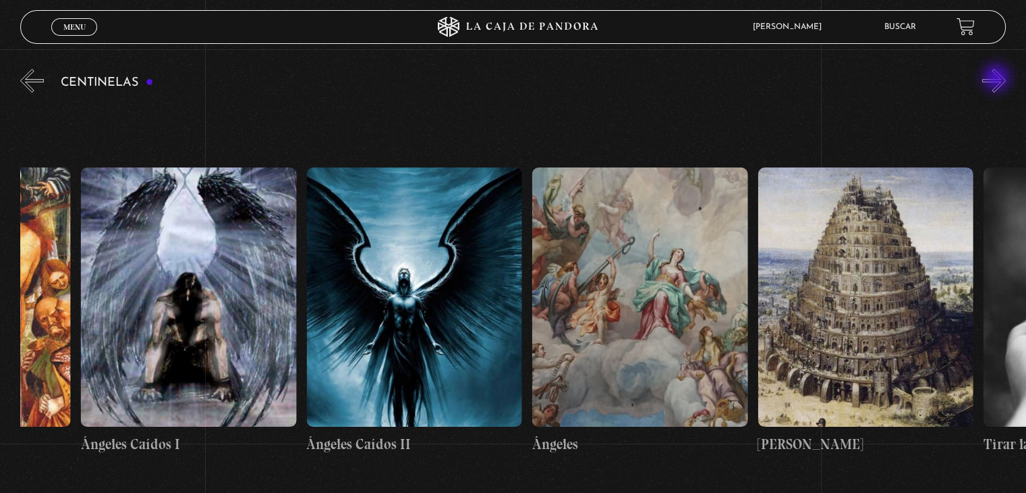
click at [998, 79] on button "»" at bounding box center [994, 81] width 24 height 24
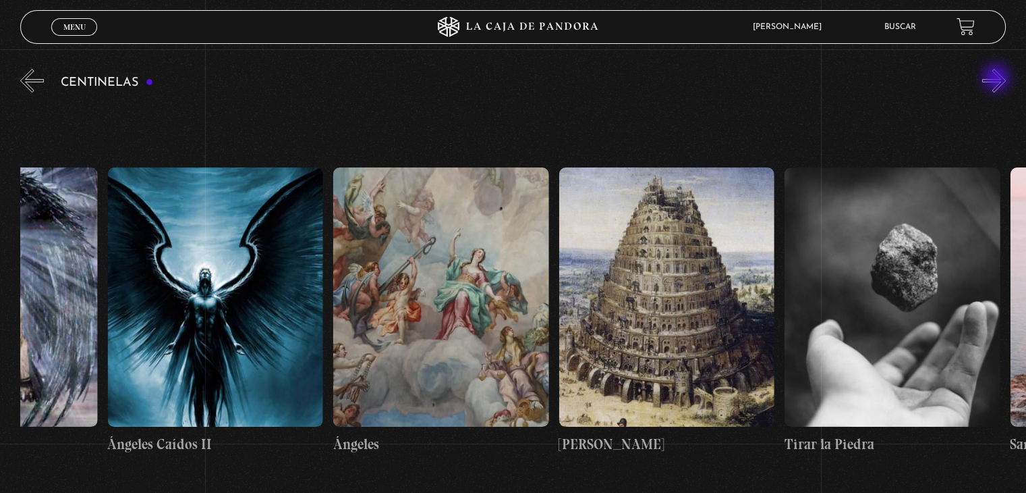
click at [998, 79] on button "»" at bounding box center [994, 81] width 24 height 24
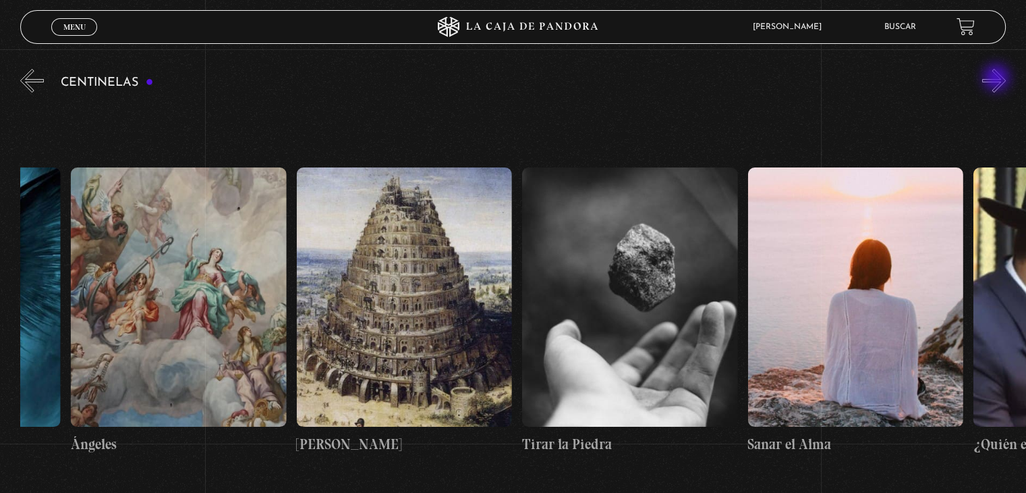
click at [998, 79] on button "»" at bounding box center [994, 81] width 24 height 24
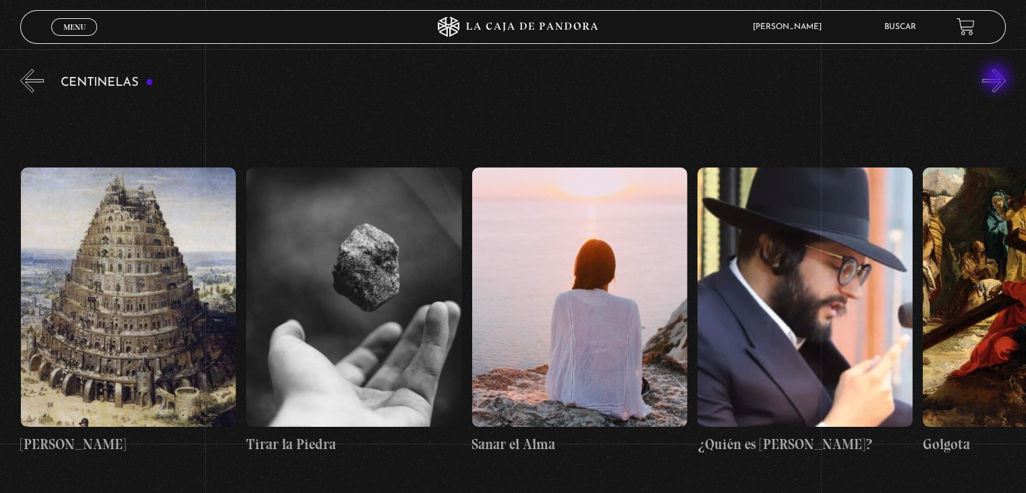
click at [998, 79] on button "»" at bounding box center [994, 81] width 24 height 24
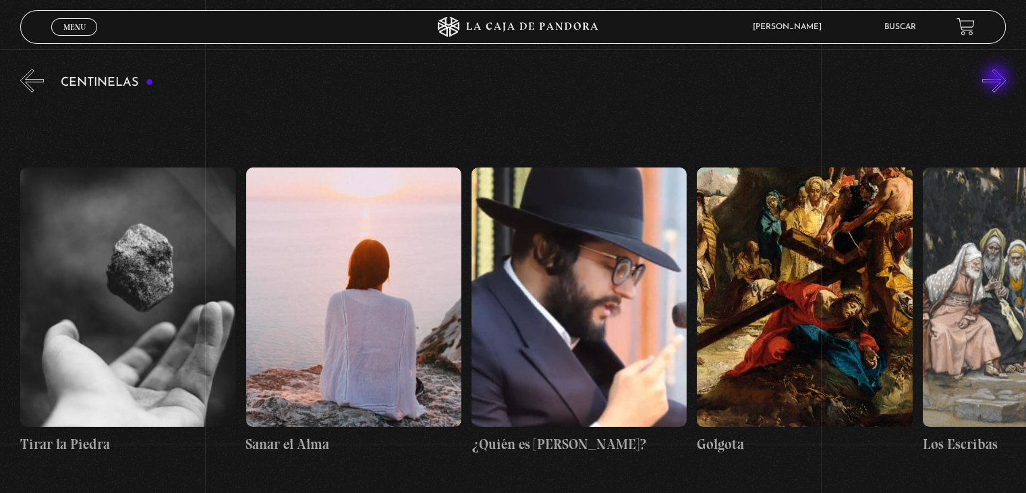
click at [998, 79] on button "»" at bounding box center [994, 81] width 24 height 24
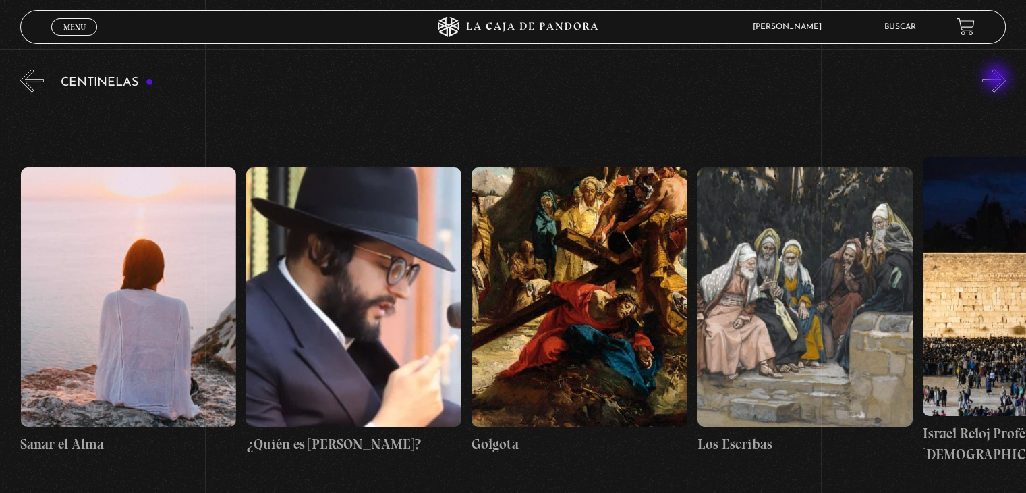
scroll to position [0, 24823]
click at [998, 79] on button "»" at bounding box center [994, 81] width 24 height 24
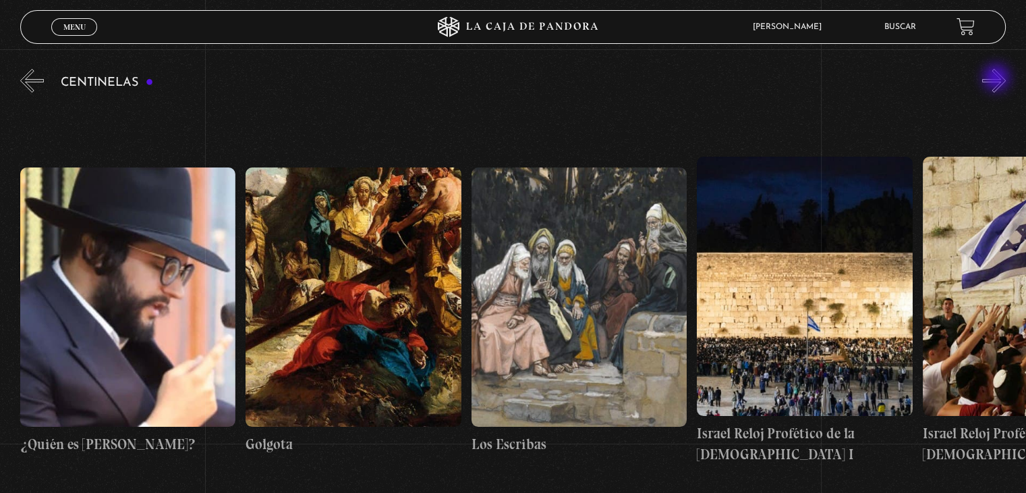
click at [998, 79] on button "»" at bounding box center [994, 81] width 24 height 24
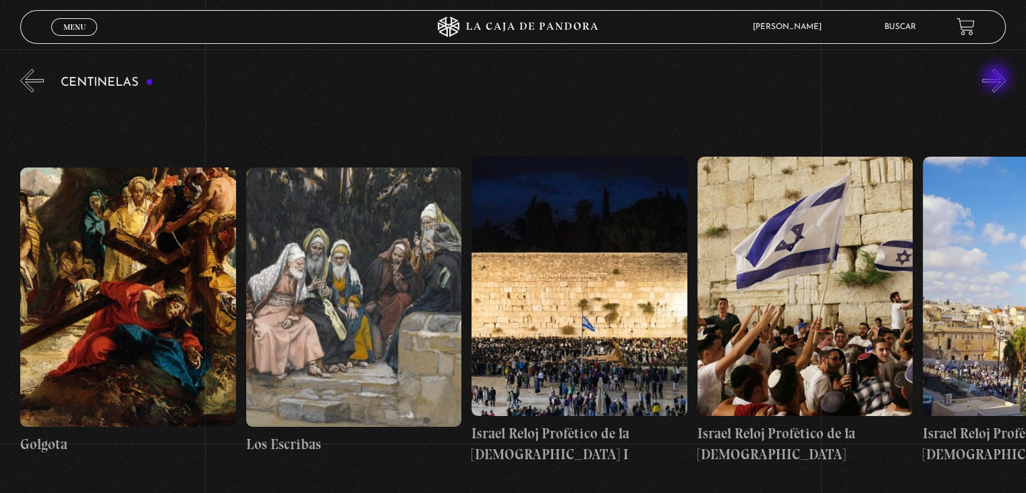
click at [998, 79] on button "»" at bounding box center [994, 81] width 24 height 24
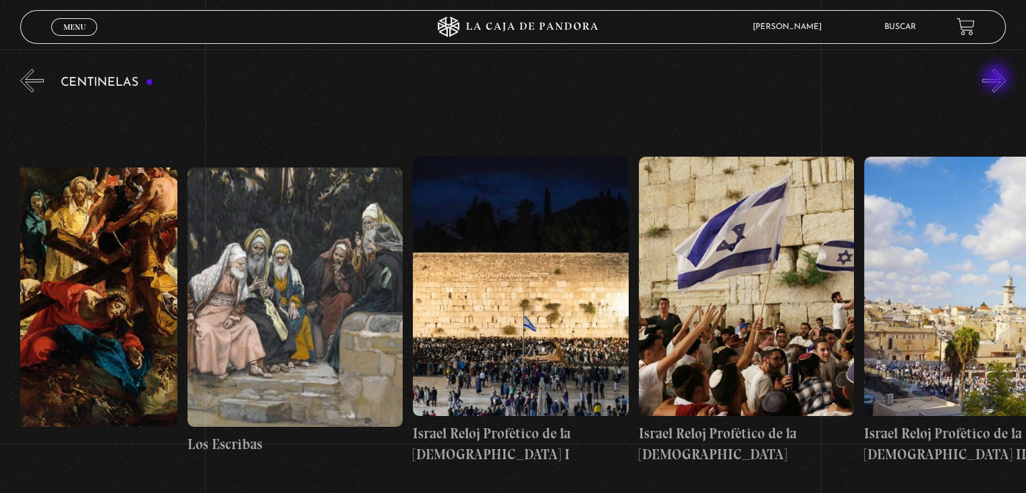
scroll to position [0, 25387]
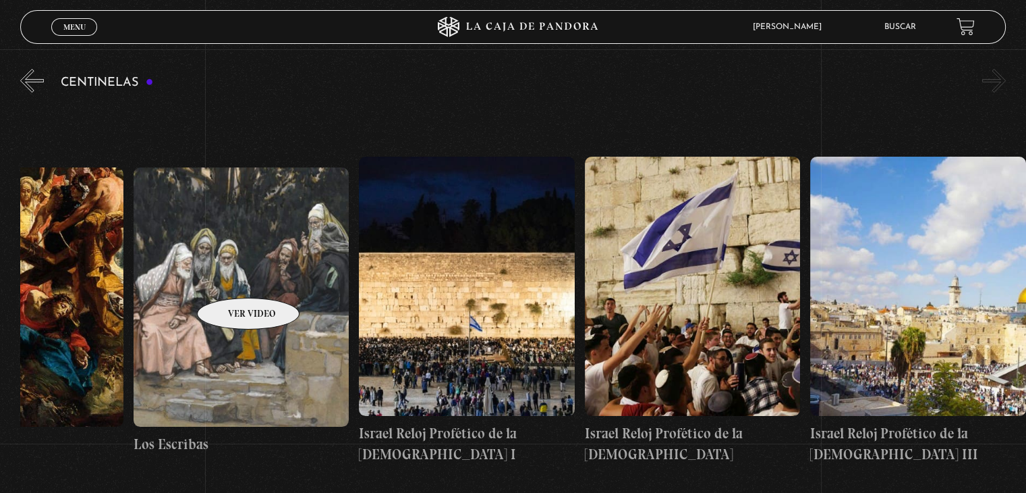
click at [231, 277] on figure at bounding box center [241, 296] width 215 height 258
click at [1001, 82] on button "»" at bounding box center [994, 81] width 24 height 24
click at [31, 78] on button "«" at bounding box center [32, 81] width 24 height 24
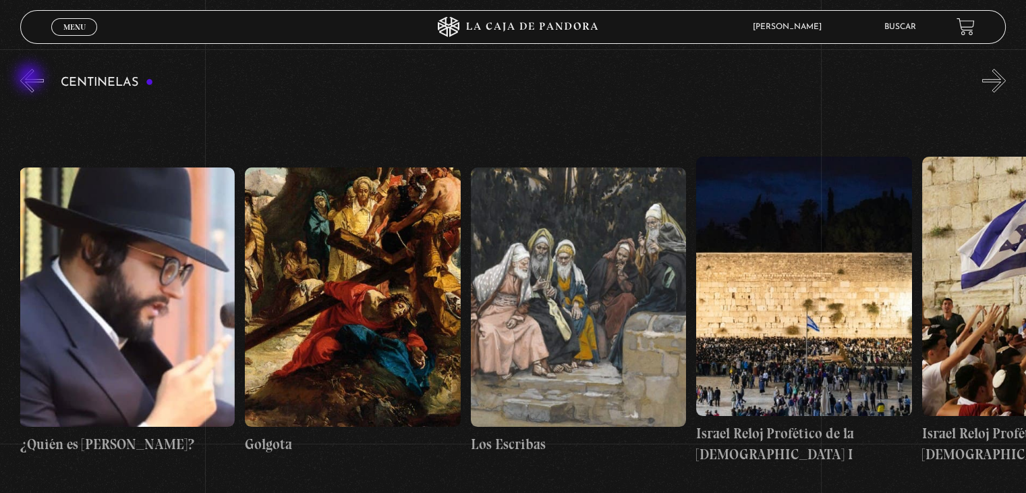
scroll to position [0, 25049]
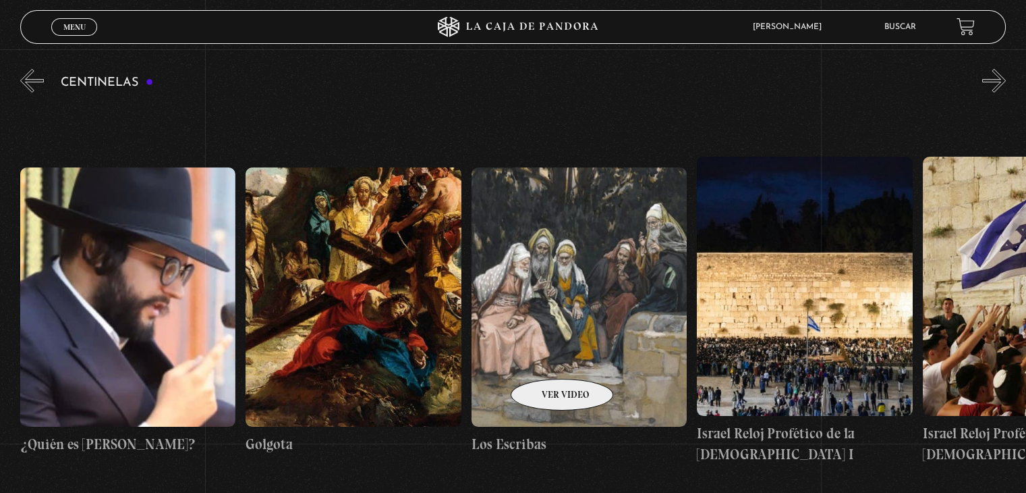
click at [545, 358] on figure at bounding box center [579, 296] width 215 height 258
